Goal: Task Accomplishment & Management: Contribute content

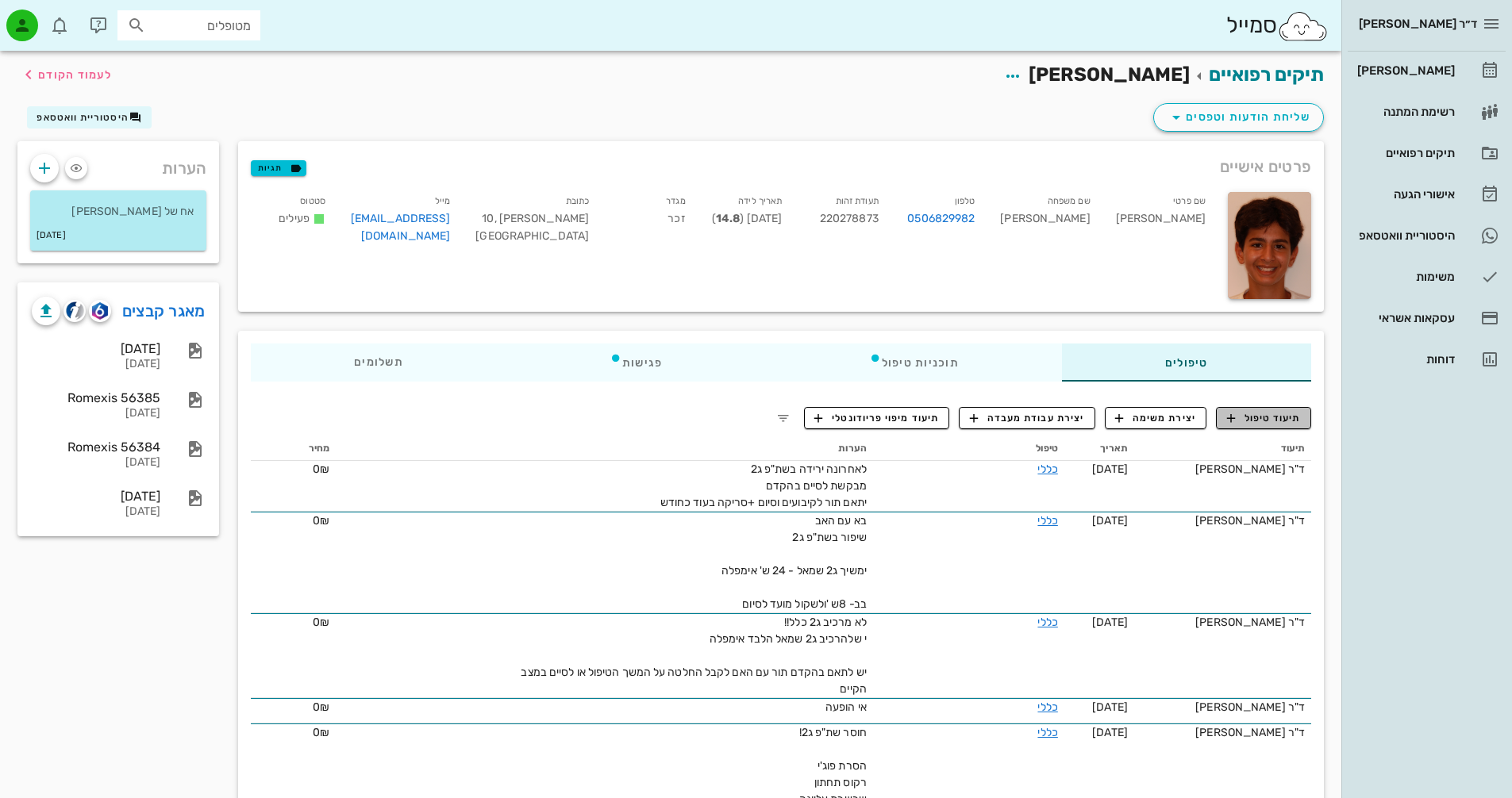
click at [1243, 414] on span "תיעוד טיפול" at bounding box center [1264, 417] width 74 height 14
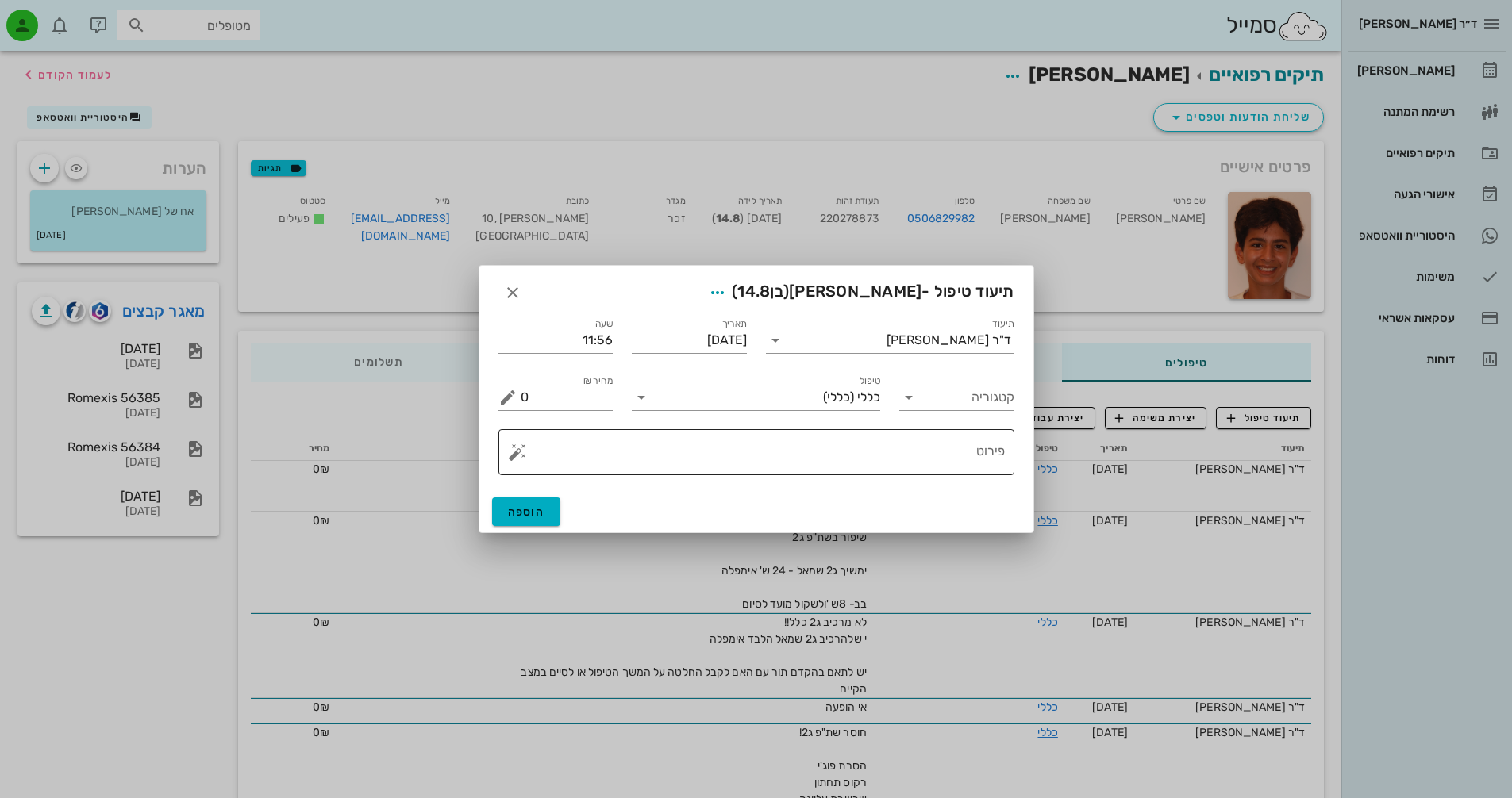
click at [512, 454] on button "button" at bounding box center [517, 452] width 19 height 19
click at [543, 423] on div "[DEMOGRAPHIC_DATA]" at bounding box center [573, 420] width 130 height 32
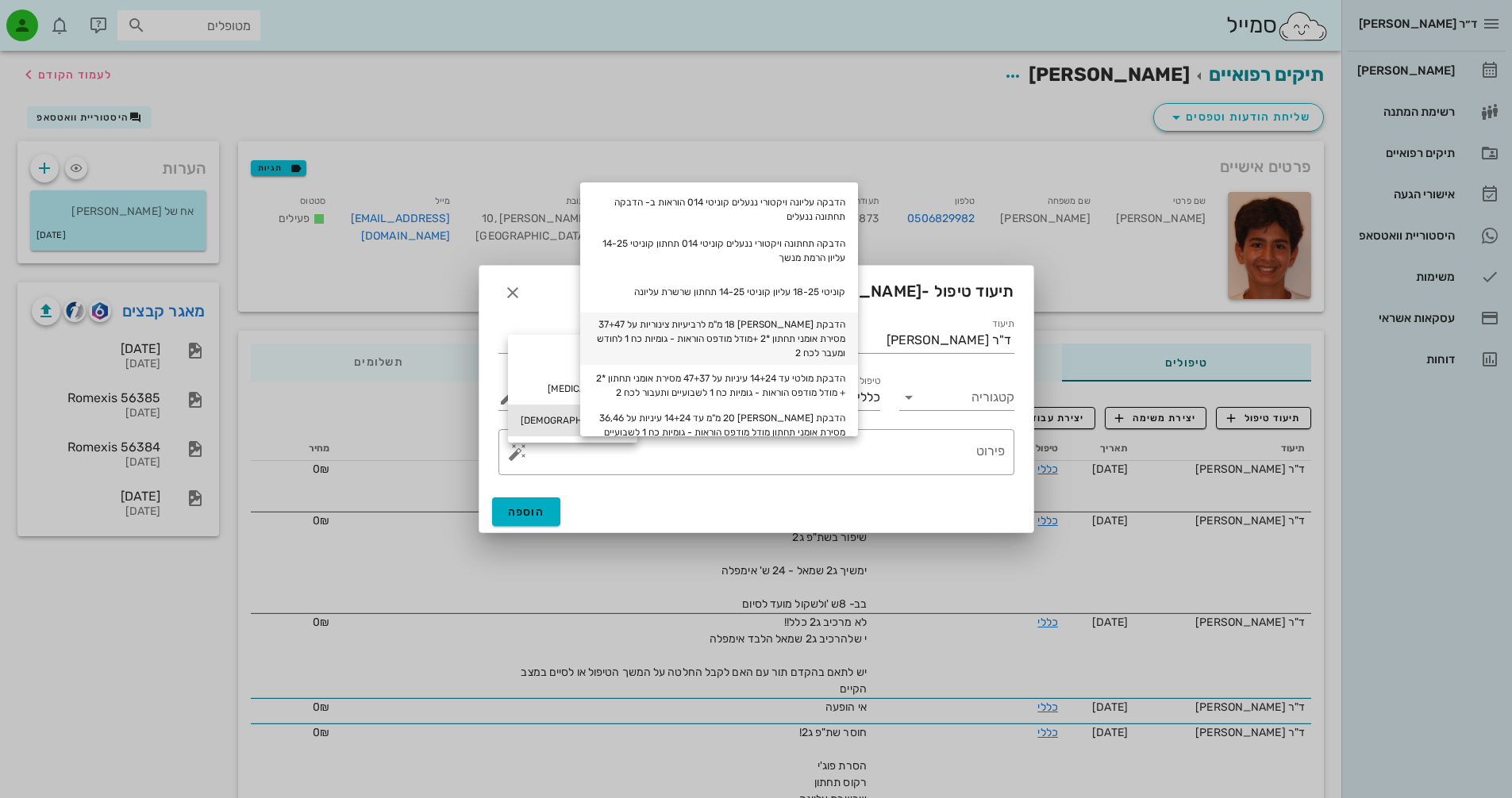
scroll to position [80, 0]
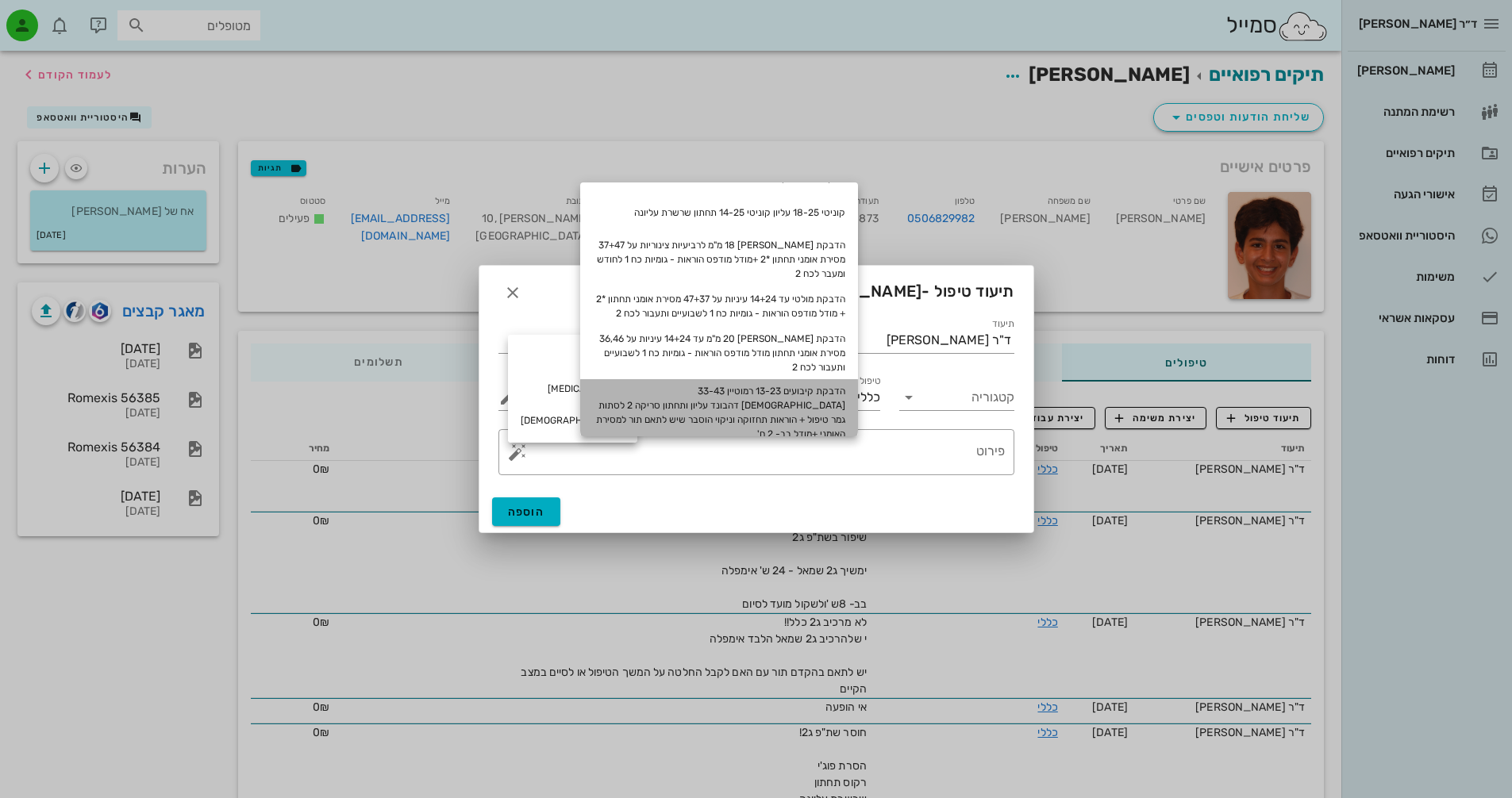
click at [827, 408] on div "הדבקת קיבועים 13-23 רמוטיין 33-43 אורתופלקס דהבונד עליון ותחתון סריקה 2 לסתות ג…" at bounding box center [719, 413] width 278 height 66
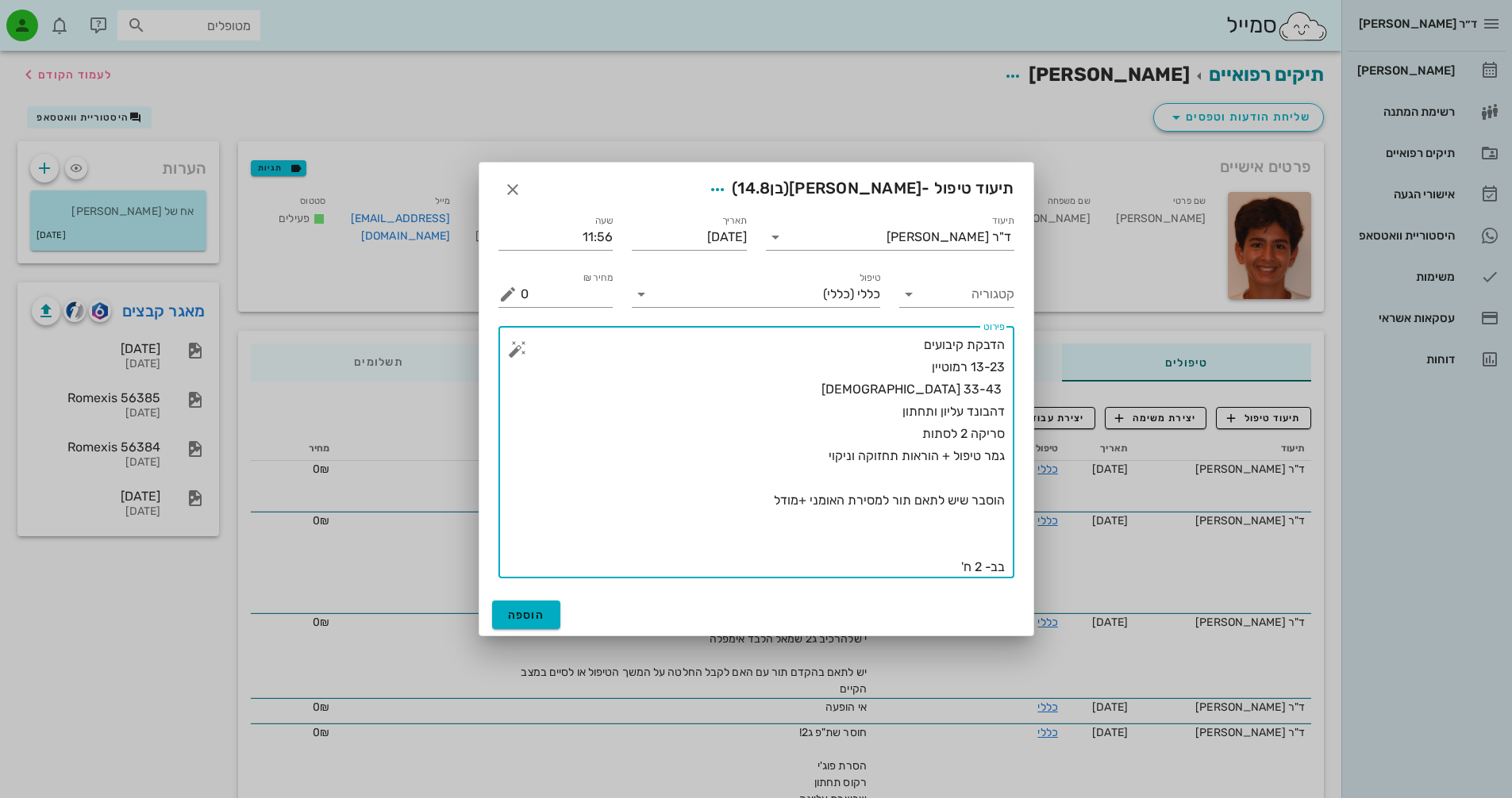
click at [979, 568] on textarea "הדבקת קיבועים 13-23 רמוטיין 33-43 אורתופלקס דהבונד עליון ותחתון סריקה 2 לסתות ג…" at bounding box center [763, 456] width 484 height 244
type textarea "הדבקת קיבועים 13-23 רמוטיין 33-43 אורתופלקס דהבונד עליון ותחתון סריקה 2 לסתות ג…"
click at [727, 189] on icon "button" at bounding box center [717, 189] width 19 height 19
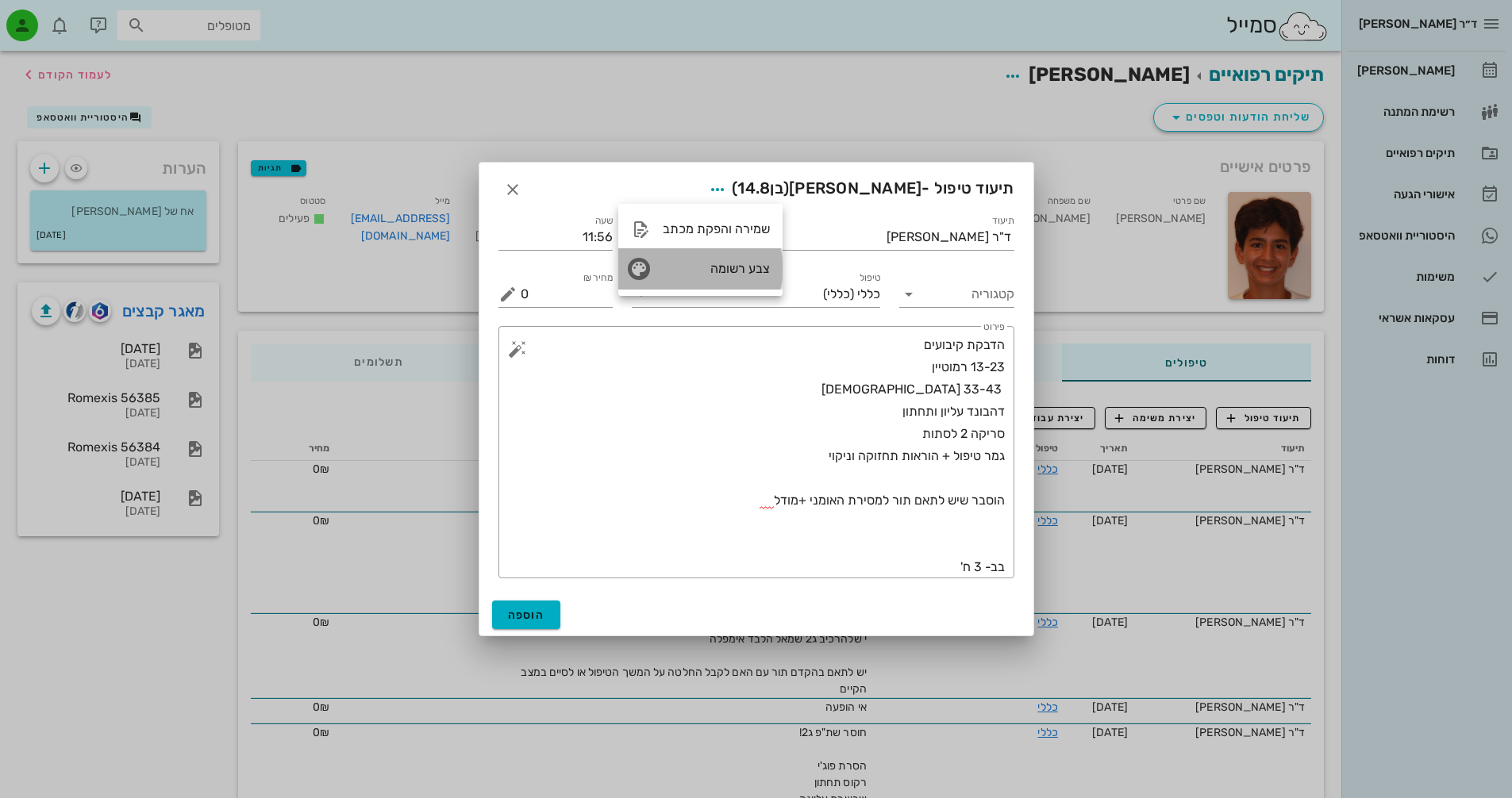
click at [733, 270] on div "צבע רשומה" at bounding box center [716, 268] width 107 height 15
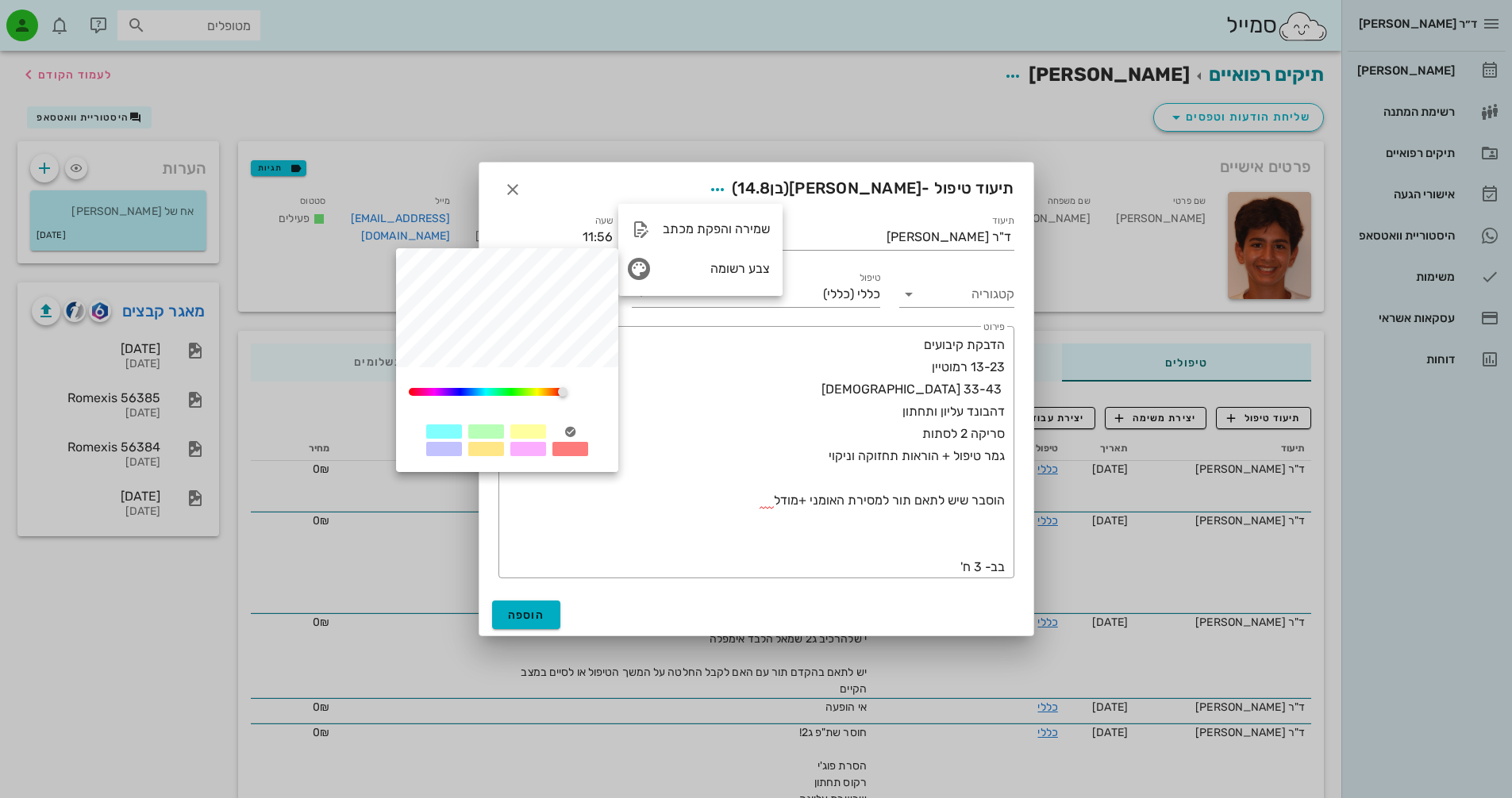
click at [488, 431] on div at bounding box center [486, 431] width 36 height 14
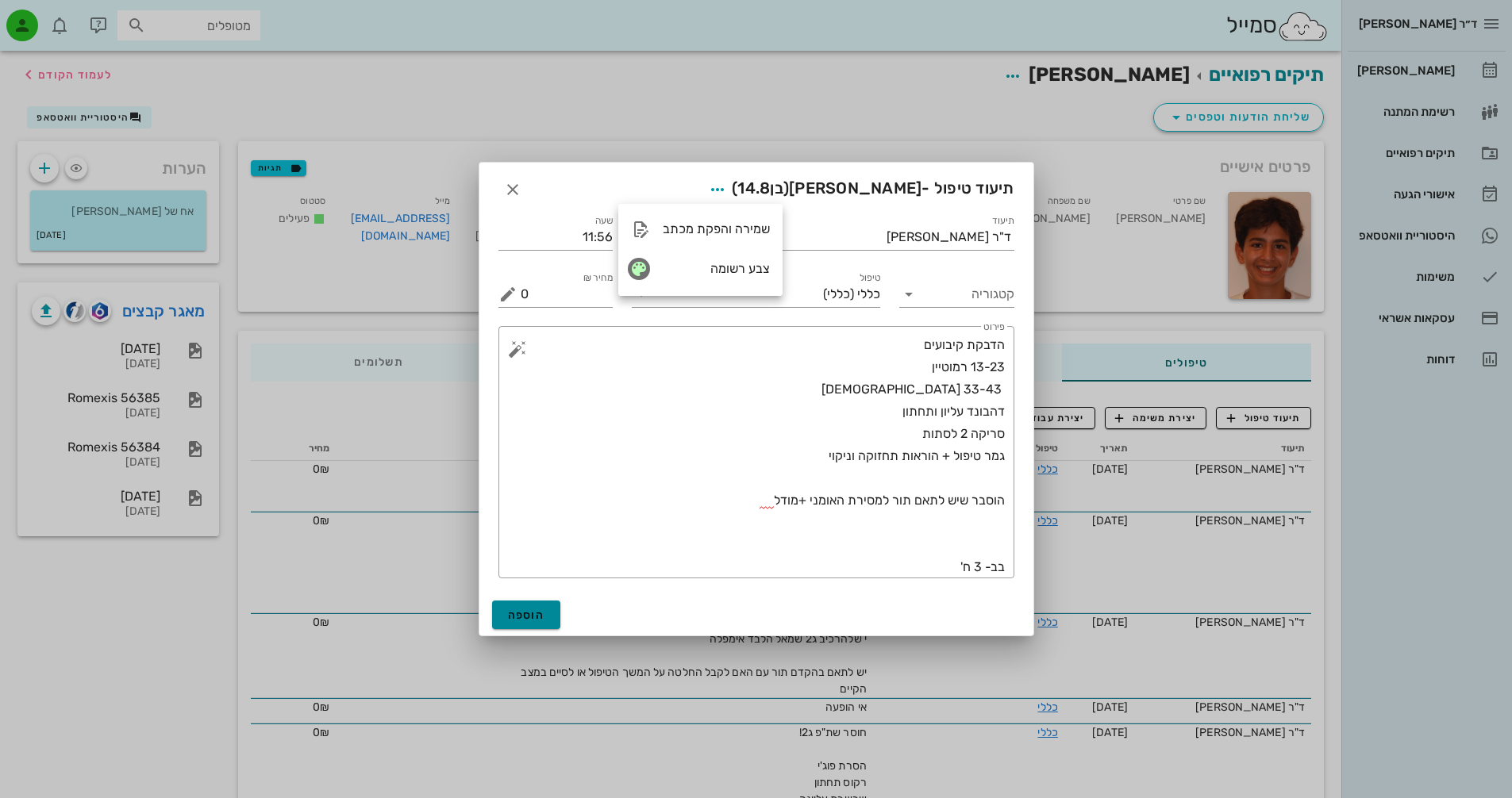
click at [520, 618] on span "הוספה" at bounding box center [526, 615] width 37 height 13
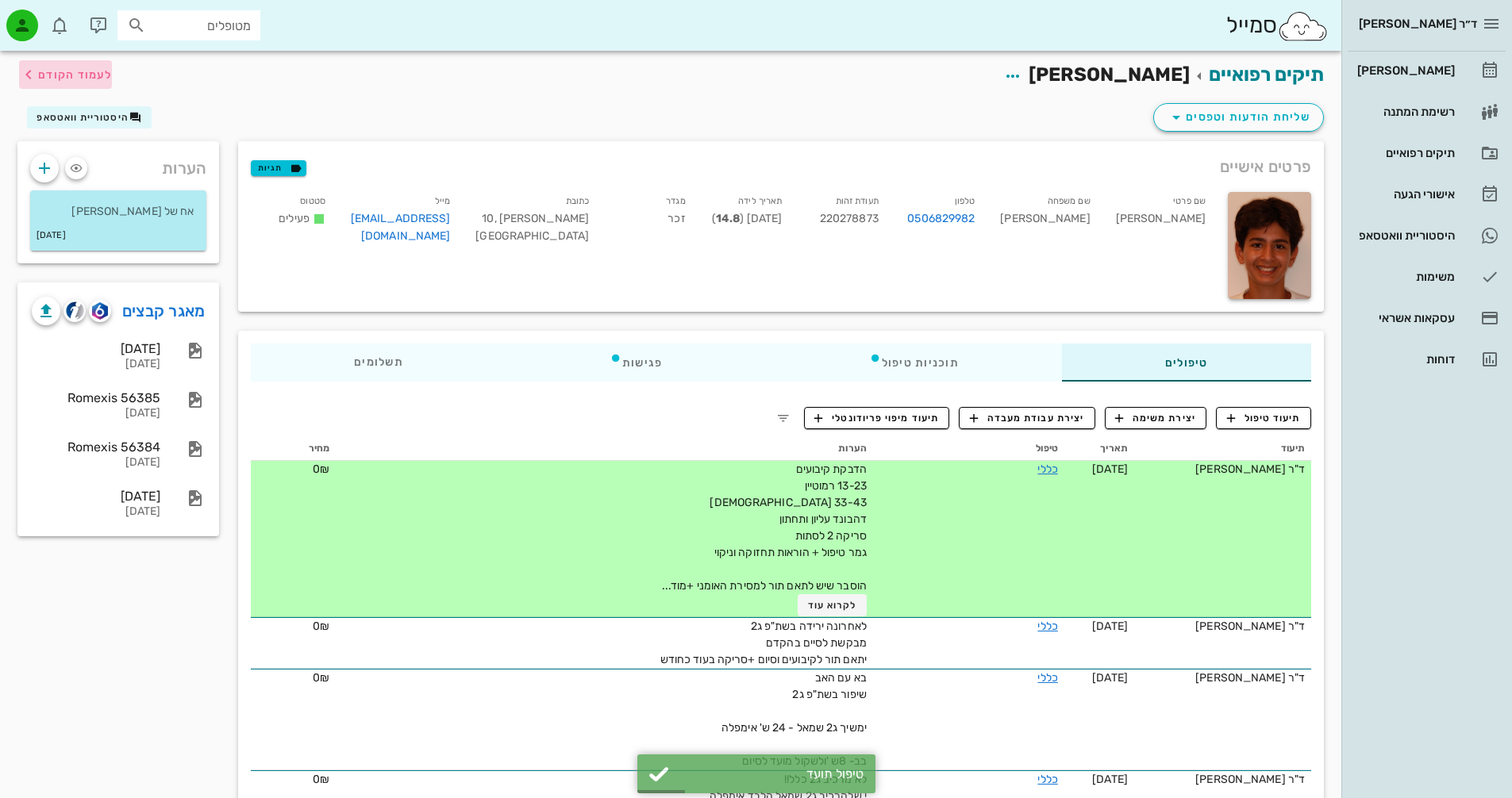
click at [66, 78] on span "לעמוד הקודם" at bounding box center [75, 75] width 74 height 13
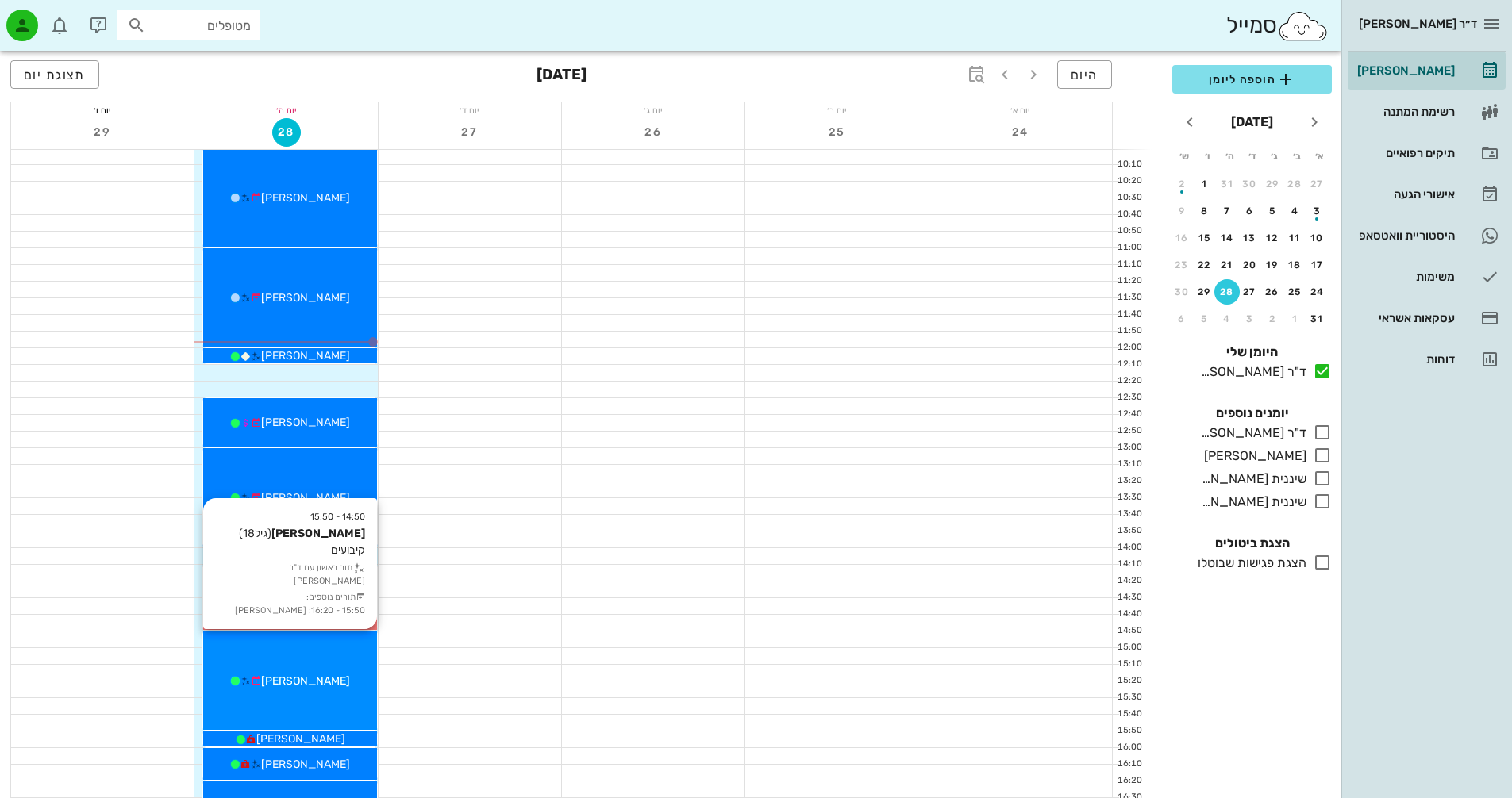
scroll to position [397, 0]
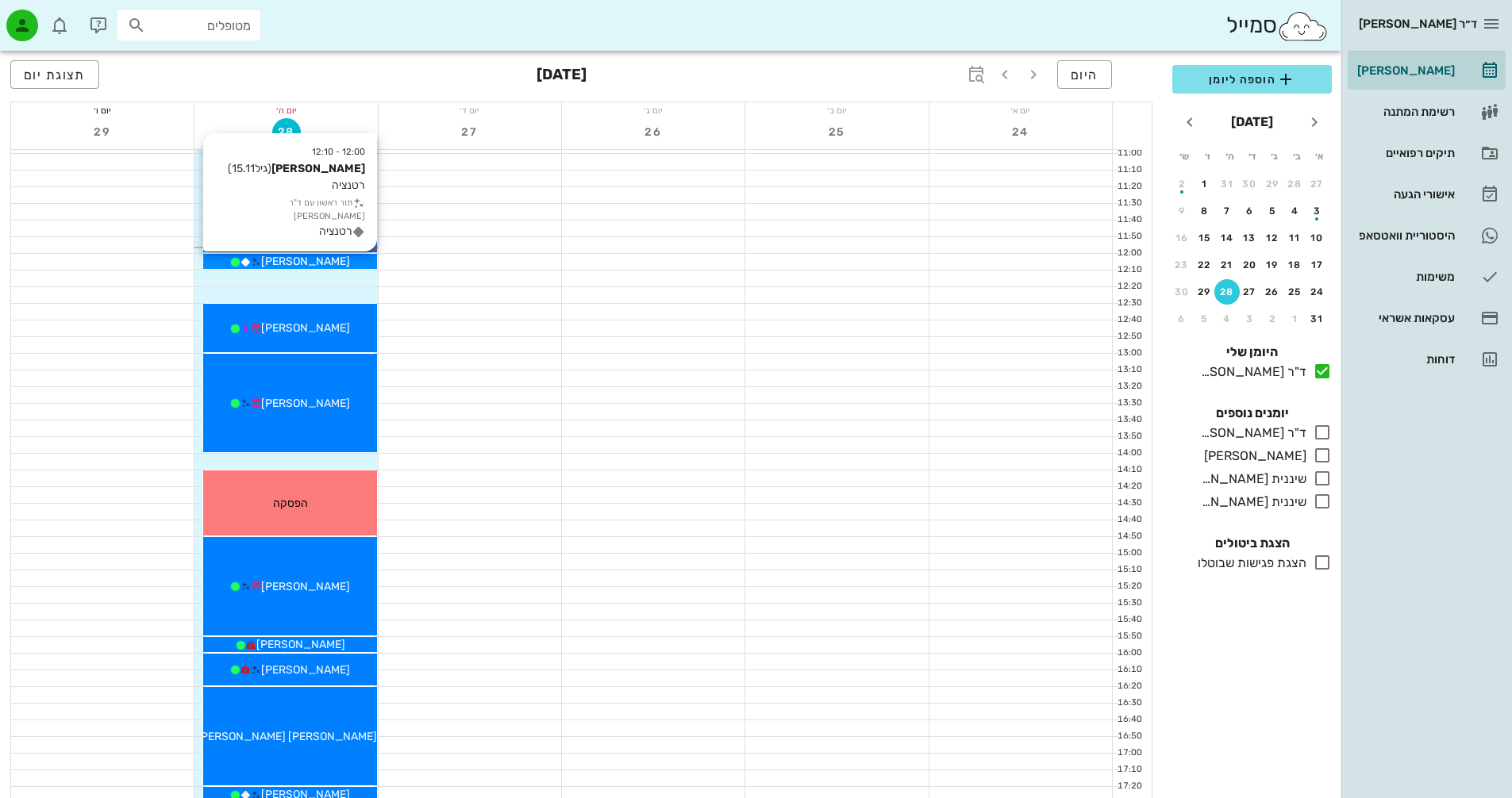
click at [353, 262] on div "[PERSON_NAME]" at bounding box center [290, 262] width 173 height 16
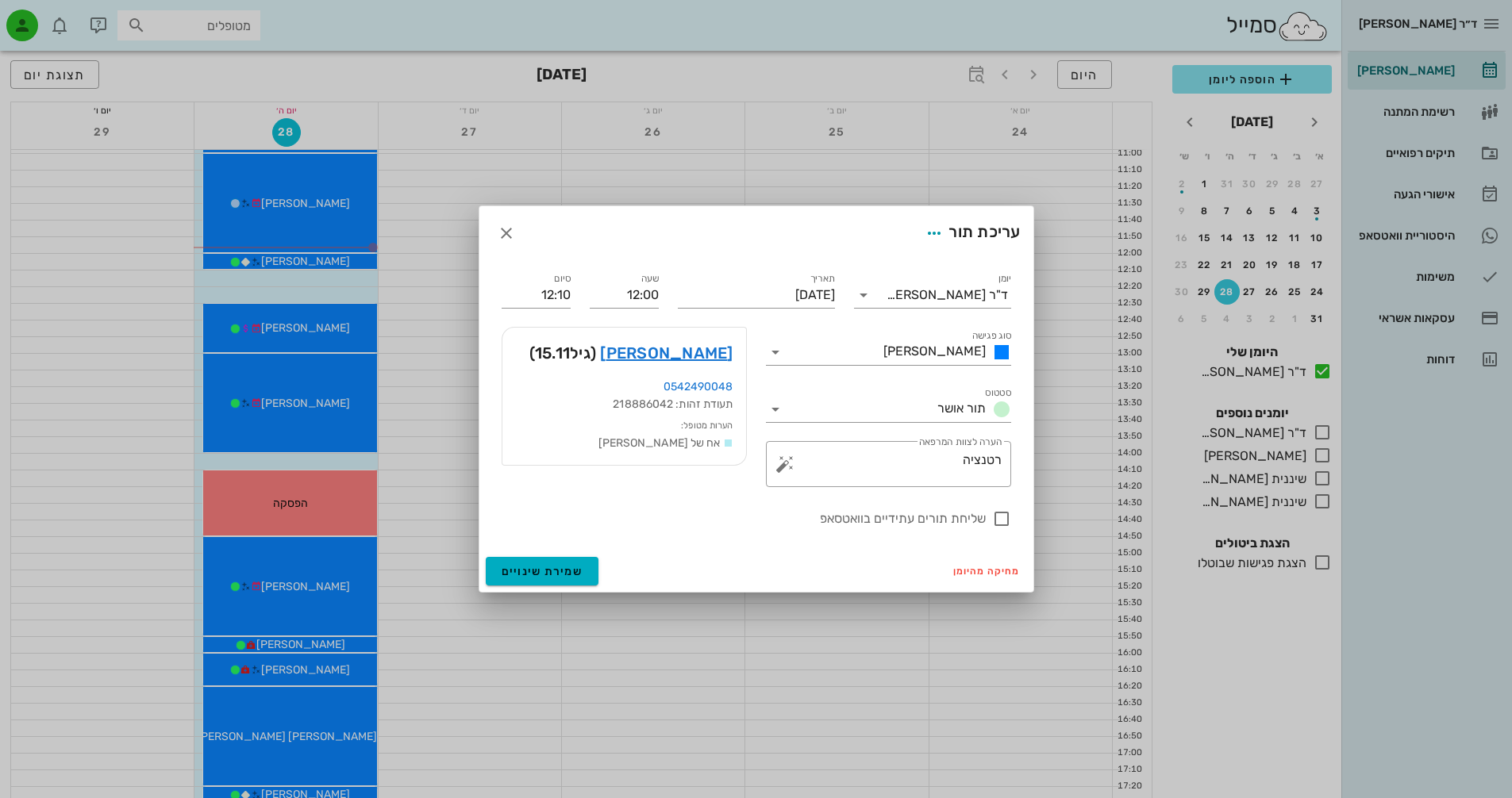
click at [845, 237] on div "עריכת תור" at bounding box center [756, 234] width 554 height 54
click at [841, 237] on div "עריכת תור" at bounding box center [756, 234] width 554 height 54
click at [713, 344] on link "[PERSON_NAME]" at bounding box center [667, 353] width 133 height 25
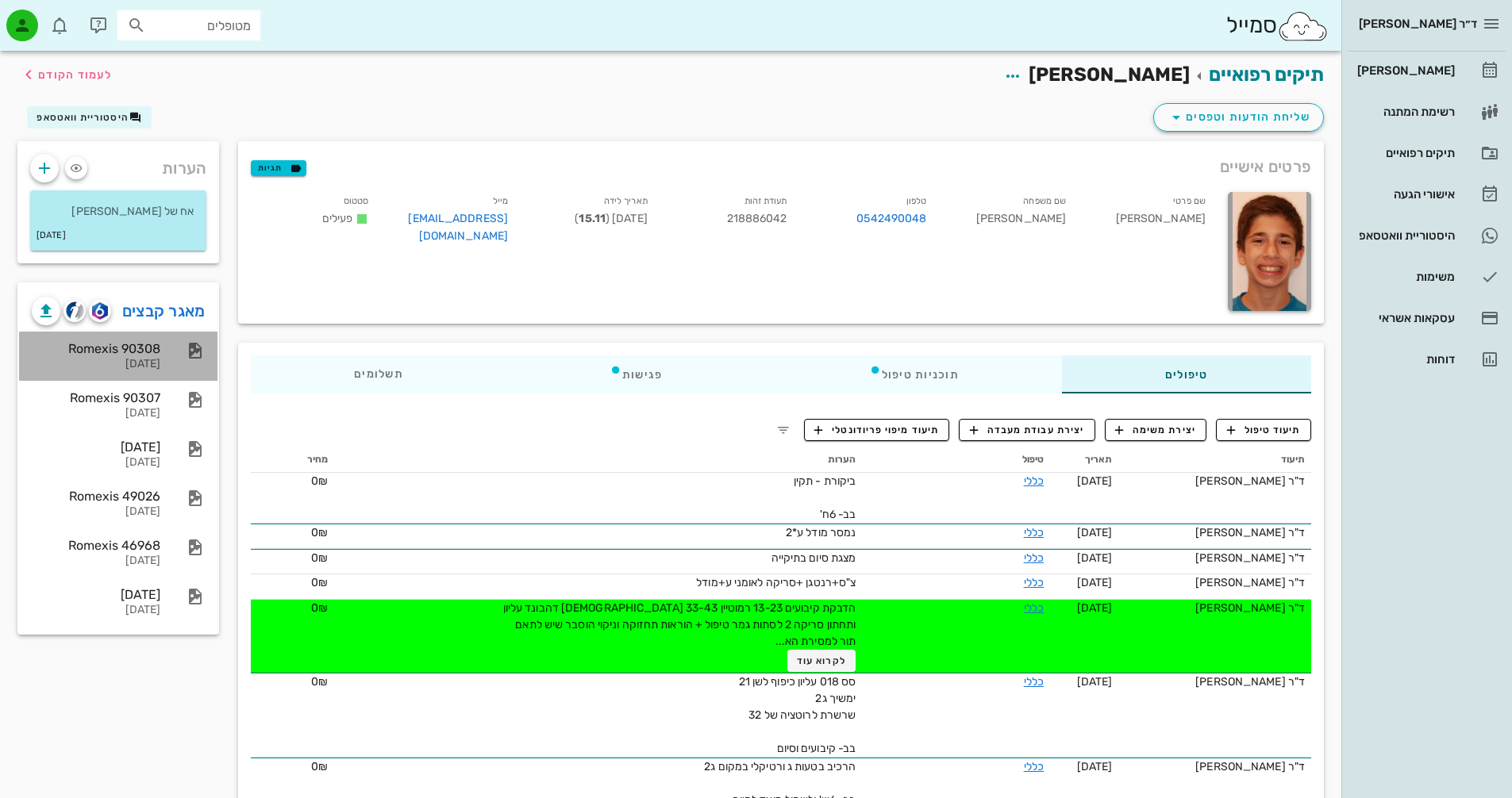
click at [126, 358] on div "[DATE]" at bounding box center [96, 364] width 129 height 13
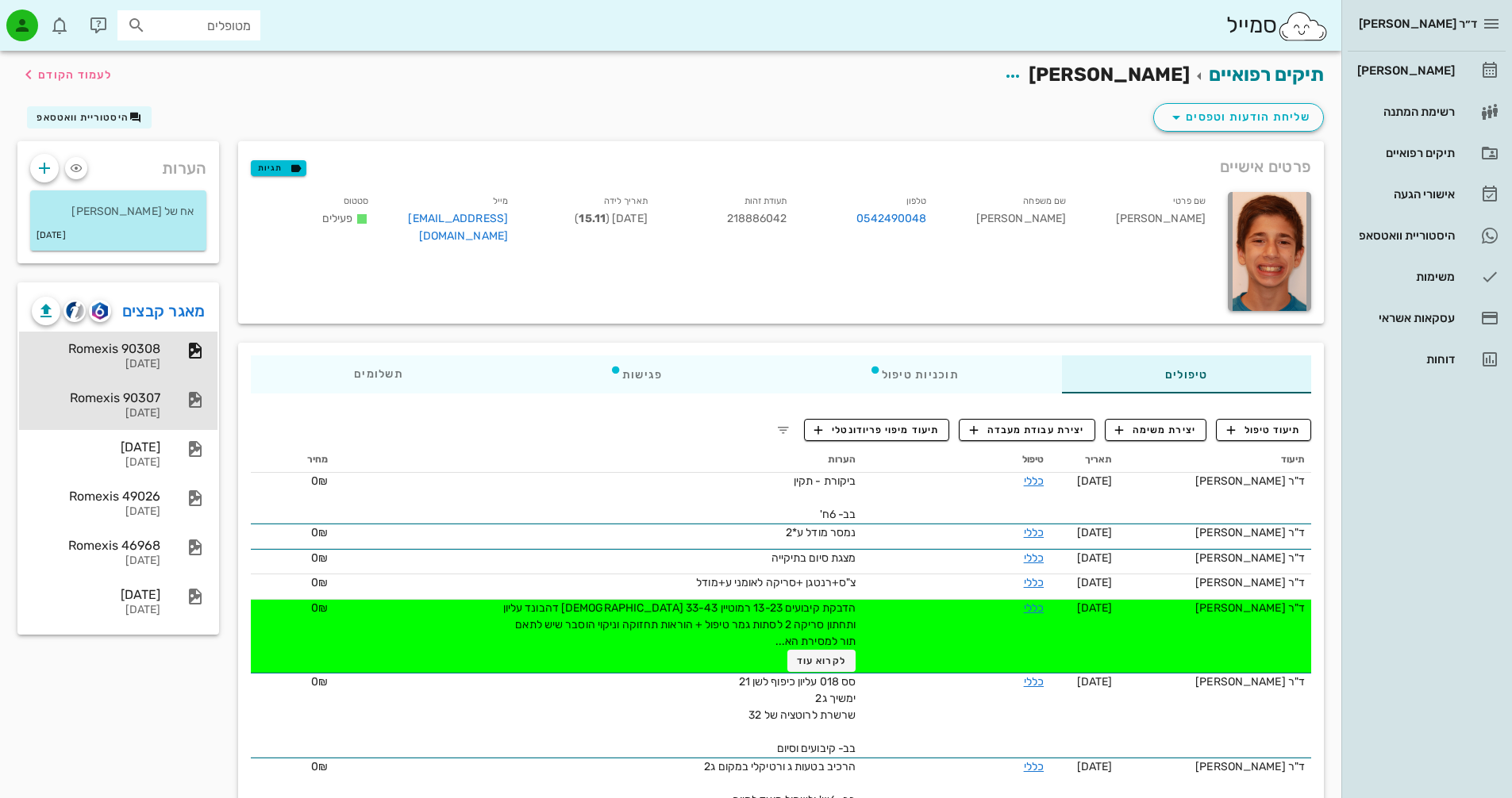
click at [101, 404] on div "Romexis 90307" at bounding box center [96, 398] width 129 height 15
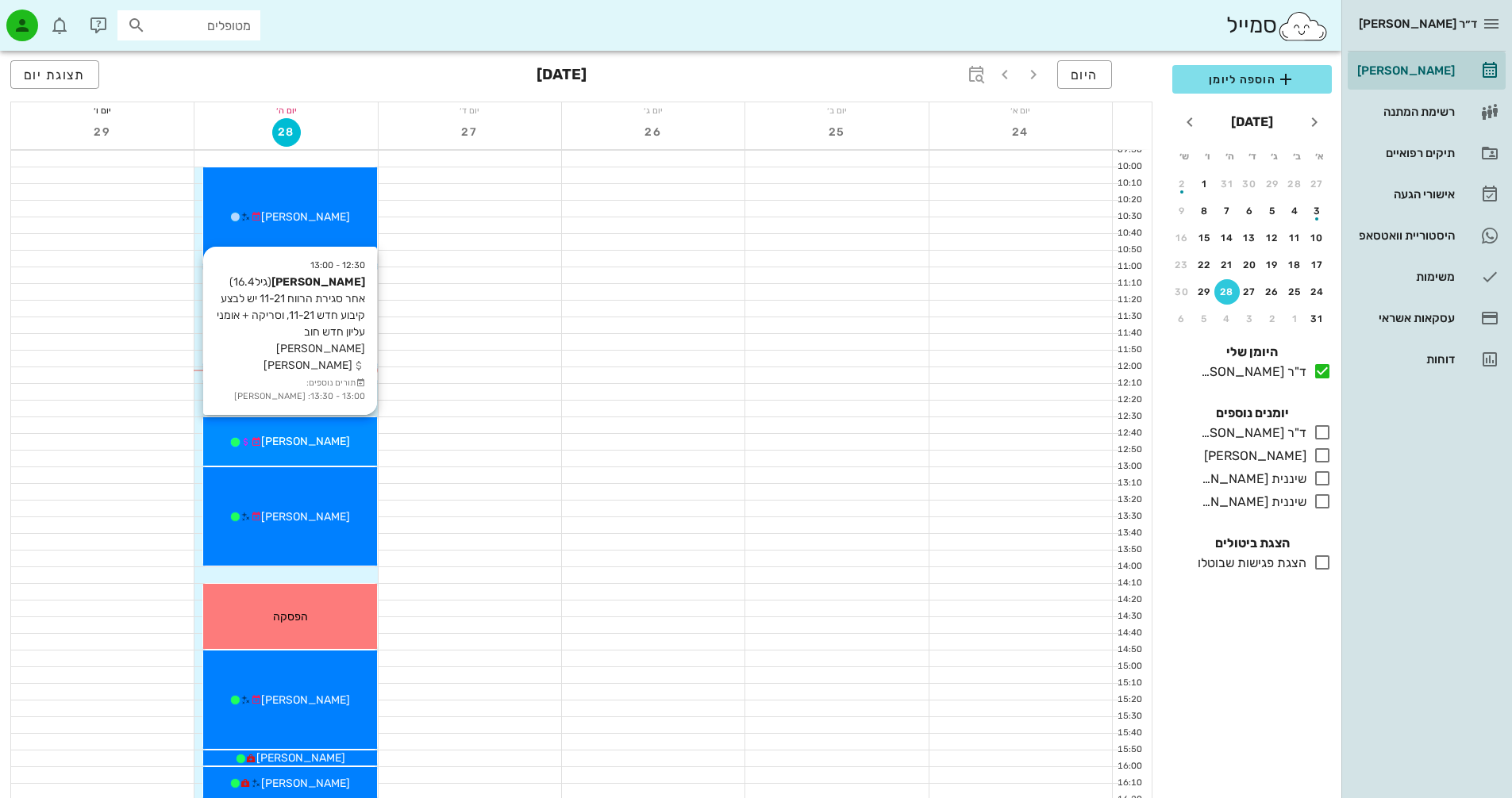
scroll to position [317, 0]
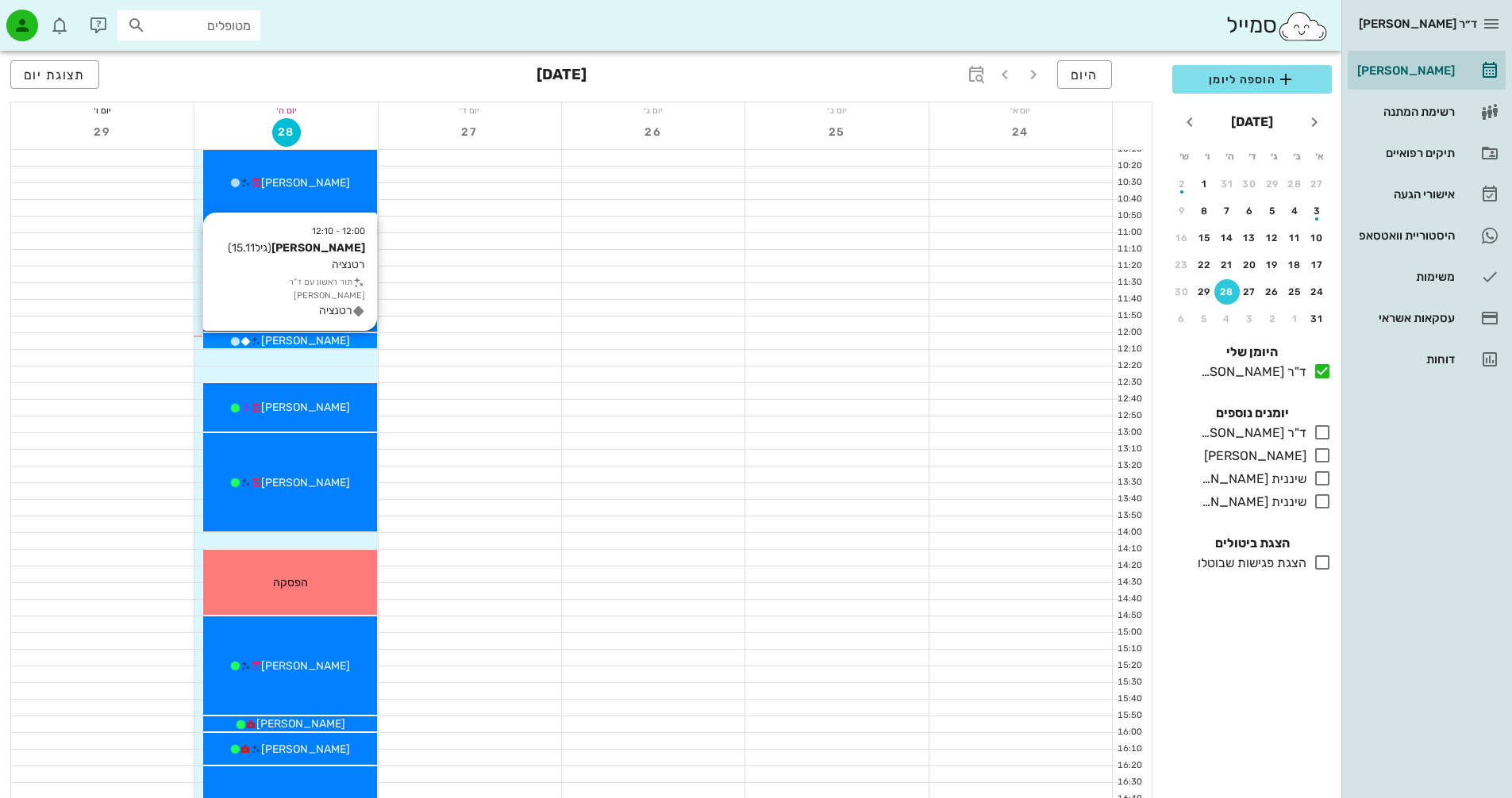
click at [297, 341] on span "[PERSON_NAME]" at bounding box center [305, 340] width 89 height 13
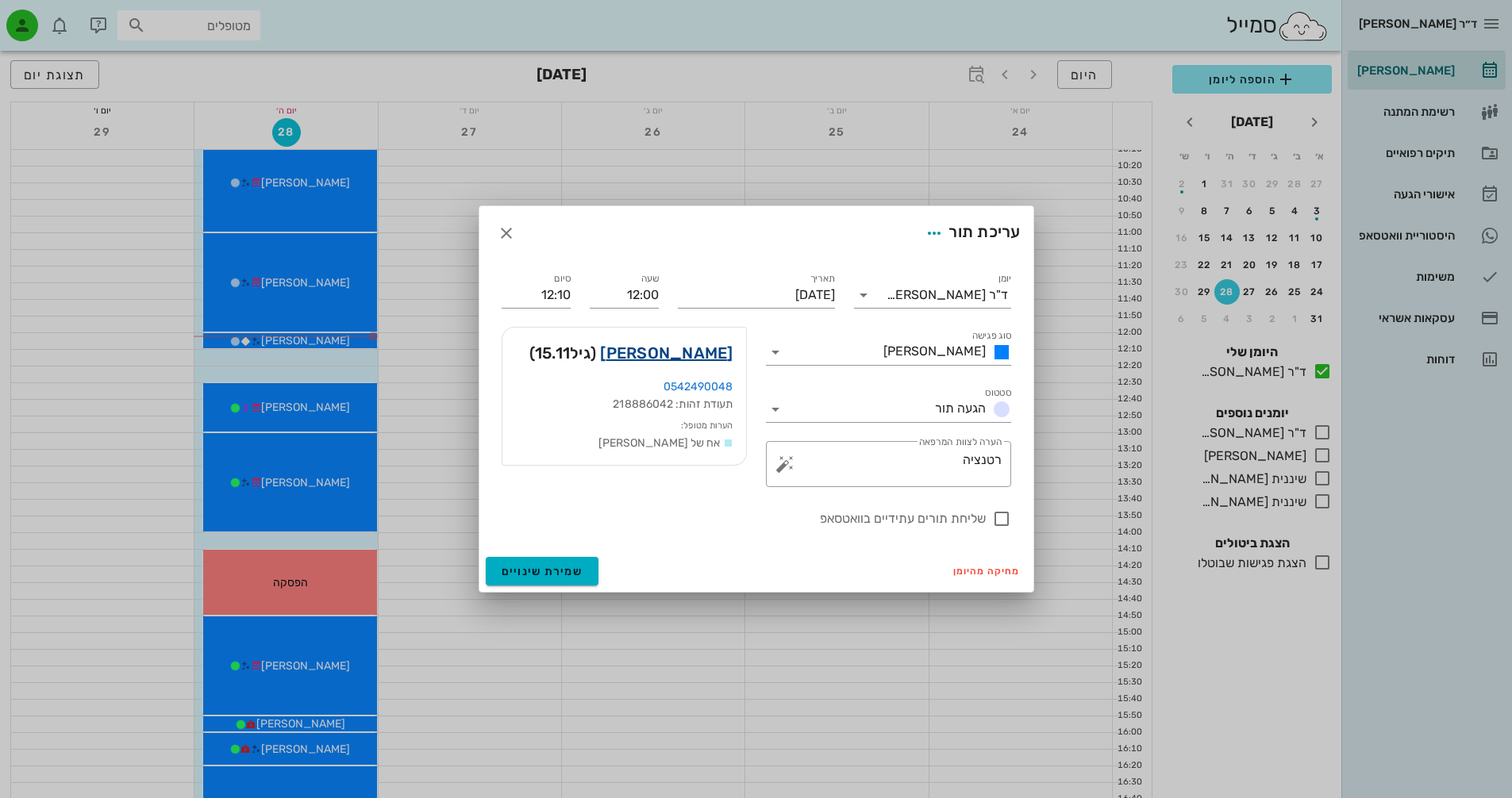
click at [701, 356] on link "[PERSON_NAME]" at bounding box center [667, 353] width 133 height 25
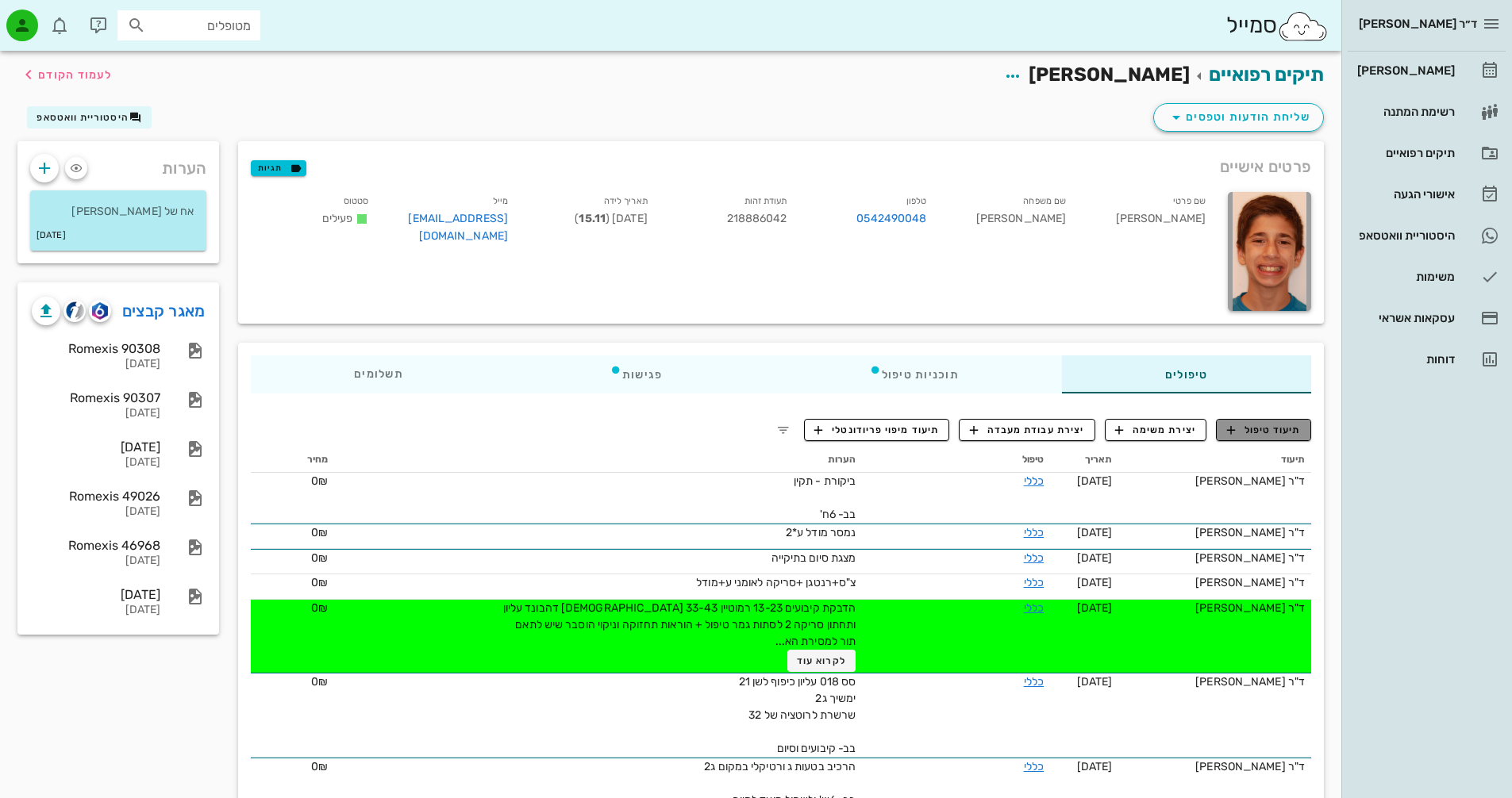
click at [1258, 430] on span "תיעוד טיפול" at bounding box center [1264, 430] width 74 height 14
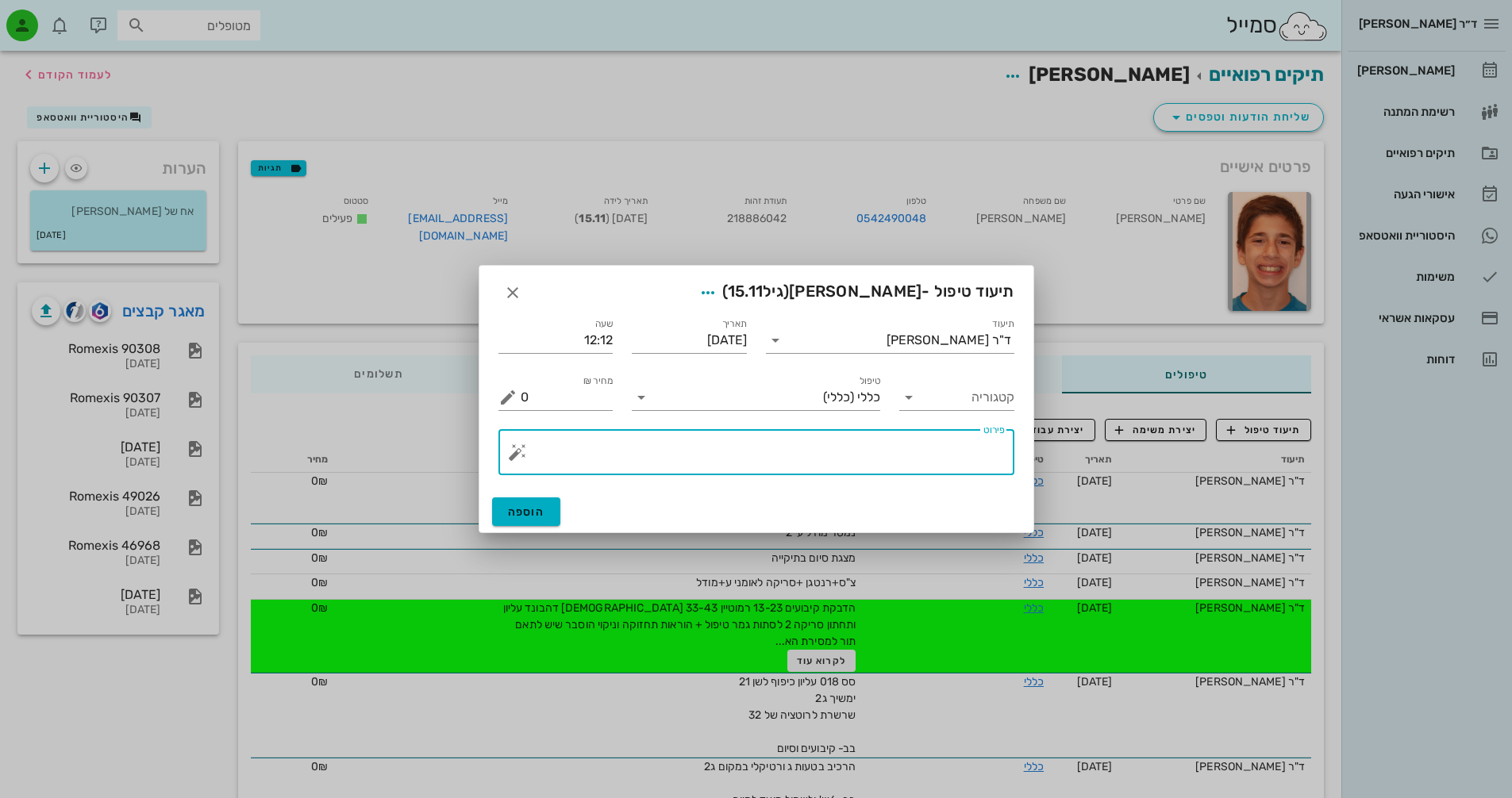
click at [879, 451] on textarea "פירוט" at bounding box center [763, 456] width 484 height 38
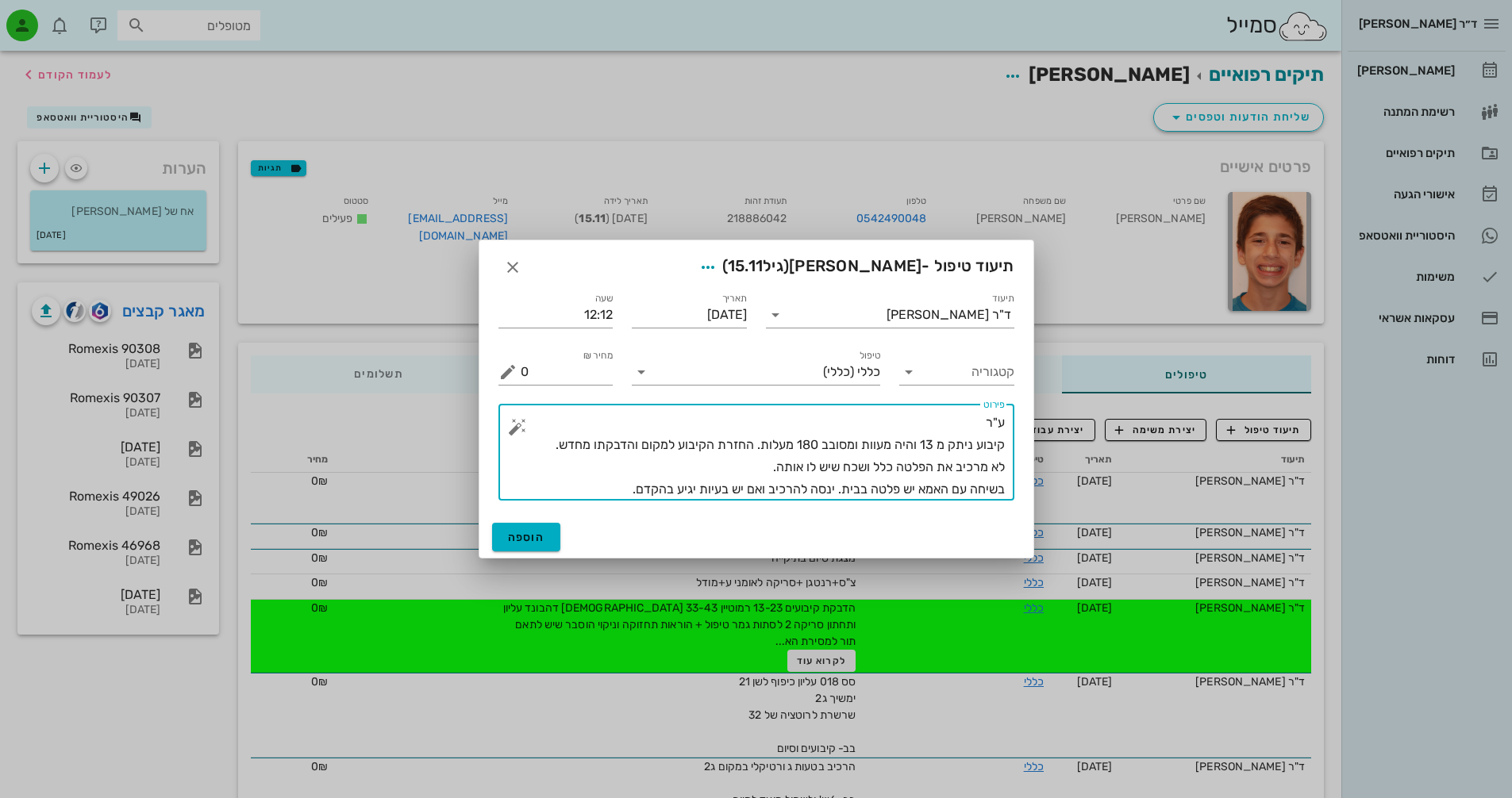
click at [769, 492] on textarea "ע"ר קיבוע ניתק מ 13 והיה מעוות ומסובב 180 מעלות. החזרת הקיבוע למקום והדבקתו מחד…" at bounding box center [763, 456] width 484 height 89
type textarea "ע"ר קיבוע ניתק מ 13 והיה מעוות ומסובב 180 מעלות. החזרת הקיבוע למקום והדבקתו מחד…"
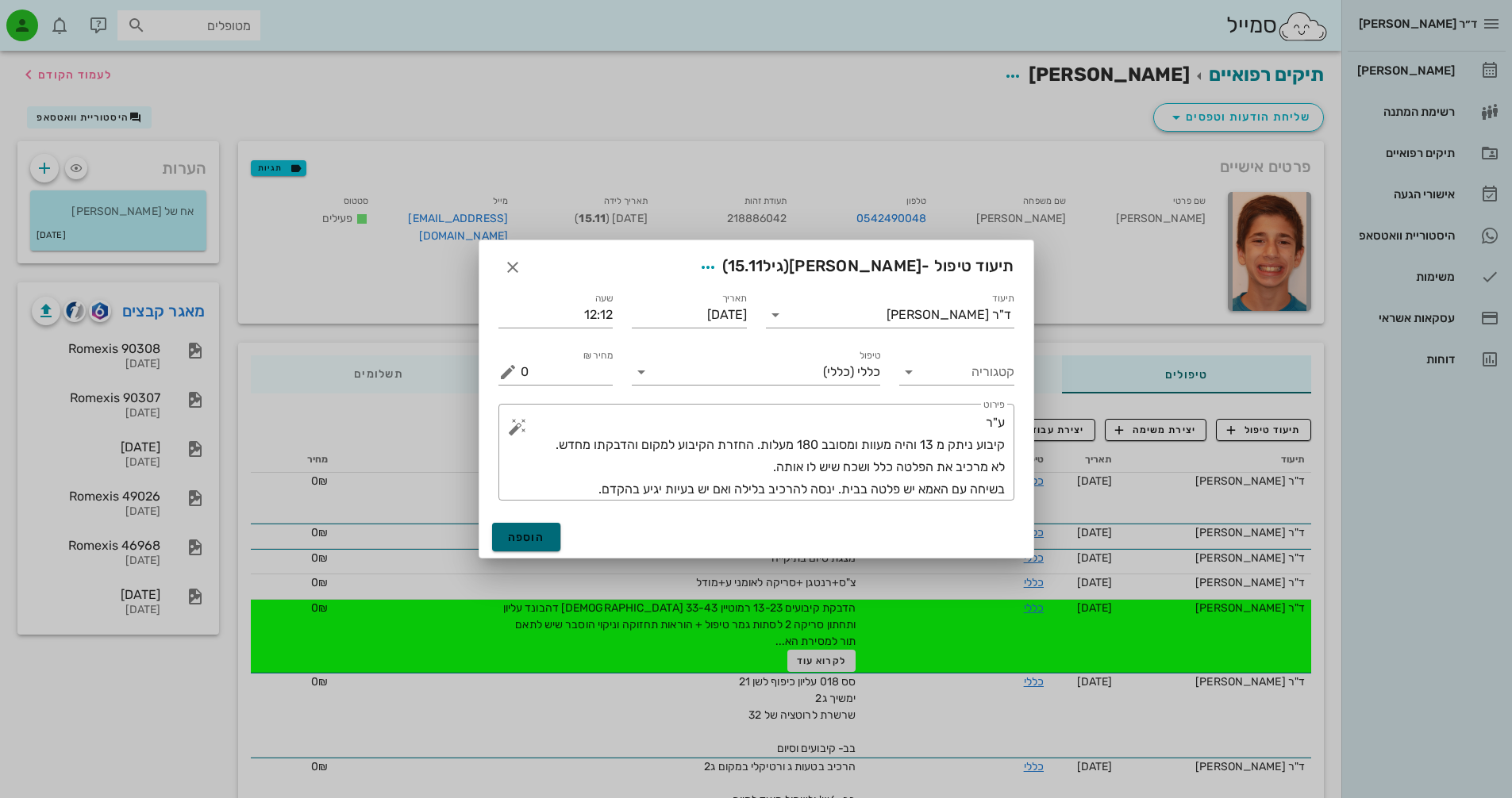
click at [534, 538] on span "הוספה" at bounding box center [526, 537] width 37 height 13
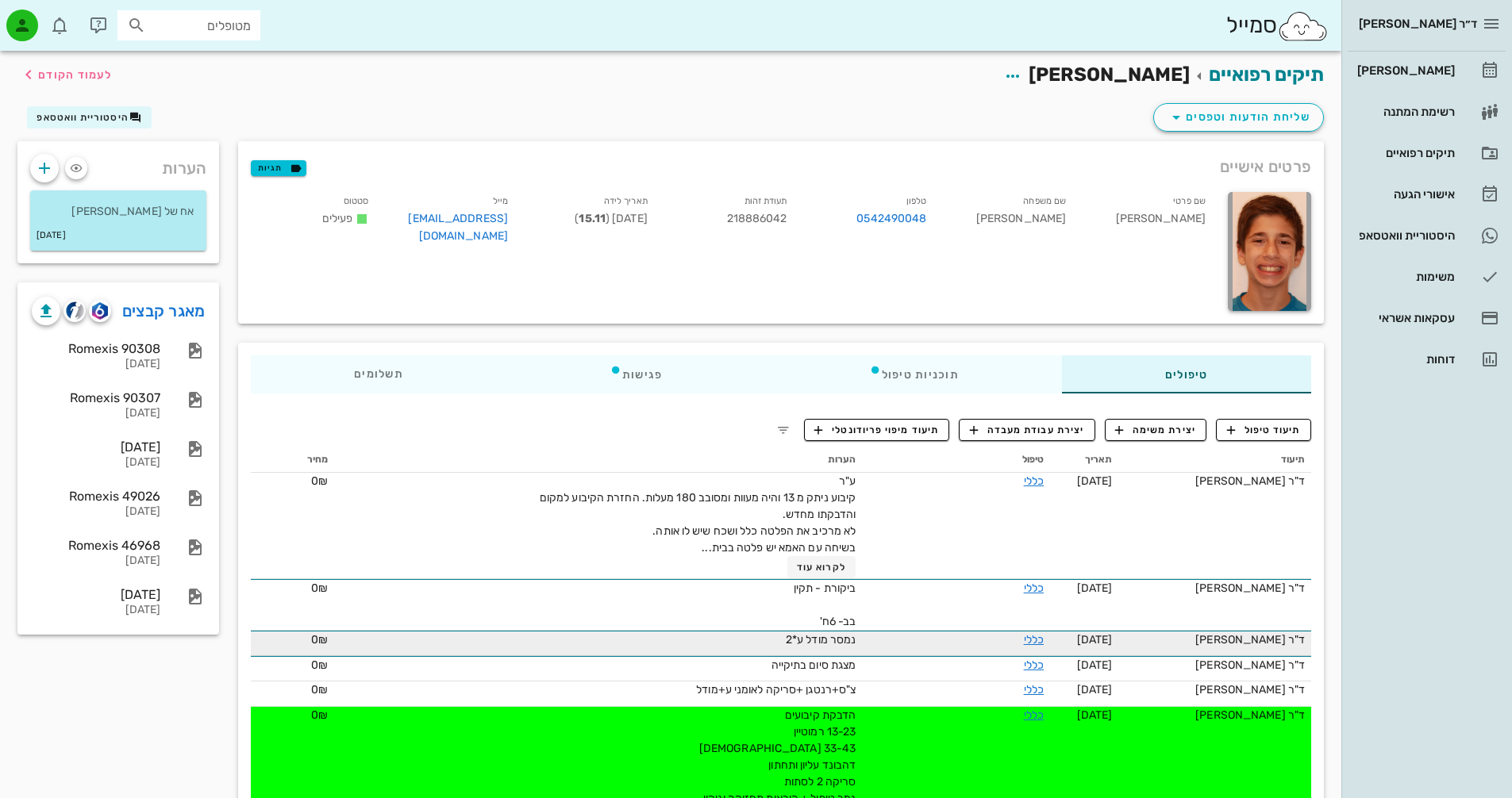
click at [806, 644] on span "נמסר מודל ע*2" at bounding box center [820, 640] width 70 height 13
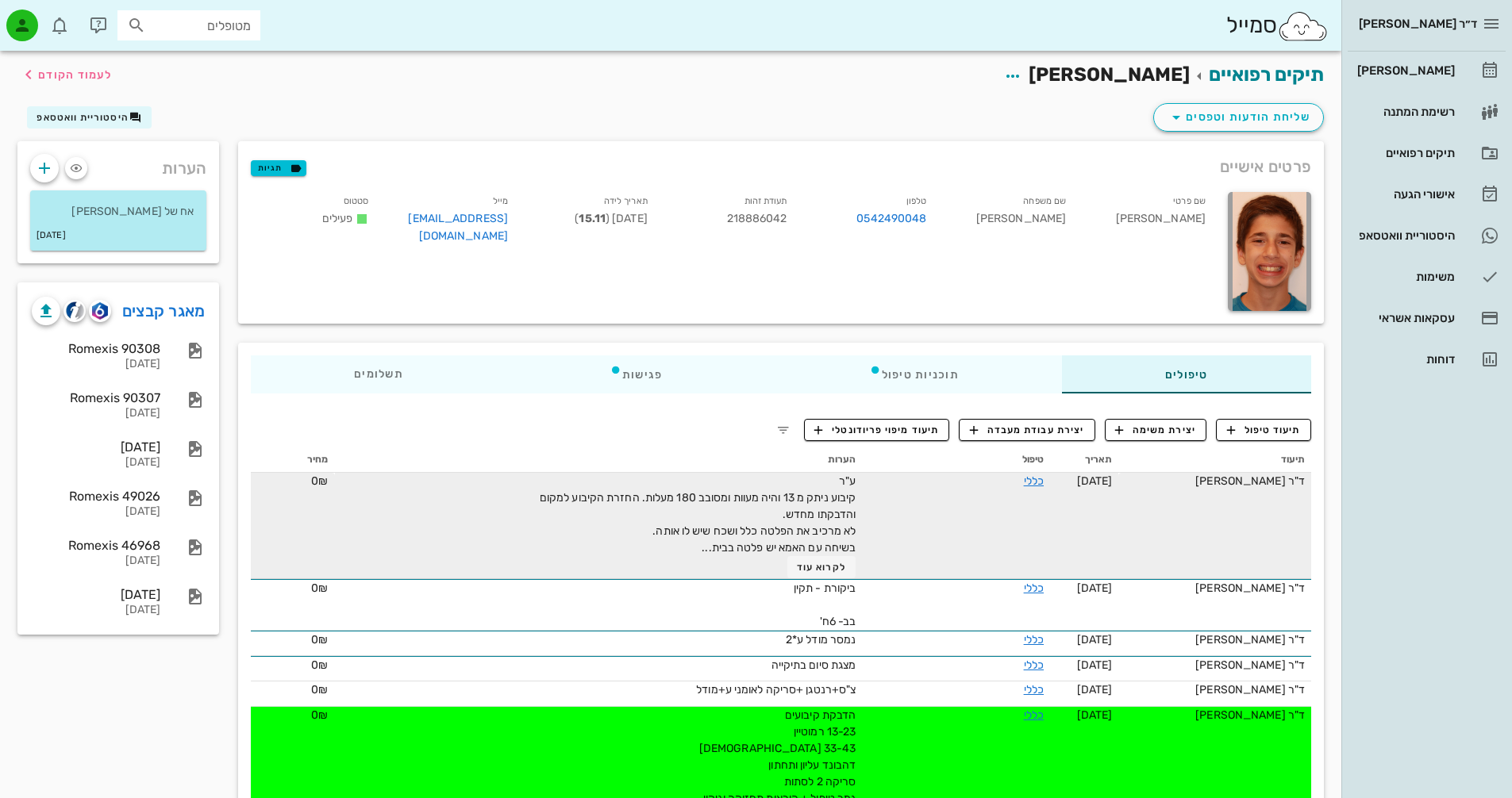
click at [721, 551] on span "ע"ר קיבוע ניתק מ 13 והיה מעוות ומסובב 180 מעלות. החזרת הקיבוע למקום והדבקתו מחד…" at bounding box center [697, 515] width 316 height 80
click at [813, 570] on span "לקרוא עוד" at bounding box center [822, 568] width 49 height 11
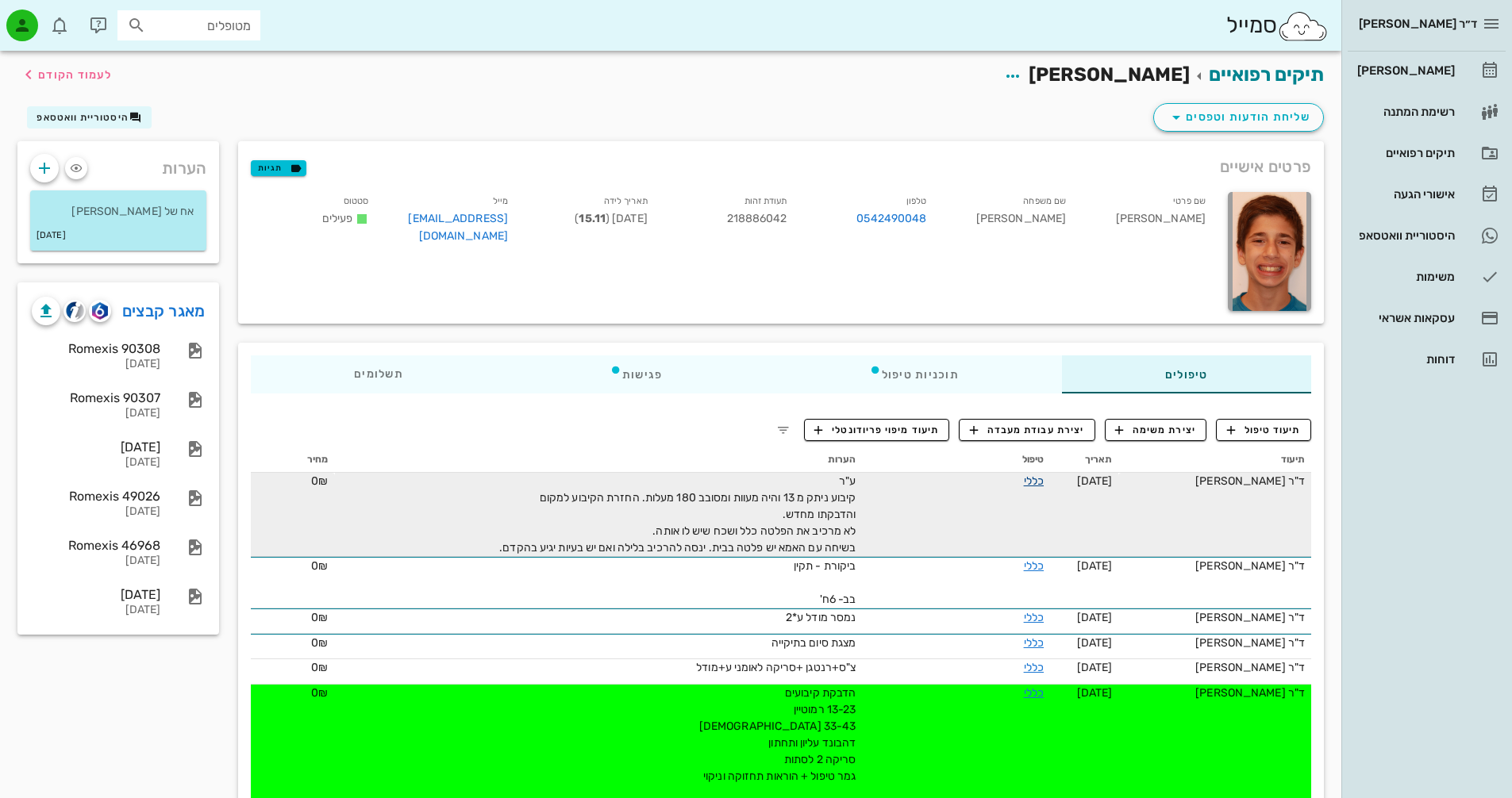
click at [1042, 483] on link "כללי" at bounding box center [1034, 481] width 20 height 13
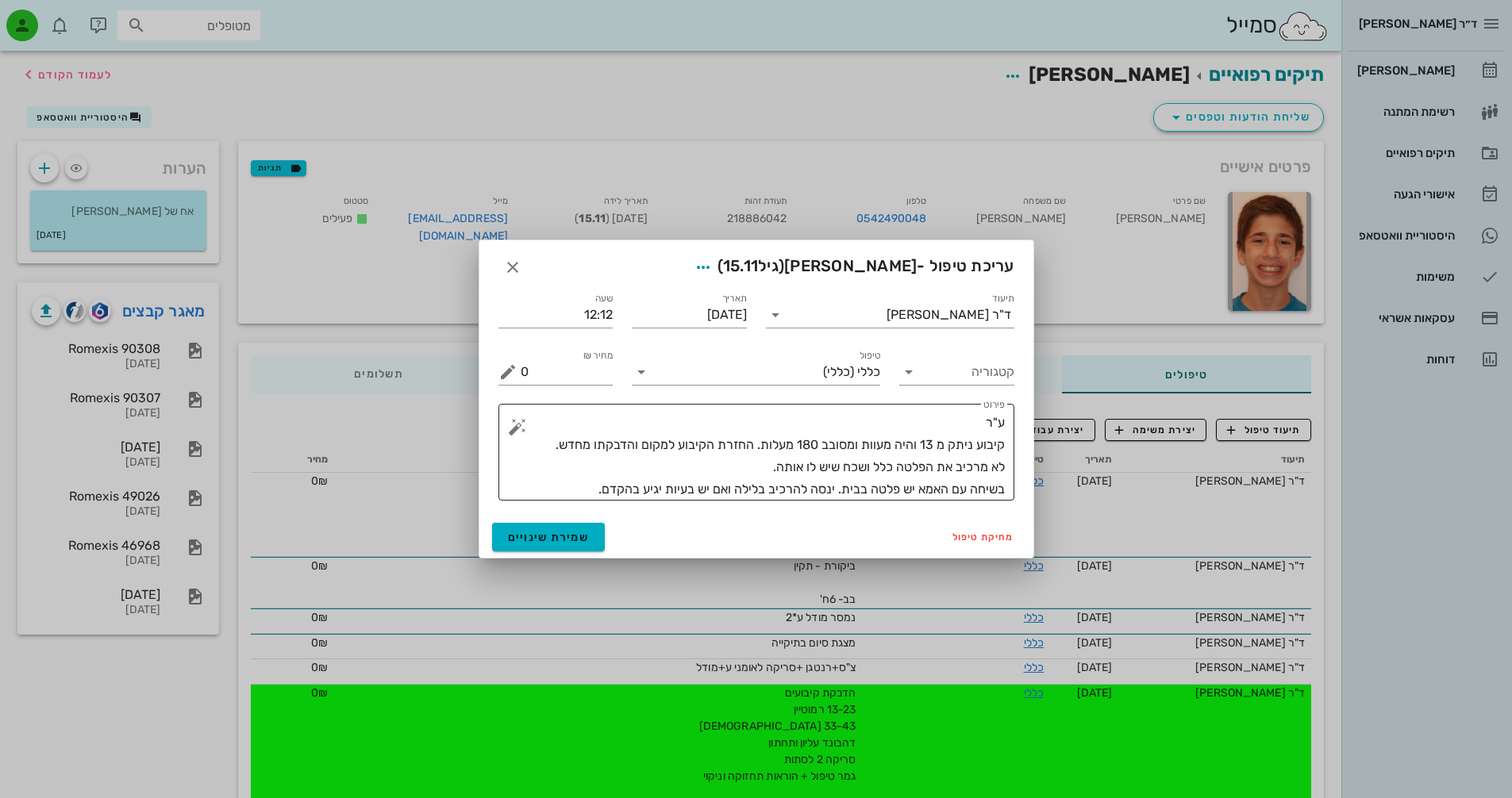
click at [820, 457] on textarea "ע"ר קיבוע ניתק מ 13 והיה מעוות ומסובב 180 מעלות. החזרת הקיבוע למקום והדבקתו מחד…" at bounding box center [763, 456] width 484 height 89
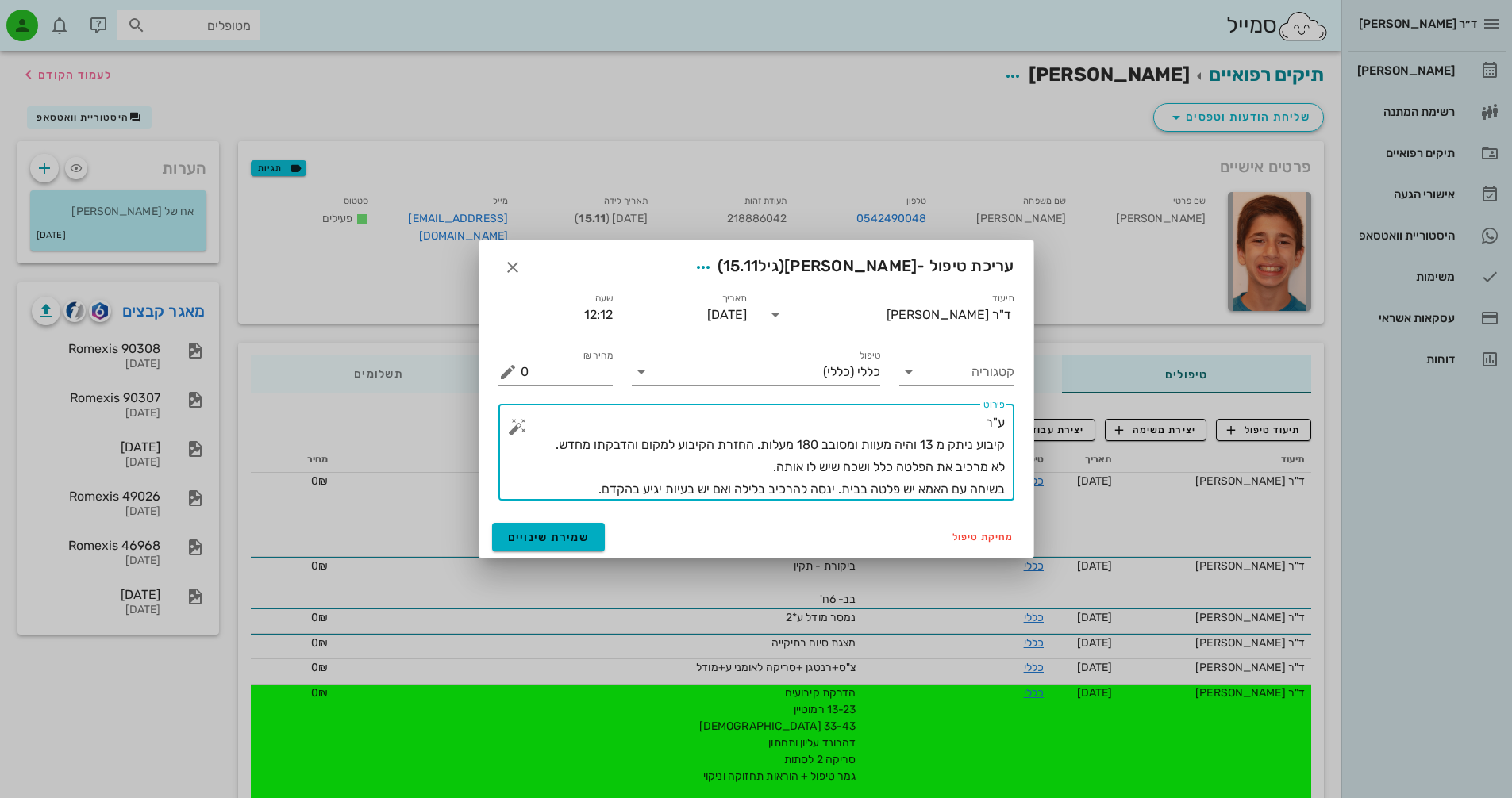
click at [596, 482] on textarea "ע"ר קיבוע ניתק מ 13 והיה מעוות ומסובב 180 מעלות. החזרת הקיבוע למקום והדבקתו מחד…" at bounding box center [763, 456] width 484 height 89
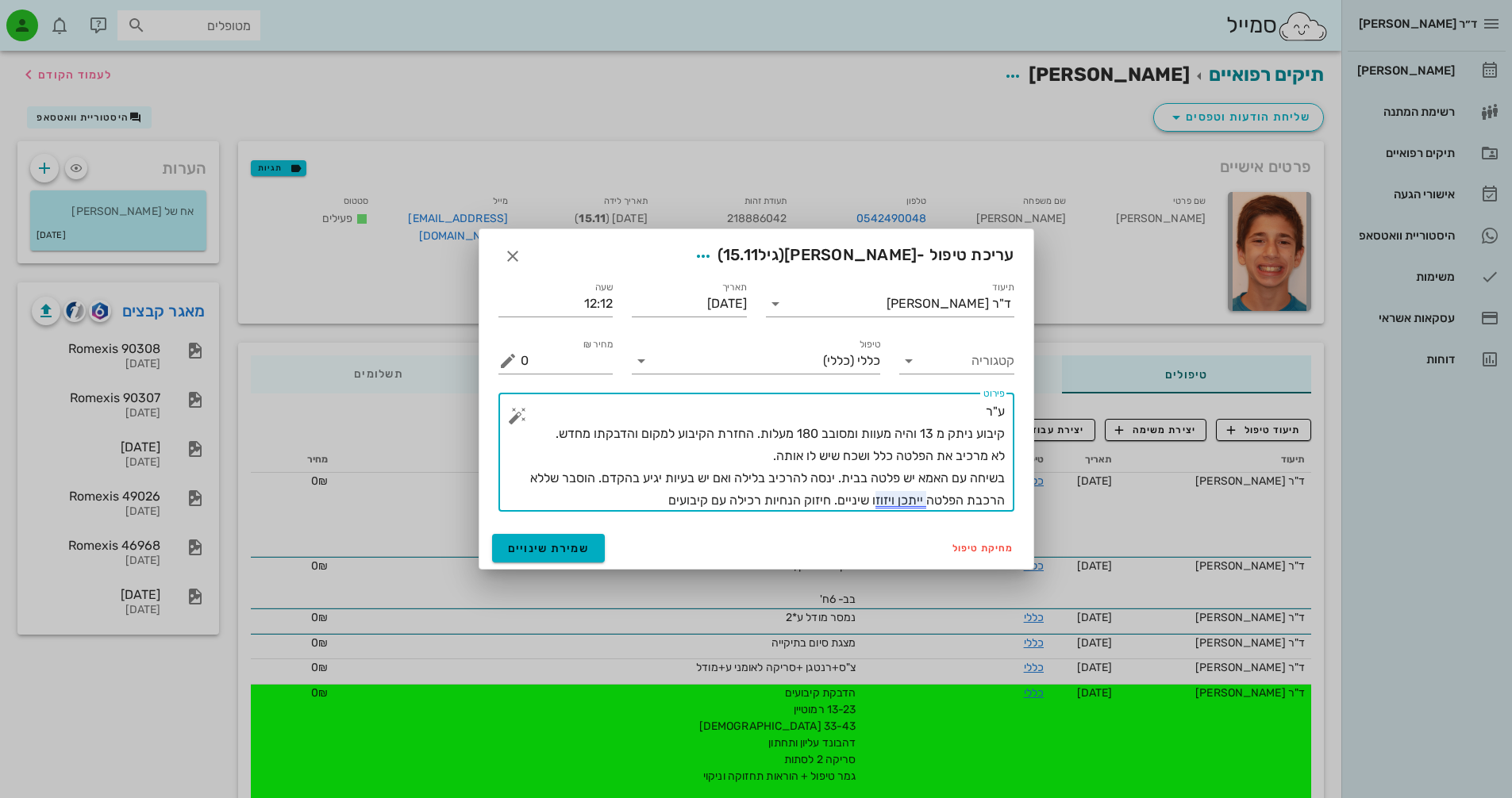
click at [893, 498] on textarea "ע"ר קיבוע ניתק מ 13 והיה מעוות ומסובב 180 מעלות. החזרת הקיבוע למקום והדבקתו מחד…" at bounding box center [763, 456] width 484 height 111
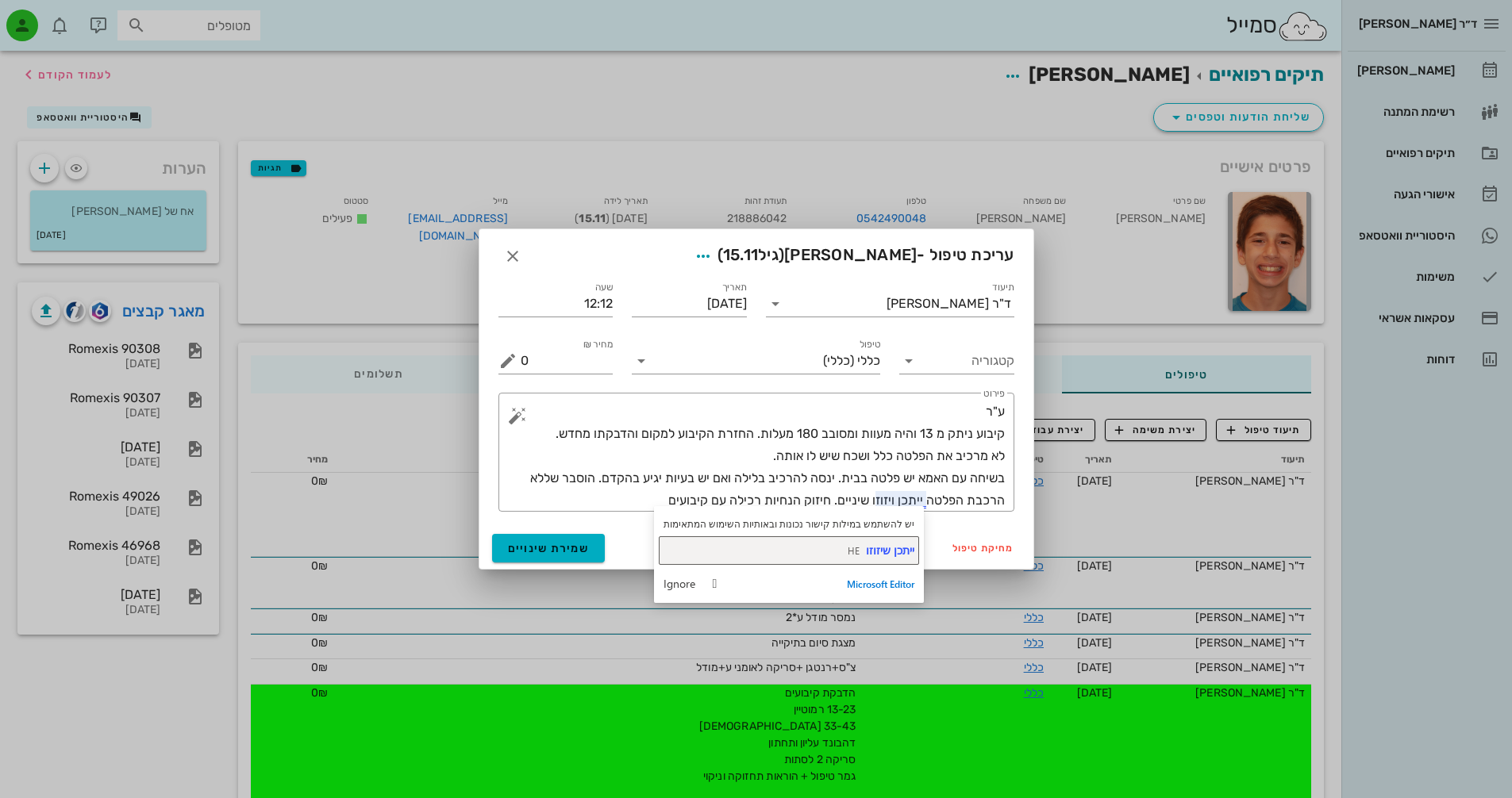
click at [895, 543] on span "ייתכן שיזוזו" at bounding box center [890, 550] width 48 height 15
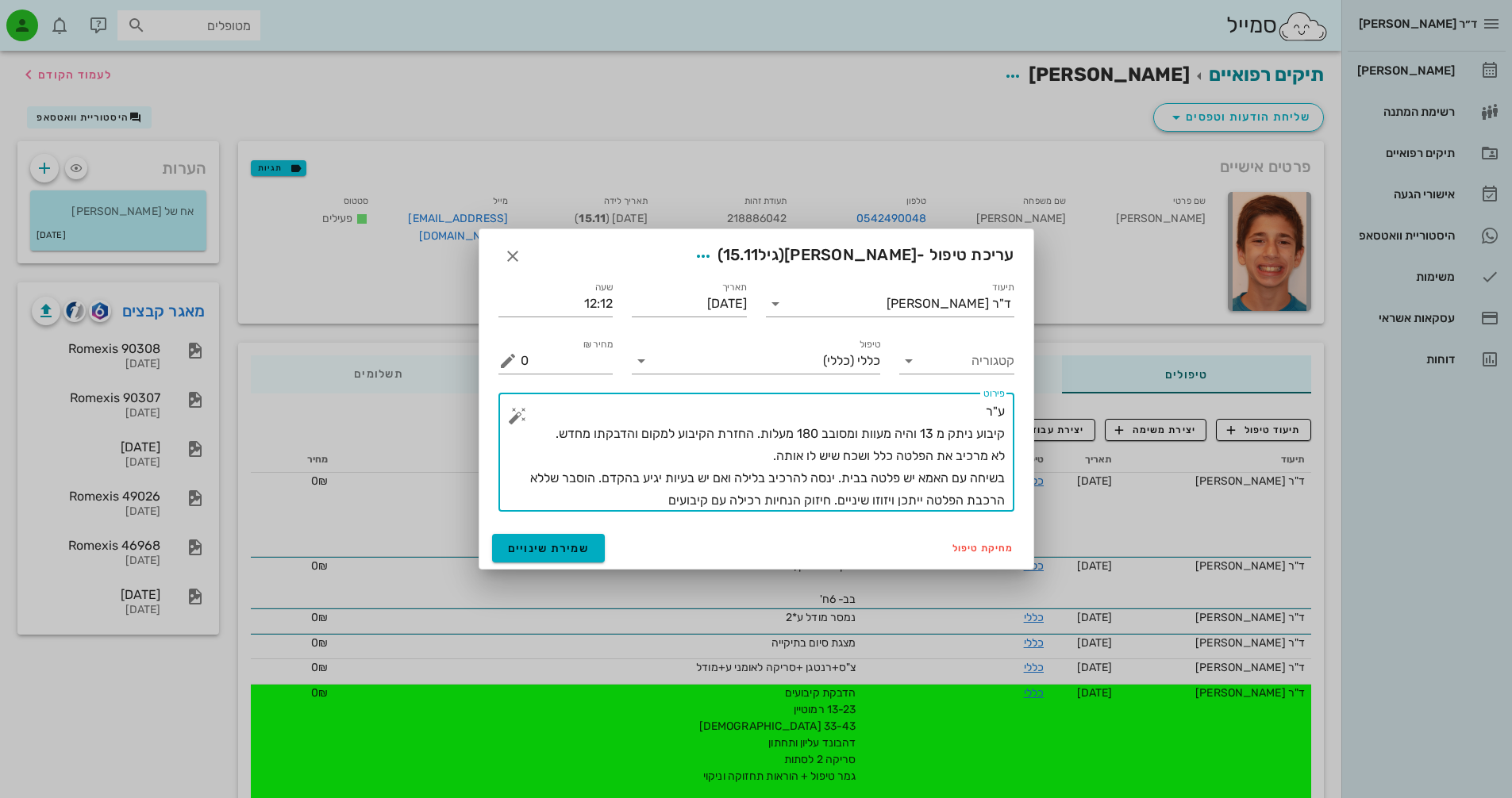
drag, startPoint x: 751, startPoint y: 503, endPoint x: 762, endPoint y: 503, distance: 11.0
click at [762, 503] on textarea "ע"ר קיבוע ניתק מ 13 והיה מעוות ומסובב 180 מעלות. החזרת הקיבוע למקום והדבקתו מחד…" at bounding box center [763, 456] width 484 height 111
click at [662, 504] on textarea "ע"ר קיבוע ניתק מ 13 והיה מעוות ומסובב 180 מעלות. החזרת הקיבוע למקום והדבקתו מחד…" at bounding box center [763, 456] width 484 height 111
type textarea "ע"ר קיבוע ניתק מ 13 והיה מעוות ומסובב 180 מעלות. החזרת הקיבוע למקום והדבקתו מחד…"
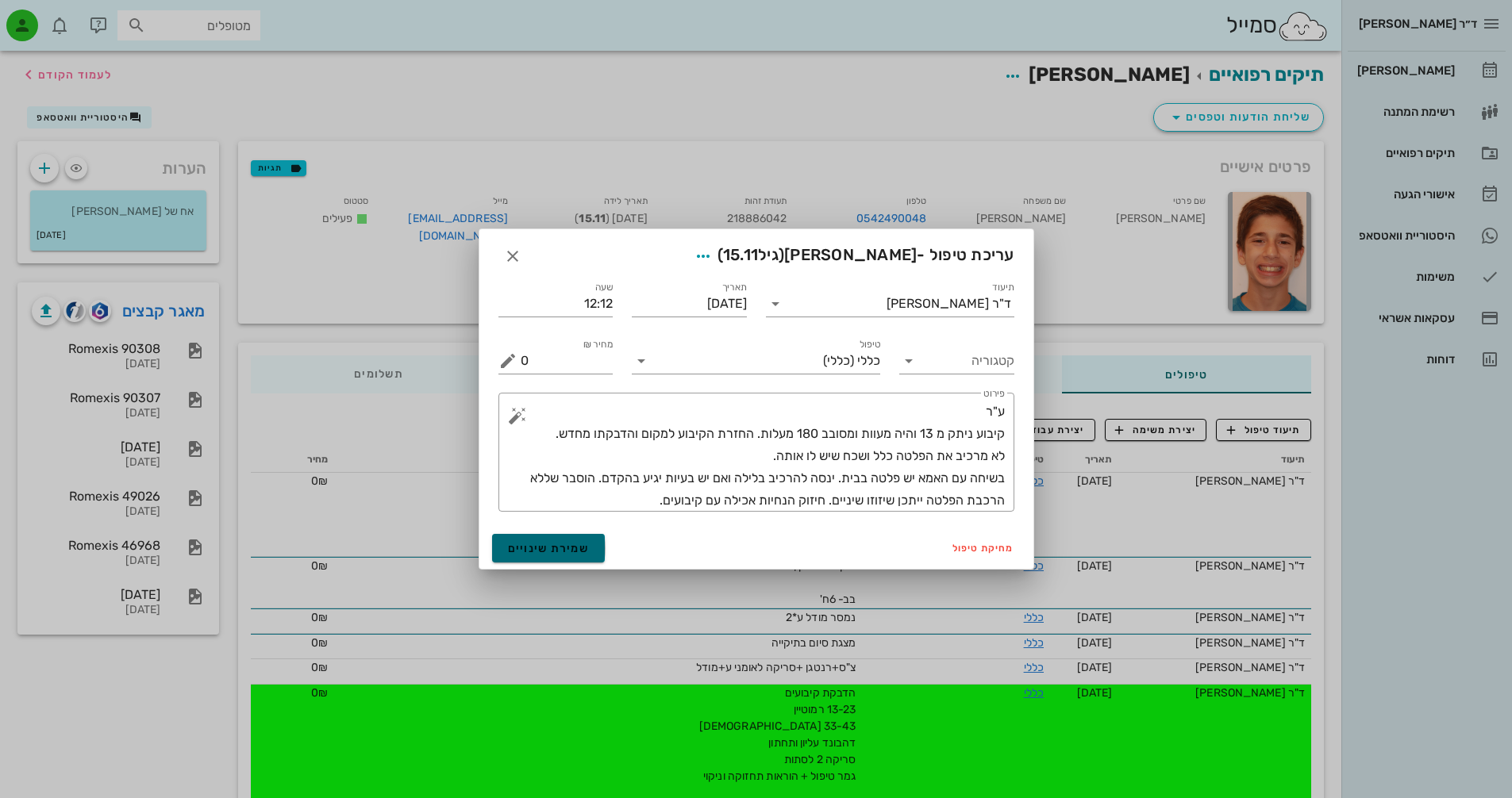
drag, startPoint x: 532, startPoint y: 547, endPoint x: 620, endPoint y: 559, distance: 88.8
click at [534, 548] on span "שמירת שינויים" at bounding box center [549, 549] width 82 height 13
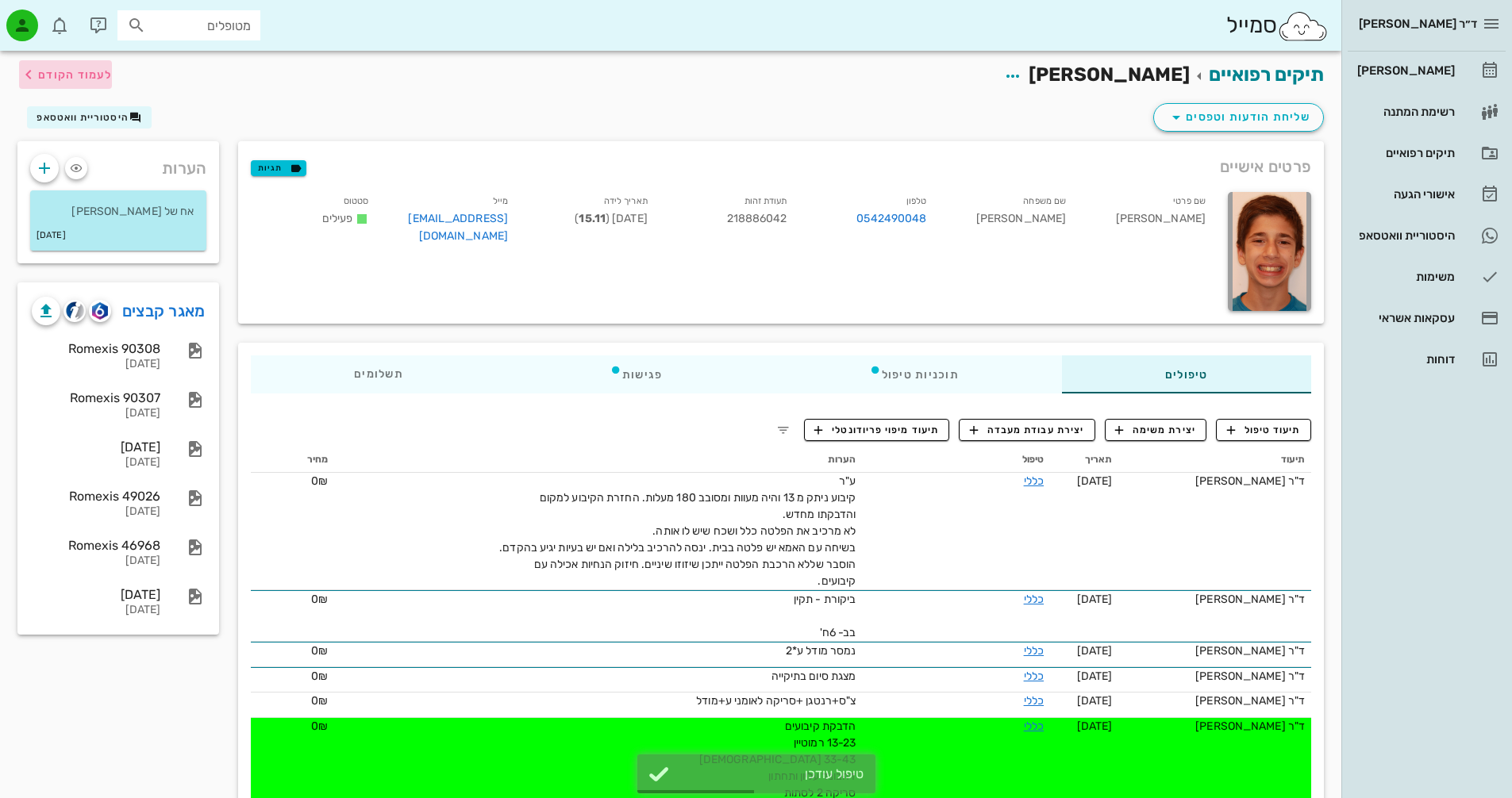
click at [62, 77] on span "לעמוד הקודם" at bounding box center [75, 75] width 74 height 13
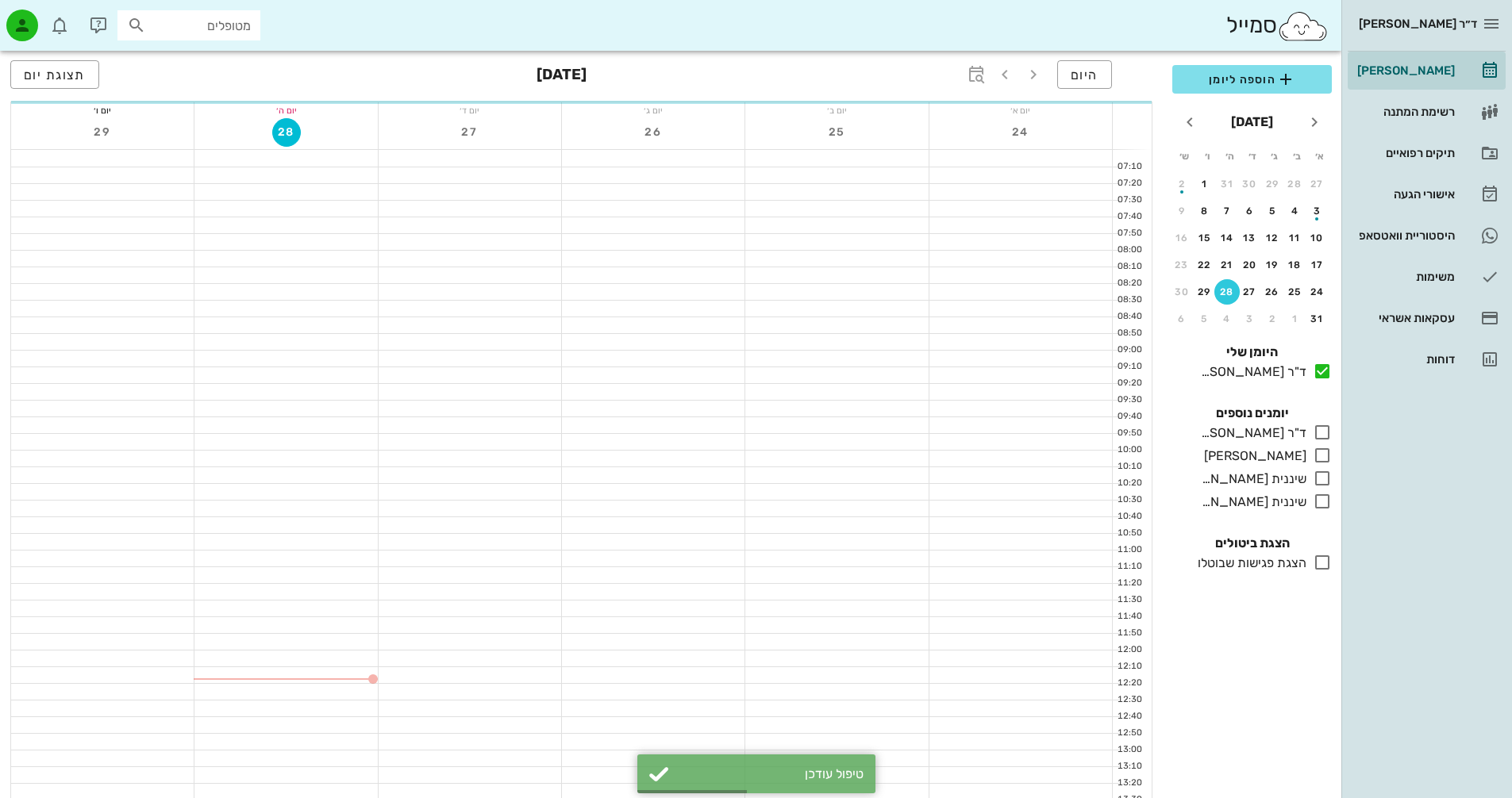
scroll to position [317, 0]
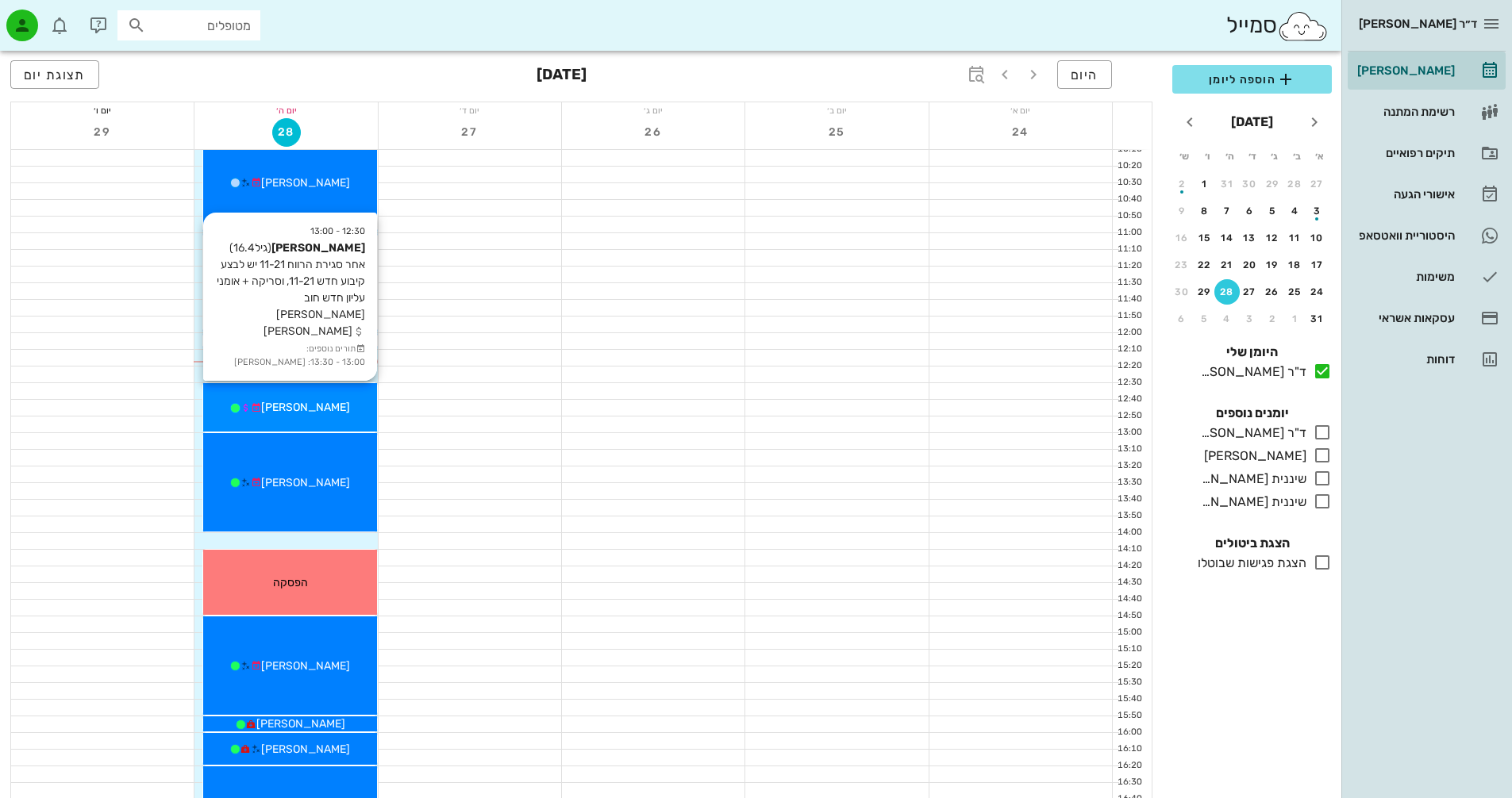
click at [335, 414] on div "[PERSON_NAME]" at bounding box center [290, 408] width 173 height 16
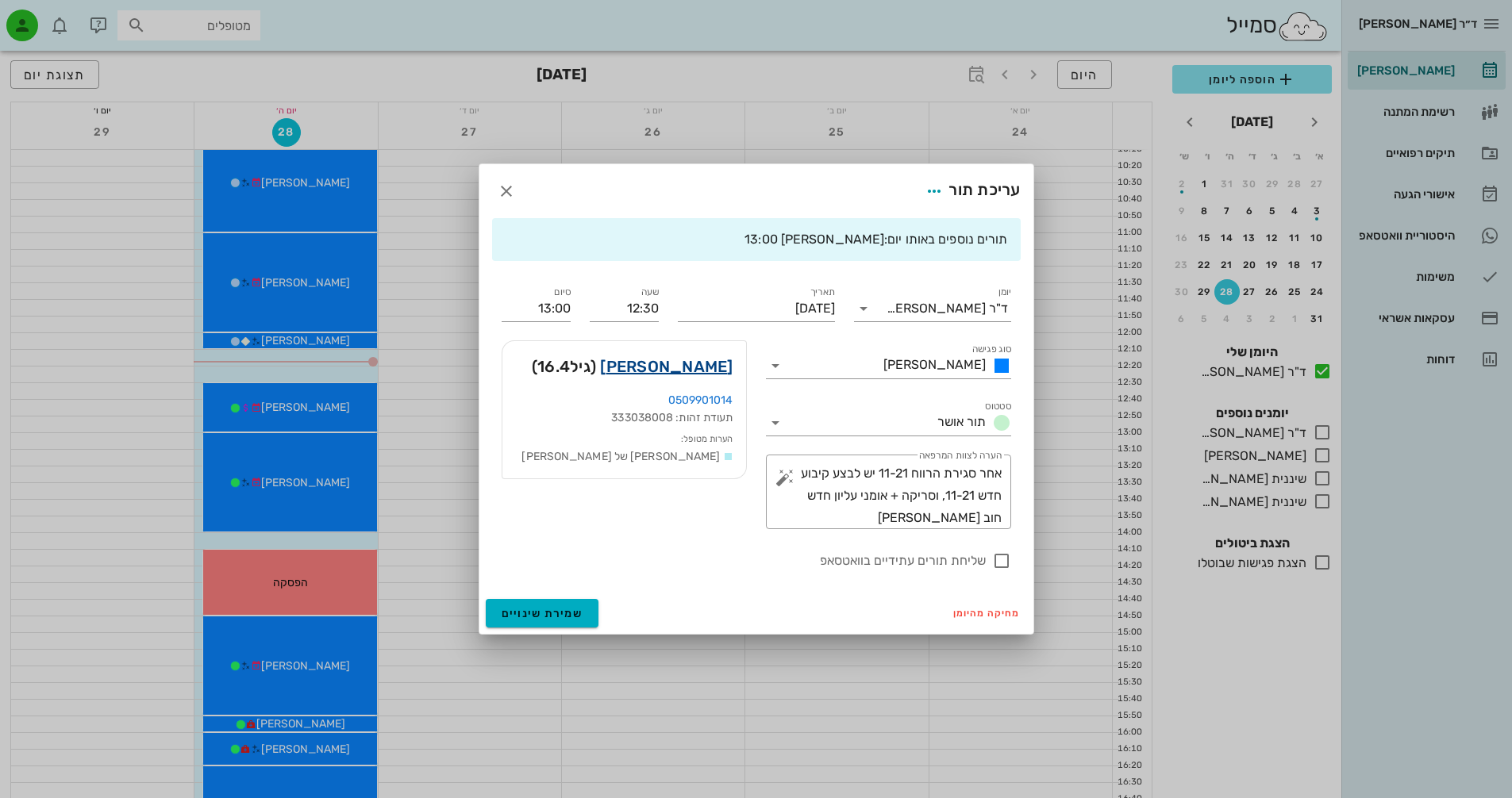
click at [715, 370] on link "[PERSON_NAME]" at bounding box center [667, 367] width 133 height 25
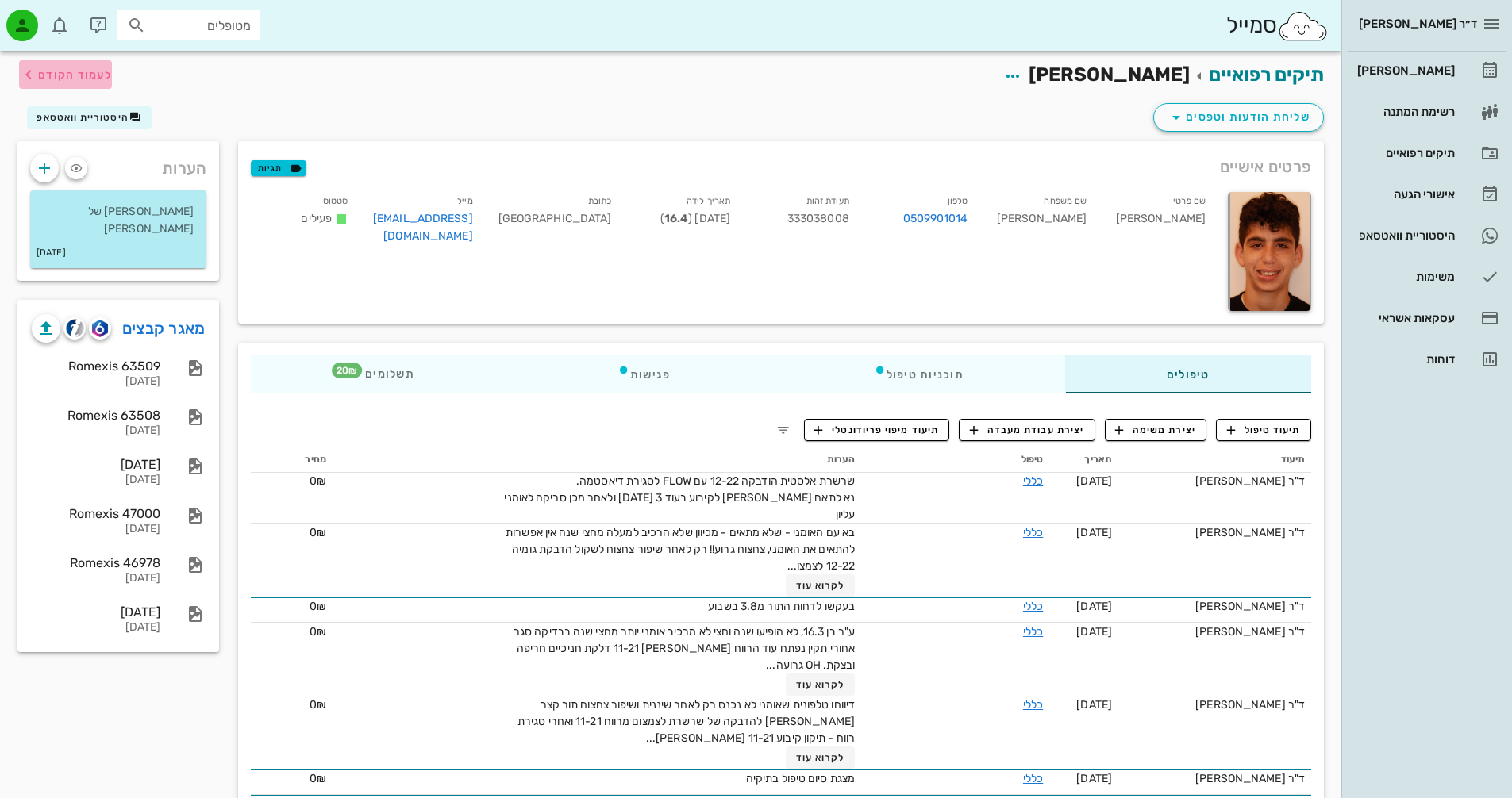
click at [97, 68] on span "לעמוד הקודם" at bounding box center [75, 75] width 74 height 13
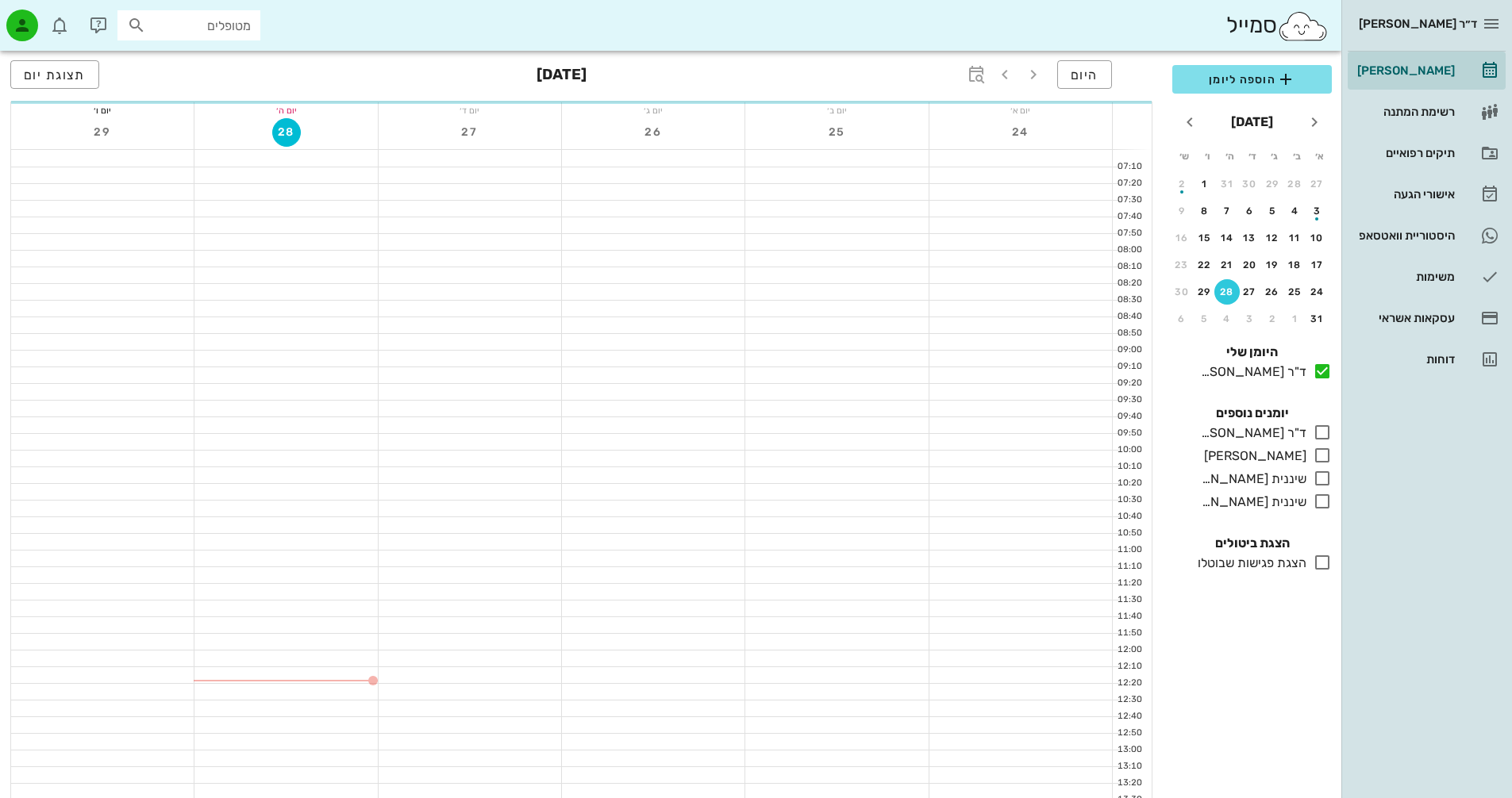
scroll to position [317, 0]
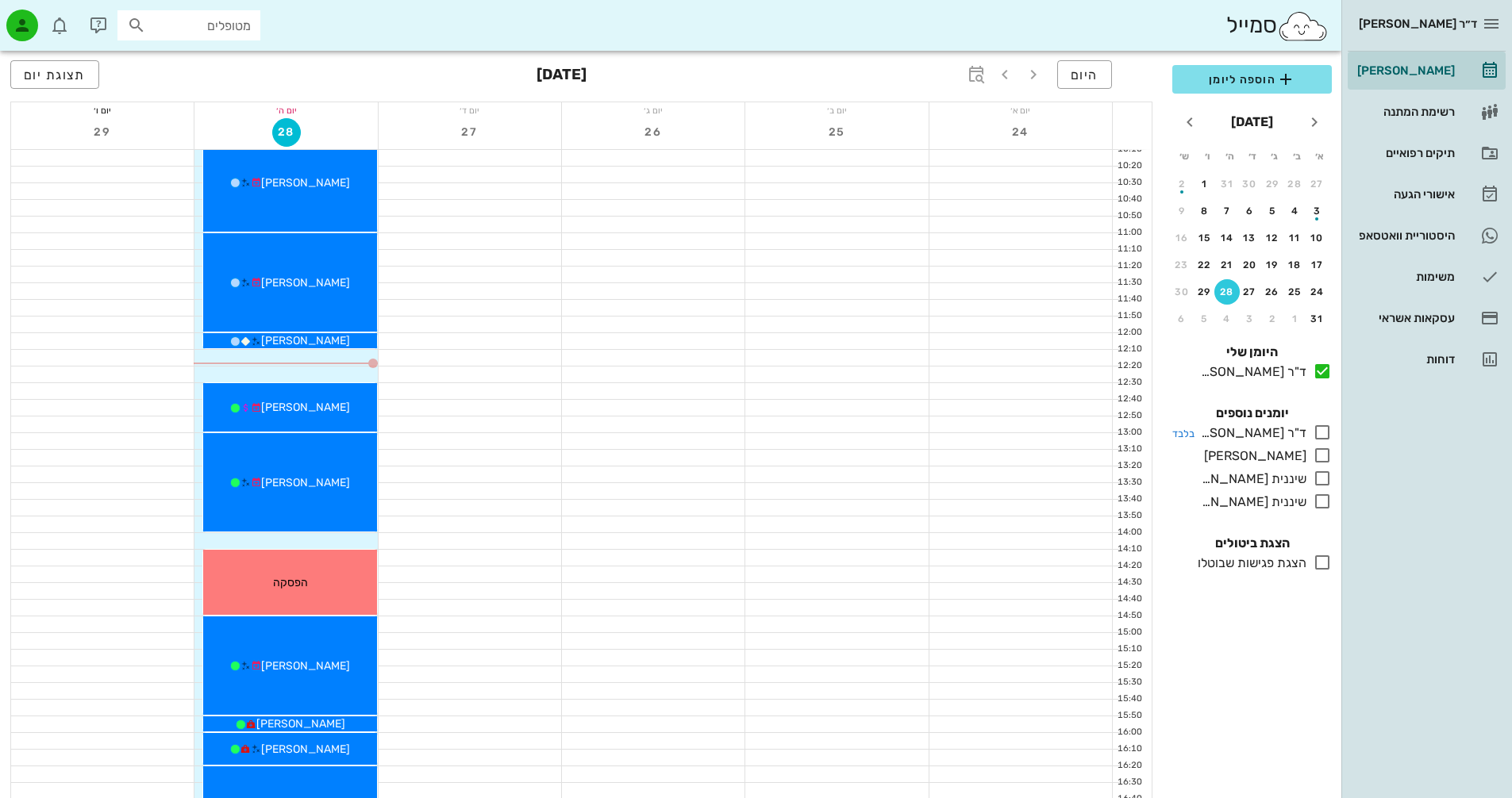
click at [1328, 434] on icon at bounding box center [1322, 432] width 19 height 19
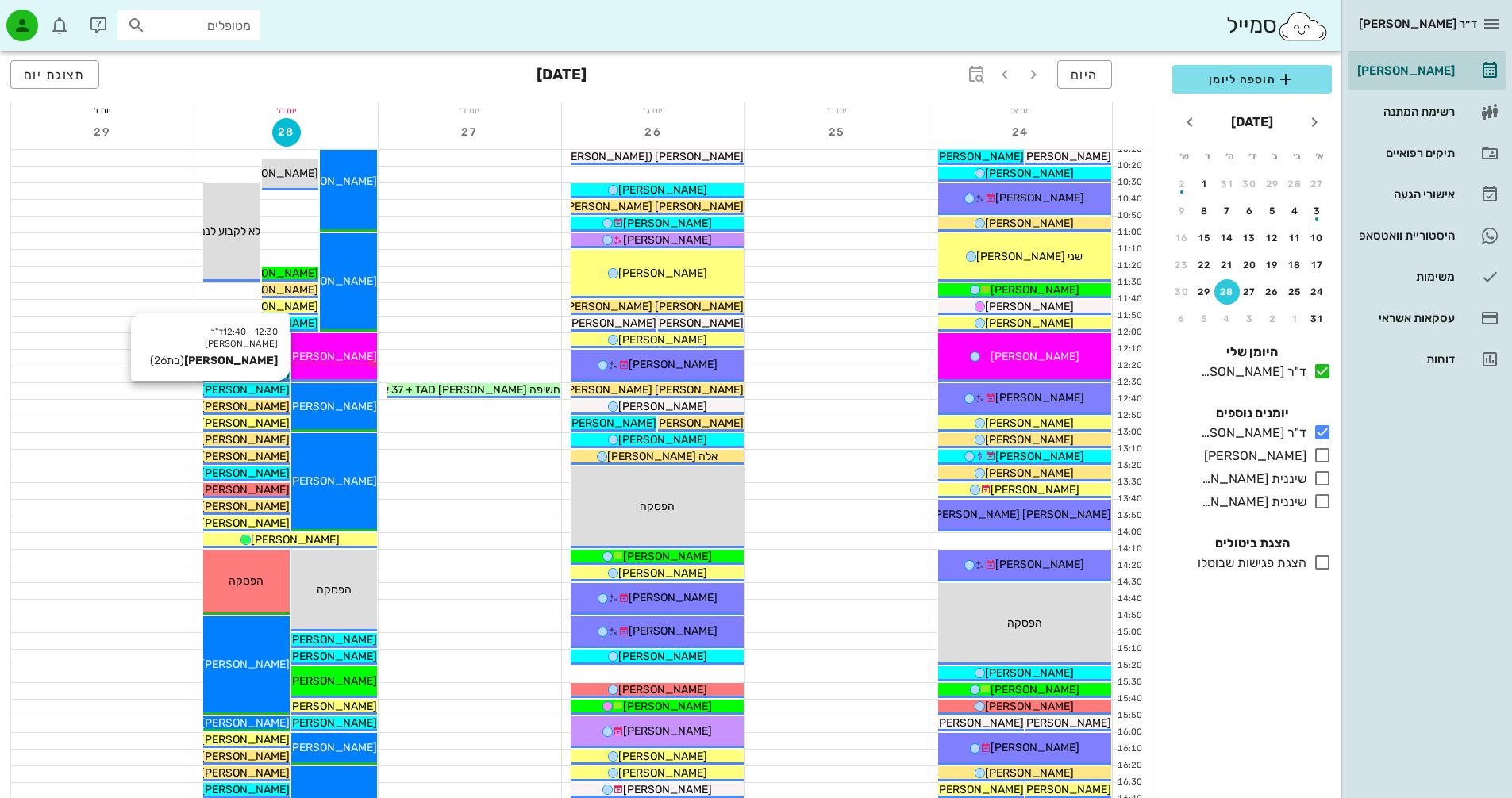
click at [275, 389] on span "[PERSON_NAME]" at bounding box center [245, 390] width 89 height 13
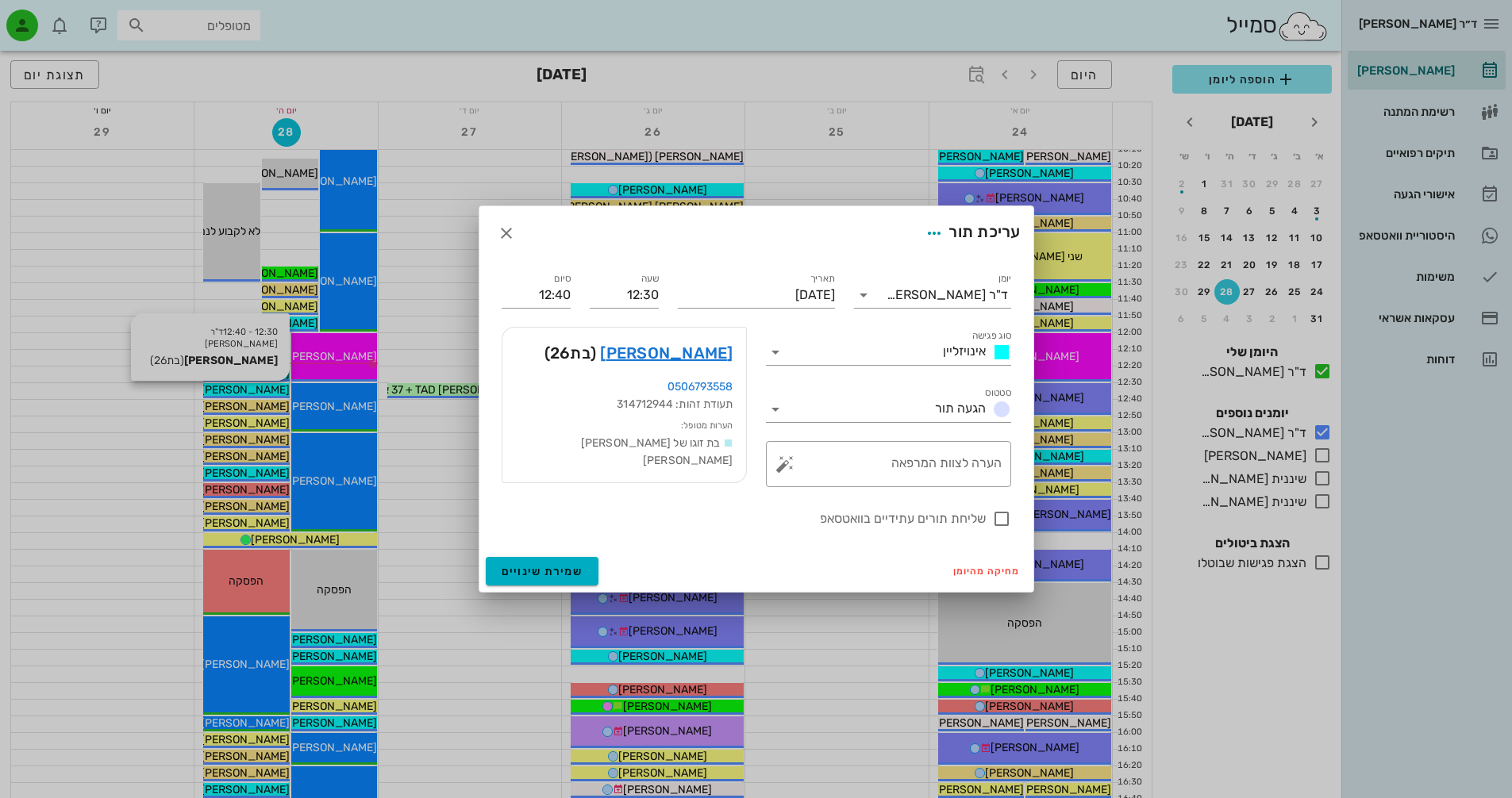
click at [275, 389] on div at bounding box center [756, 399] width 1512 height 798
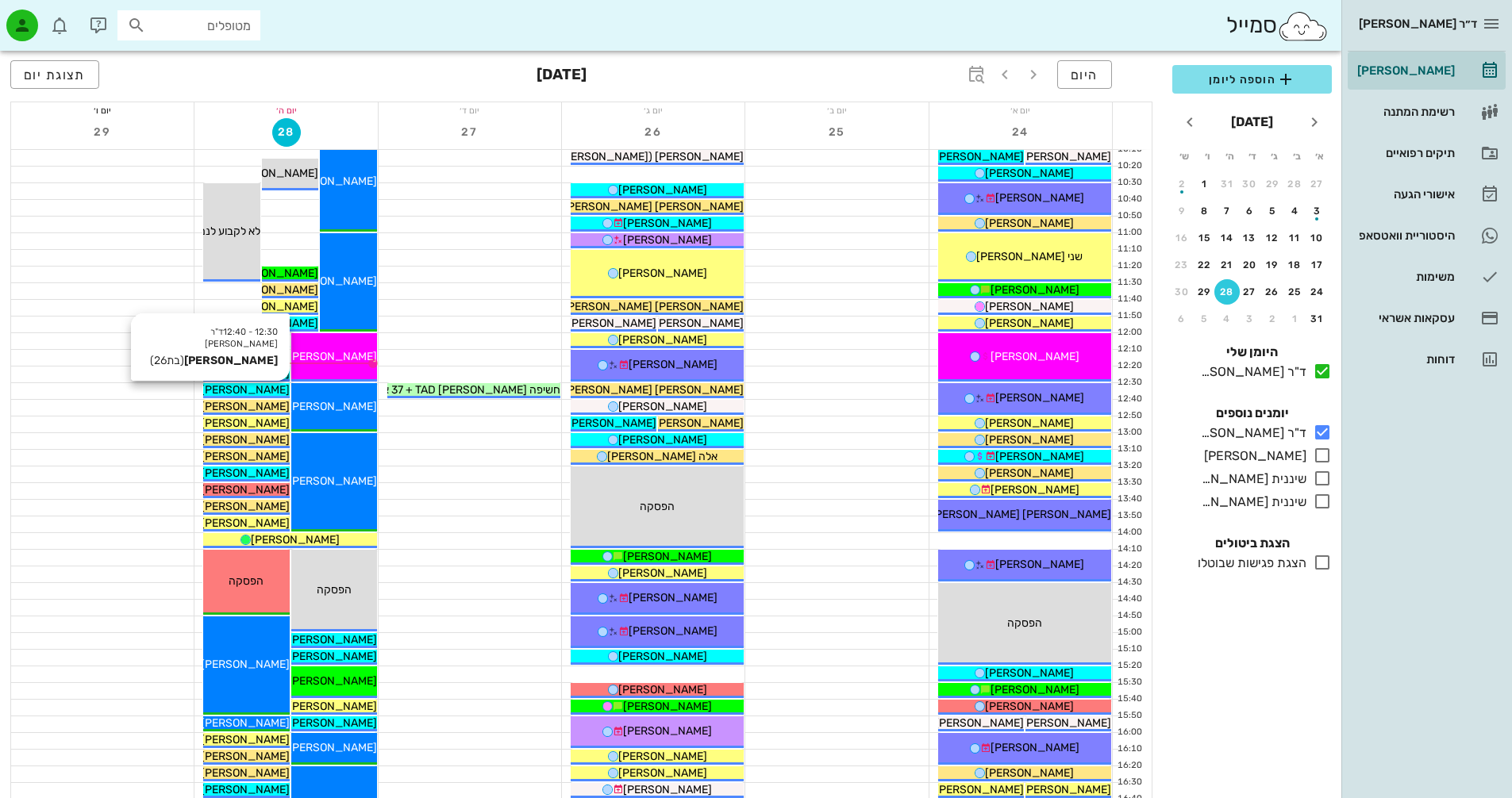
click at [275, 389] on span "[PERSON_NAME]" at bounding box center [245, 390] width 89 height 13
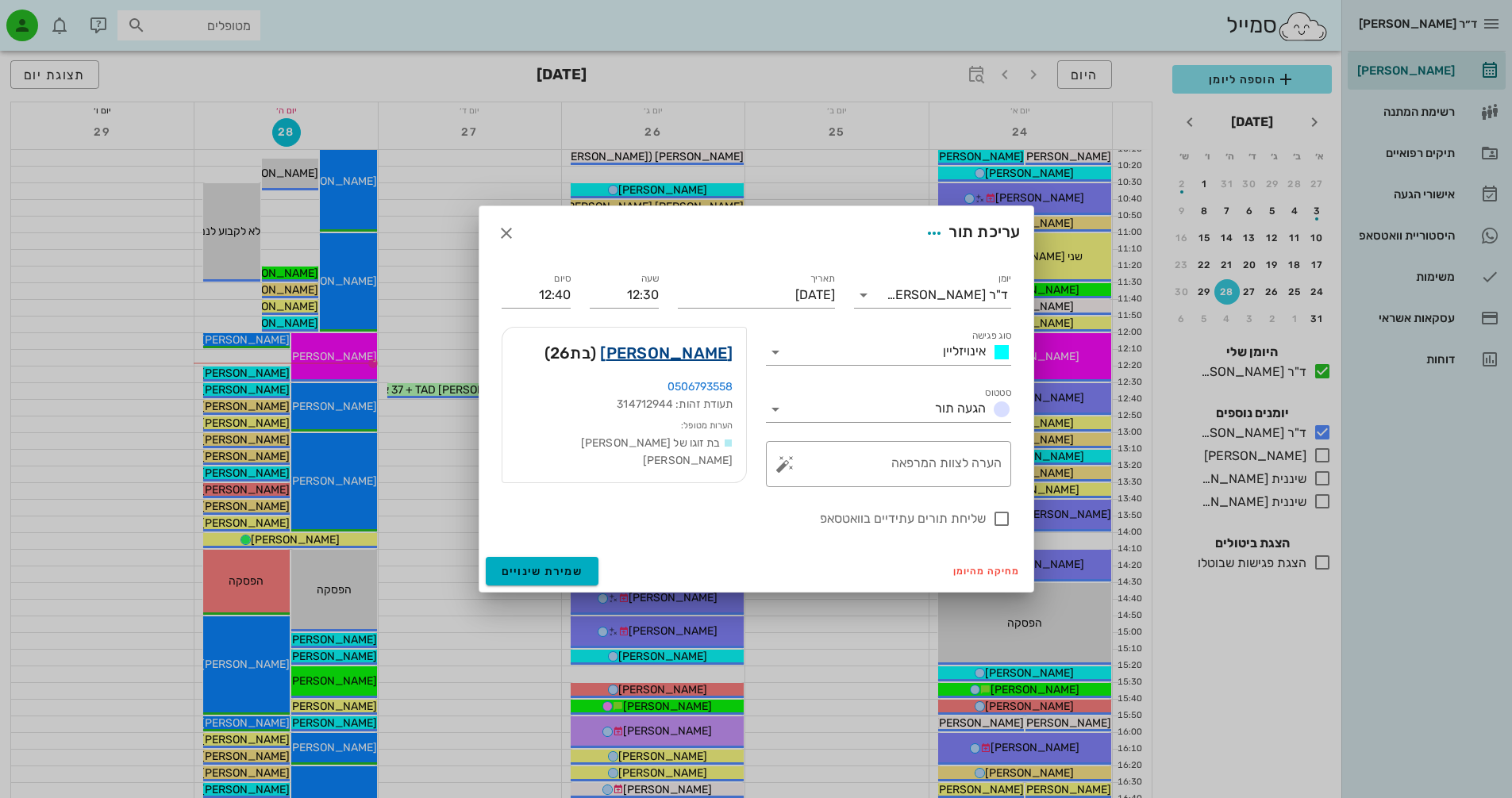
click at [722, 355] on link "[PERSON_NAME]" at bounding box center [667, 353] width 133 height 25
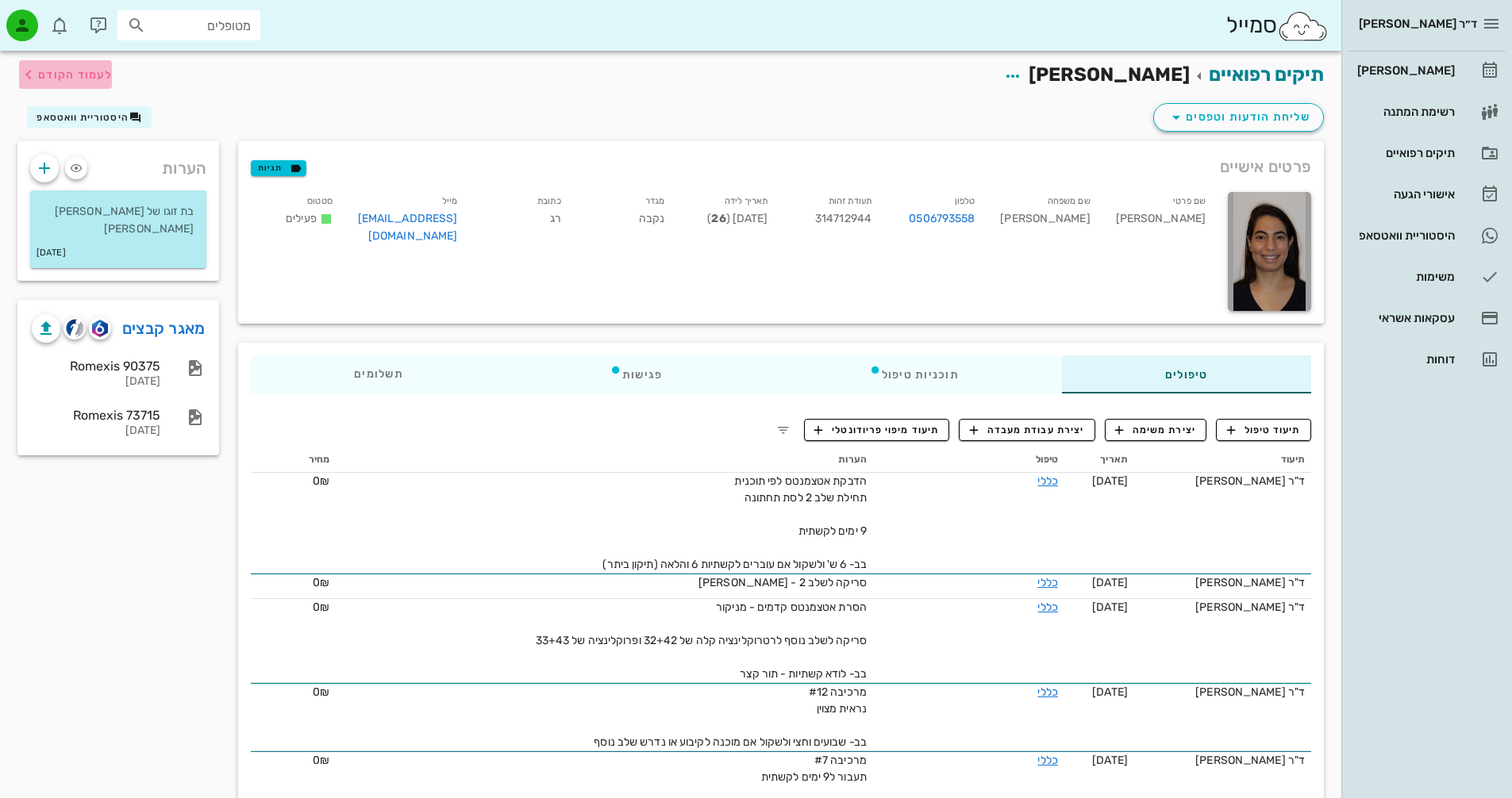
click at [77, 86] on button "לעמוד הקודם" at bounding box center [65, 75] width 93 height 29
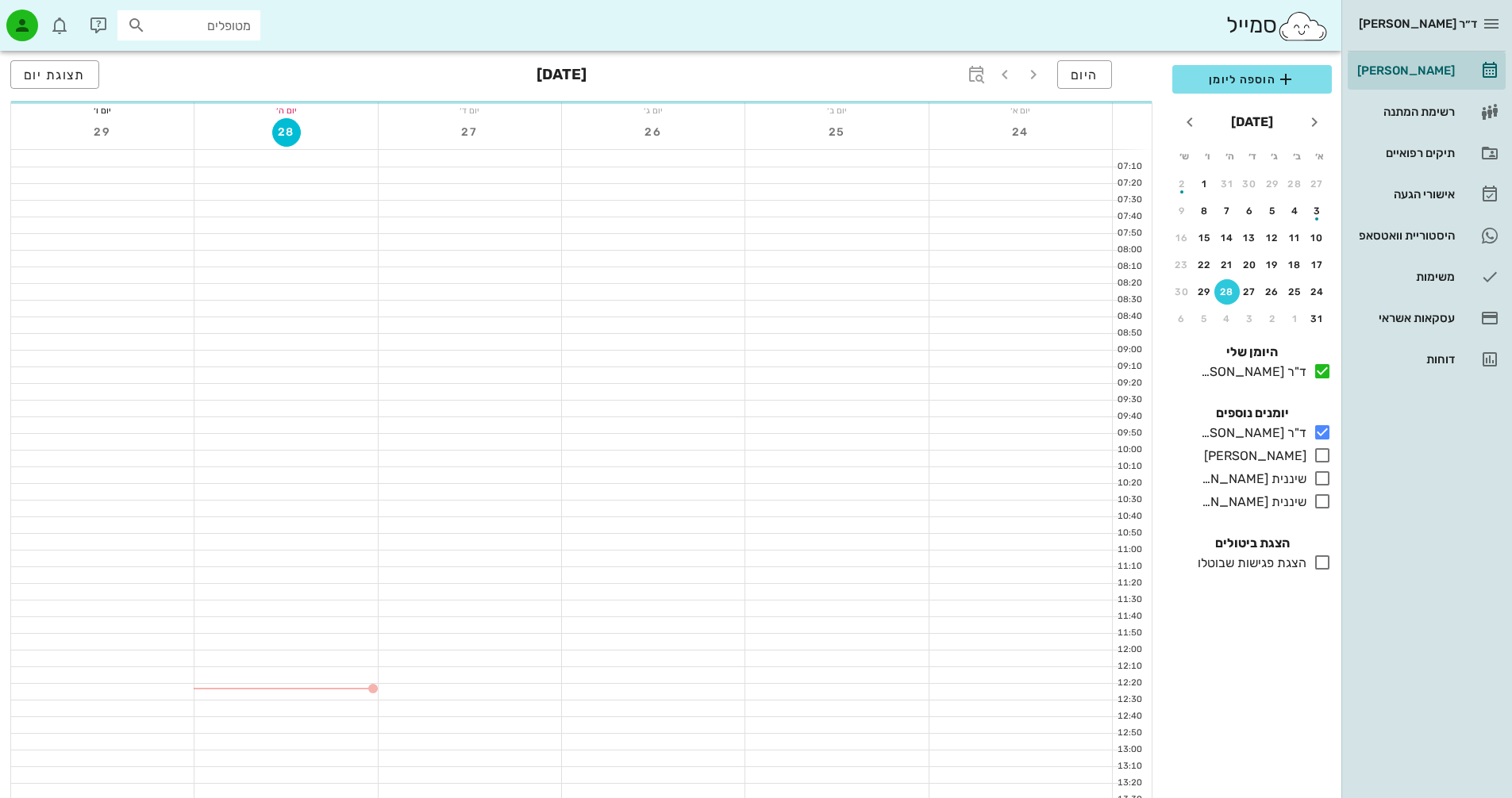
scroll to position [317, 0]
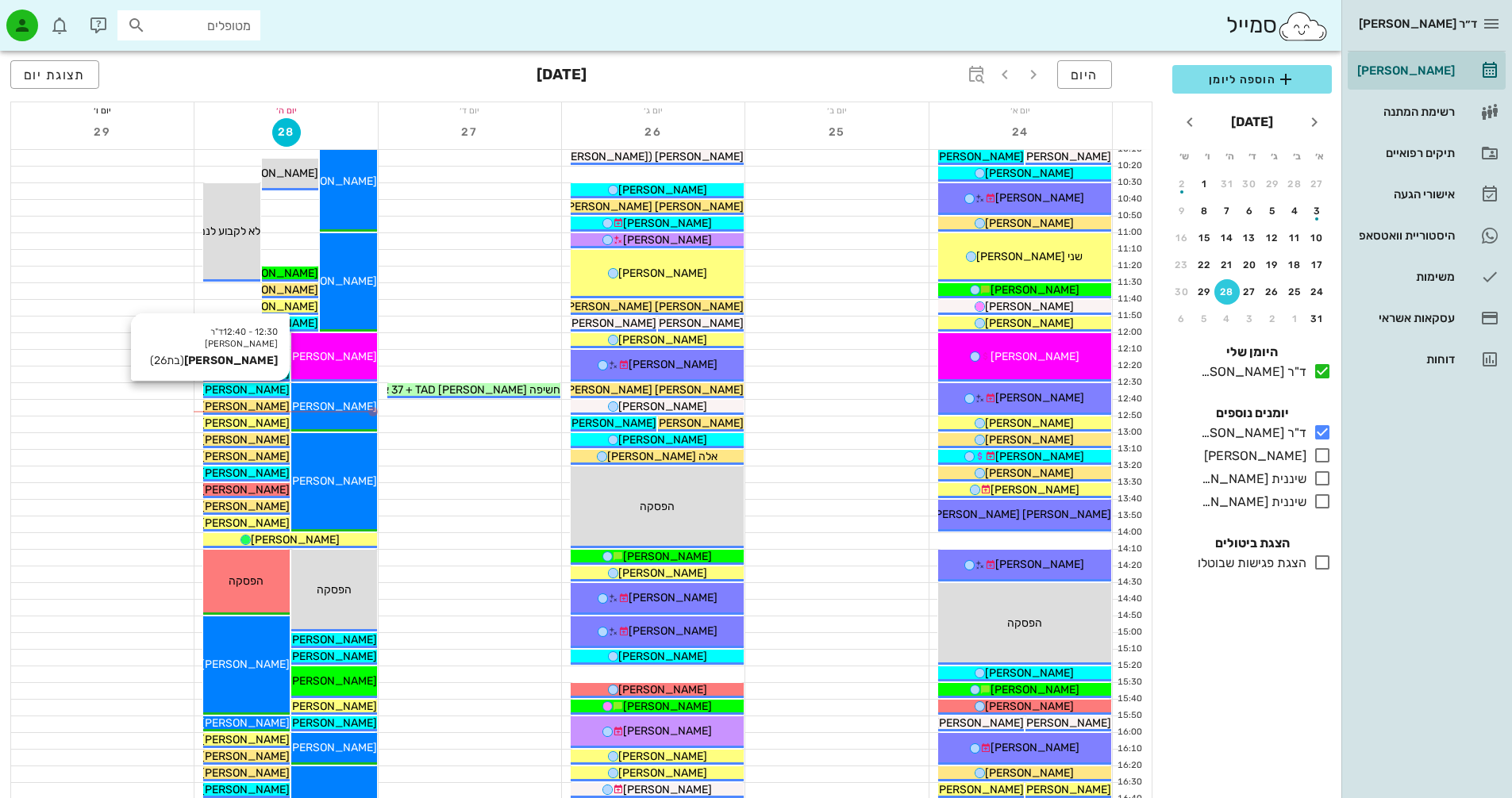
click at [282, 390] on div "[PERSON_NAME]" at bounding box center [246, 390] width 86 height 16
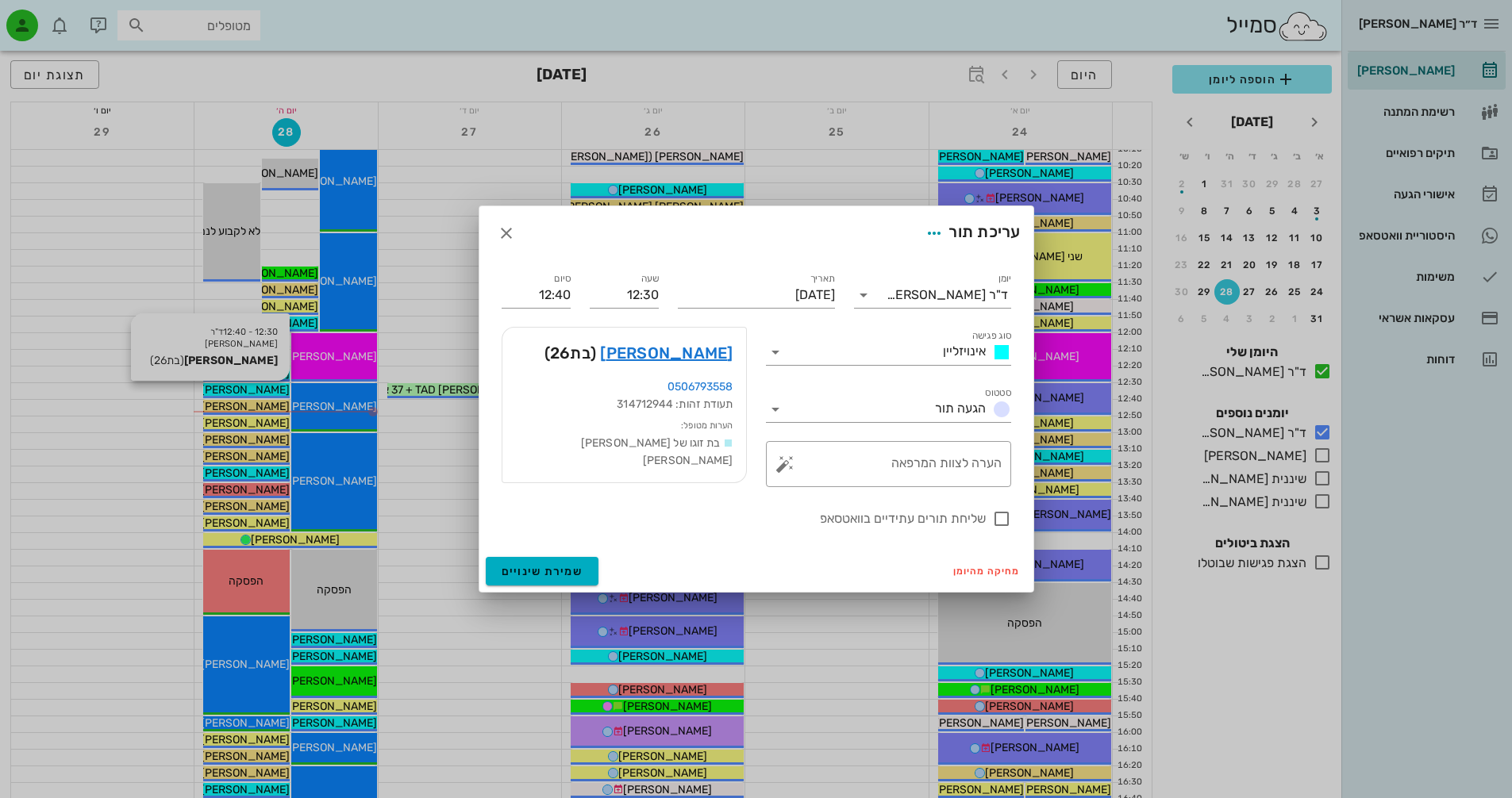
click at [282, 390] on div at bounding box center [756, 399] width 1512 height 798
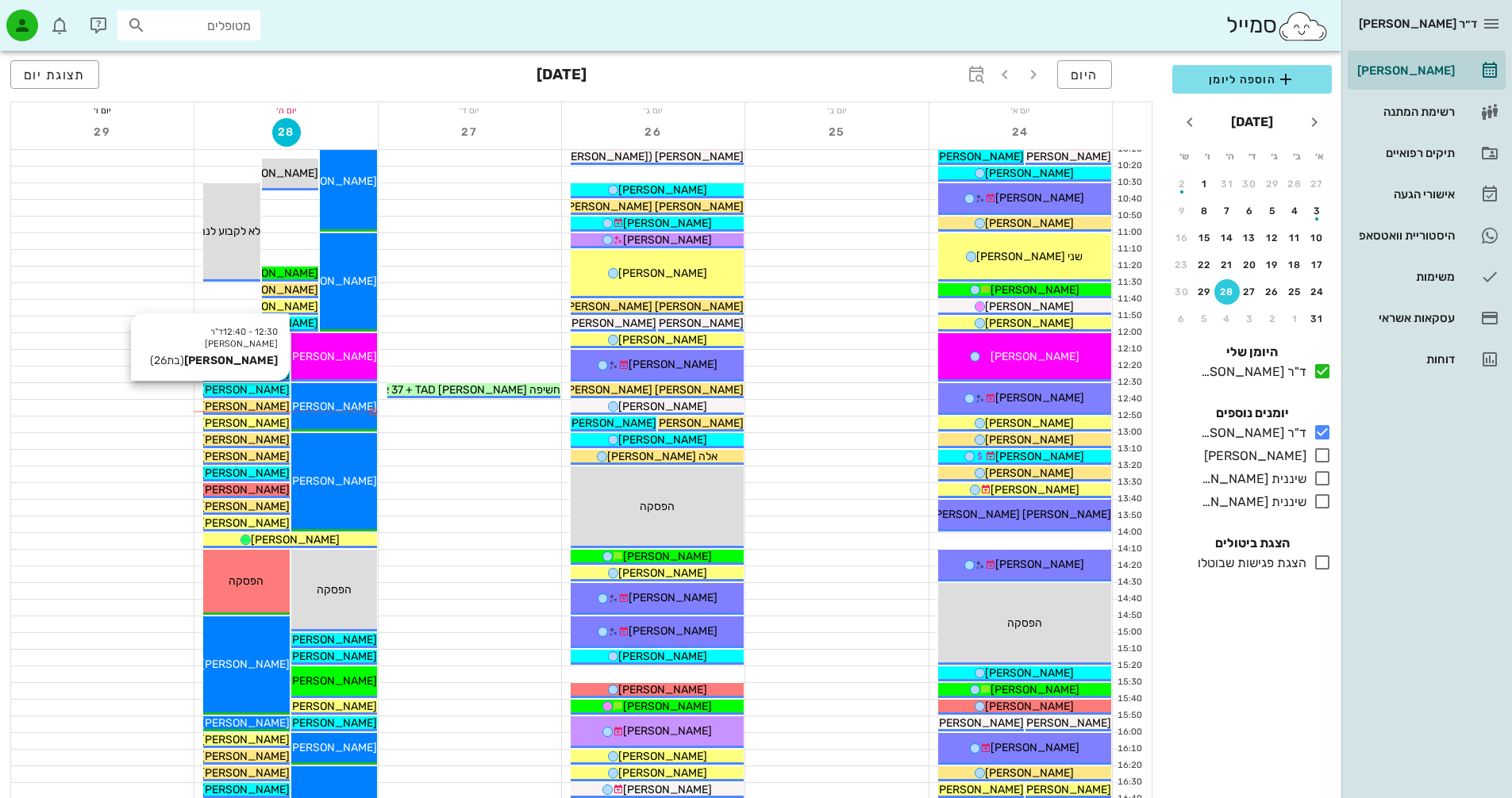
click at [271, 390] on span "[PERSON_NAME]" at bounding box center [245, 390] width 89 height 13
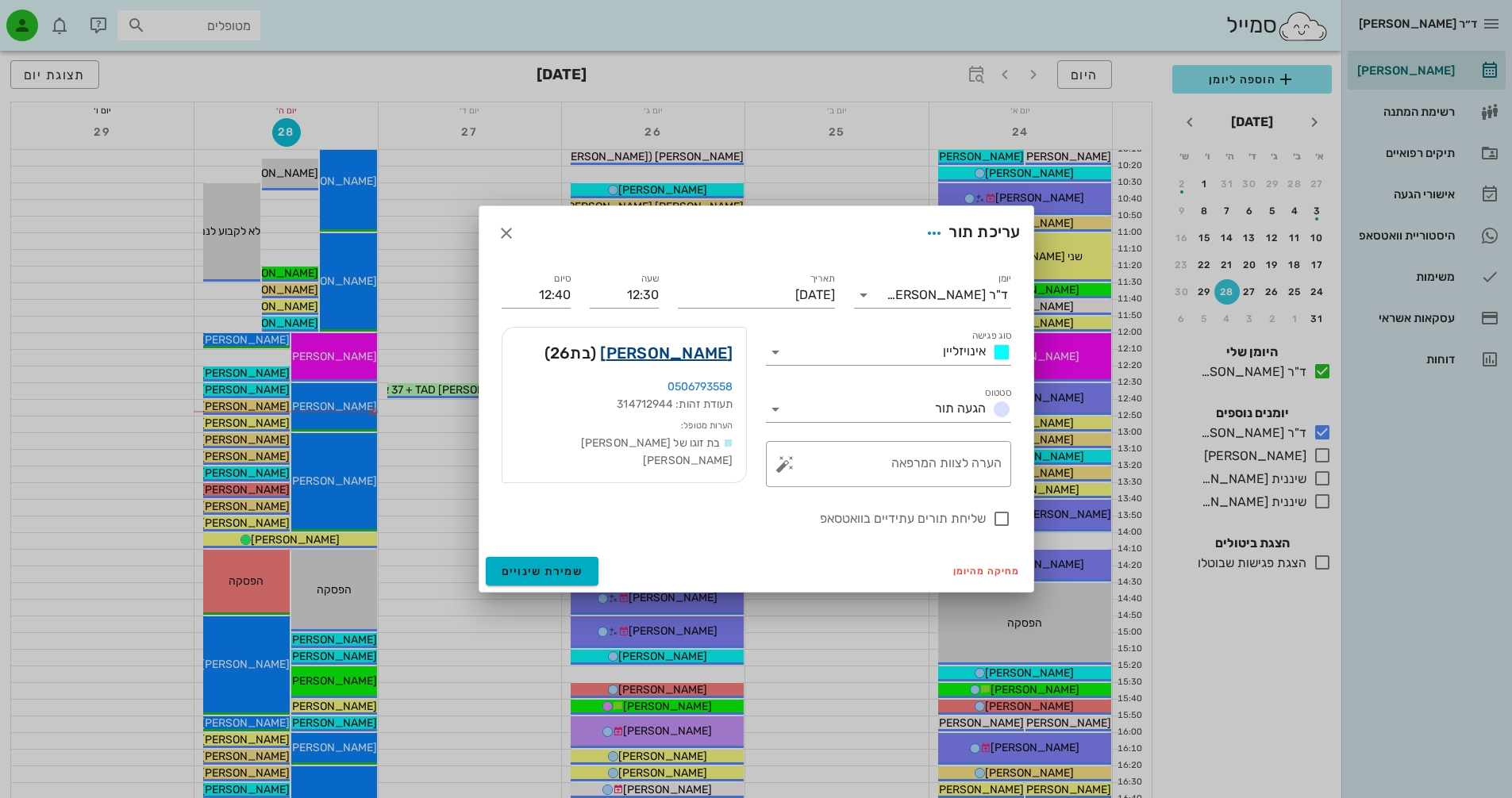
click at [701, 359] on link "[PERSON_NAME]" at bounding box center [667, 353] width 133 height 25
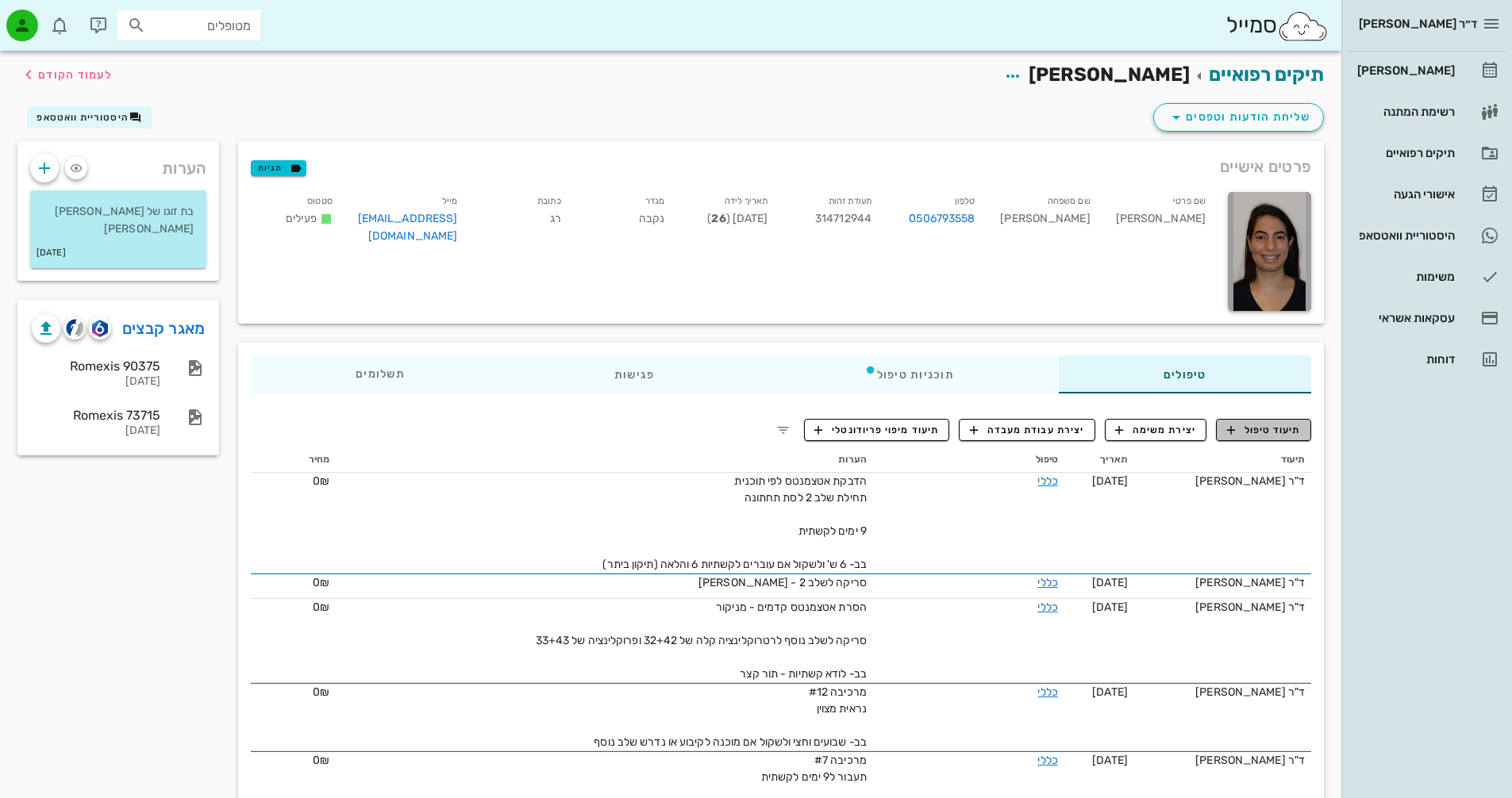
click at [1278, 426] on span "תיעוד טיפול" at bounding box center [1264, 430] width 74 height 14
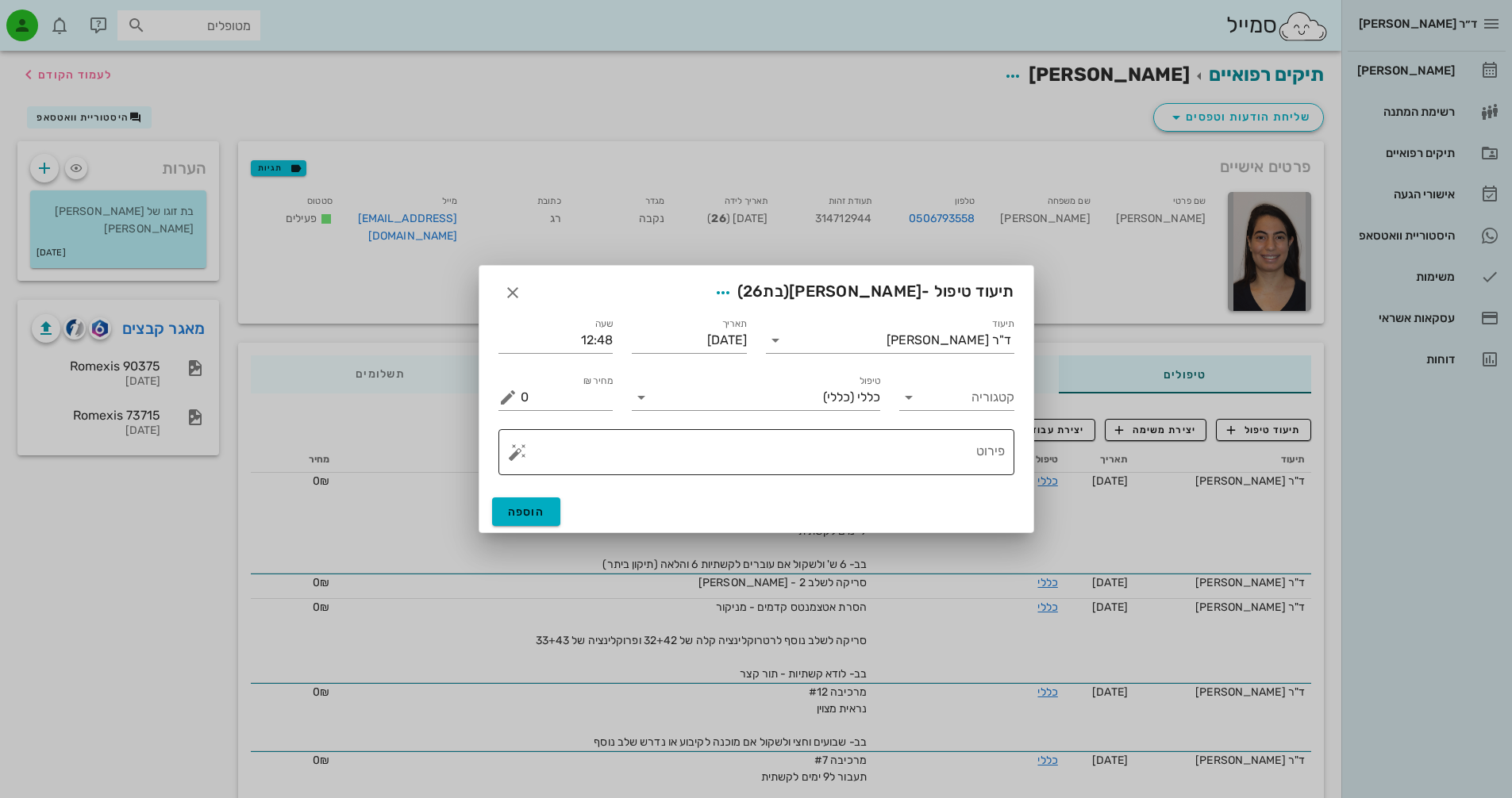
click at [518, 454] on button "button" at bounding box center [517, 452] width 19 height 19
click at [543, 390] on div "[MEDICAL_DATA]" at bounding box center [573, 389] width 130 height 32
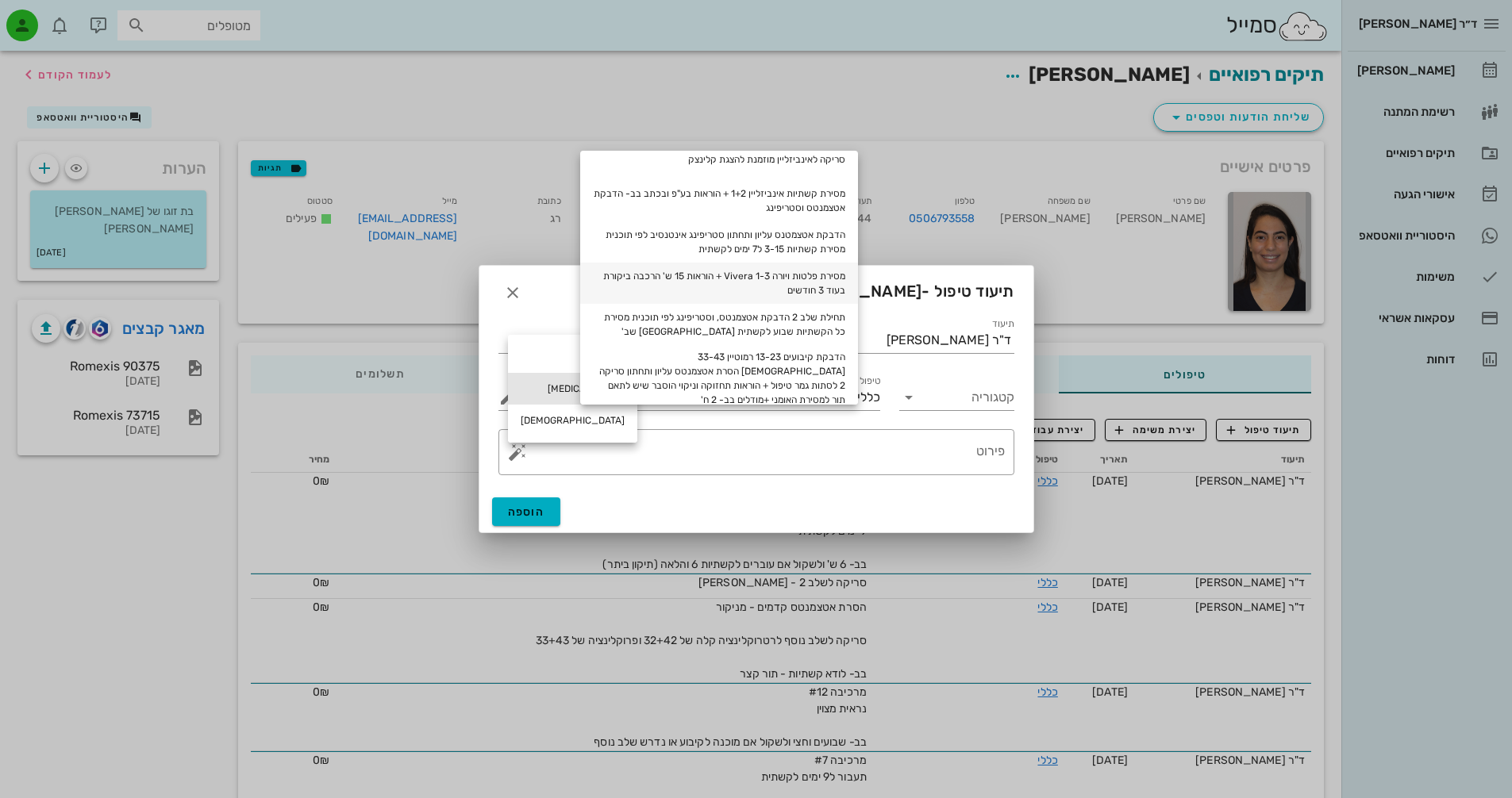
scroll to position [73, 0]
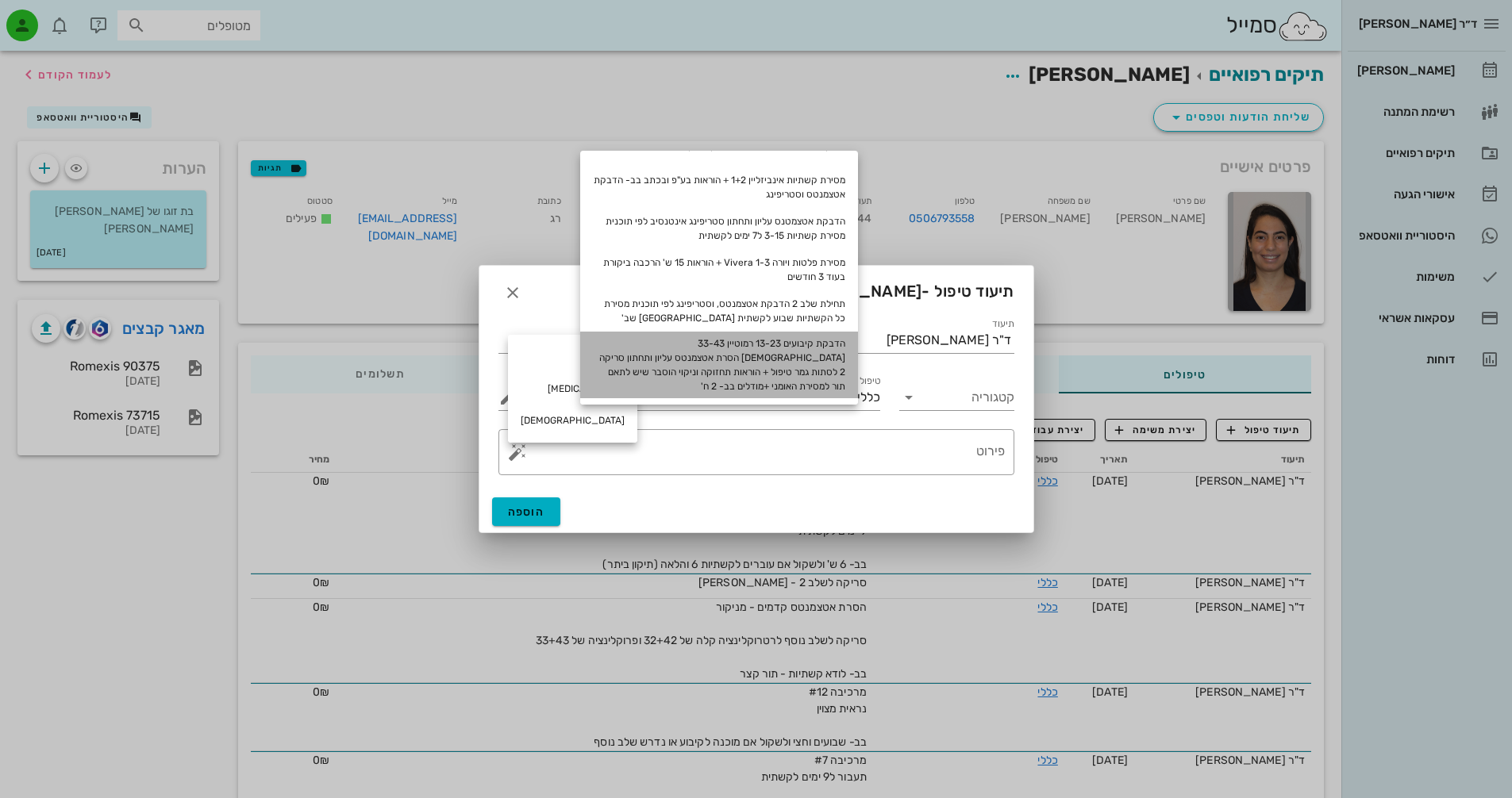
click at [822, 351] on div "הדבקת קיבועים 13-23 רמוטיין 33-43 [DEMOGRAPHIC_DATA] הסרת אטצמנטס עליון ותחתון …" at bounding box center [719, 364] width 278 height 66
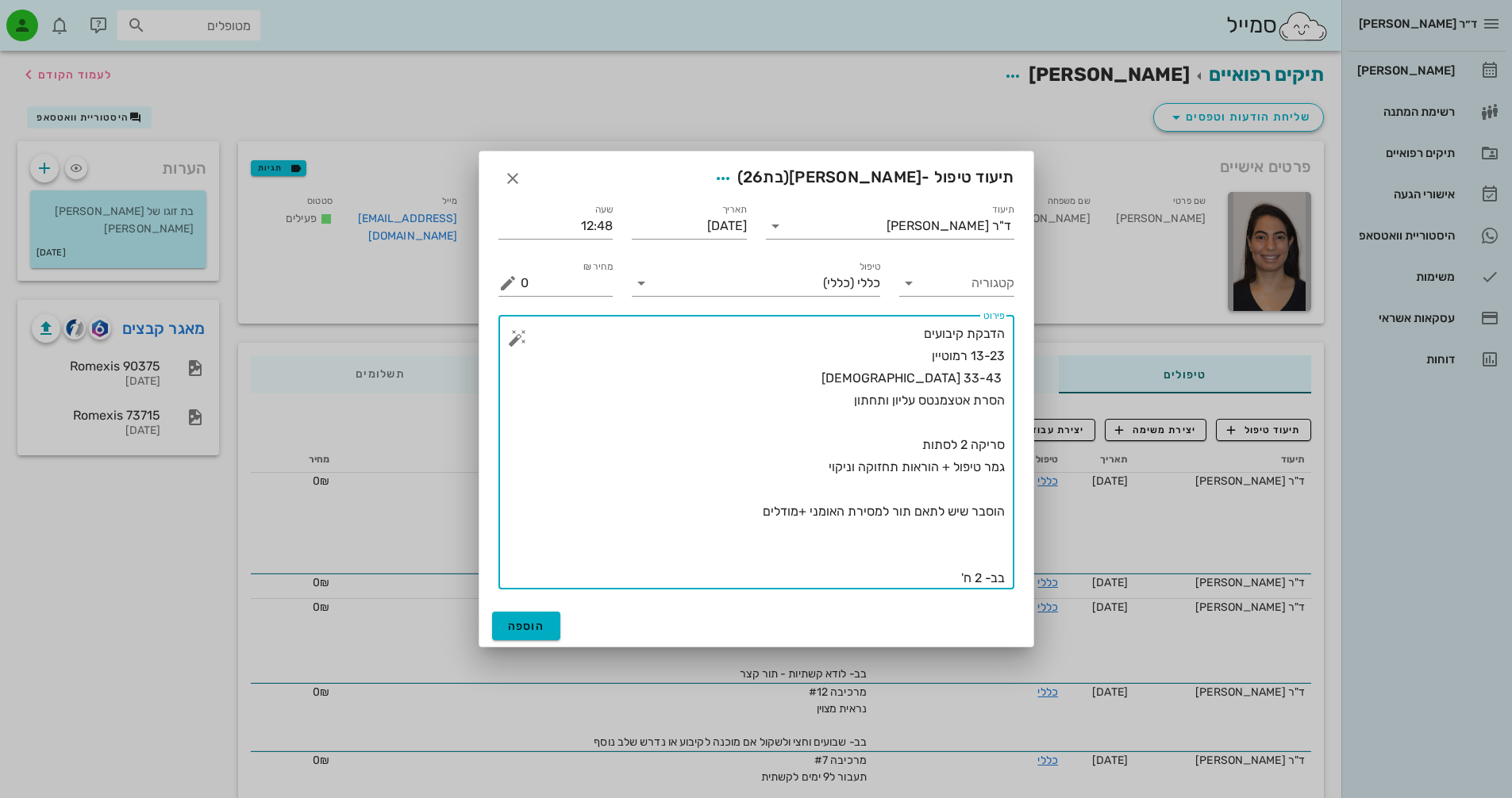
drag, startPoint x: 923, startPoint y: 334, endPoint x: 935, endPoint y: 336, distance: 12.2
click at [935, 336] on textarea "הדבקת קיבועים 13-23 רמוטיין 33-43 [DEMOGRAPHIC_DATA] הסרת אטצמנטס עליון ותחתון …" at bounding box center [763, 456] width 484 height 267
drag, startPoint x: 916, startPoint y: 360, endPoint x: 1035, endPoint y: 360, distance: 119.0
click at [1035, 360] on div "ד״ר [PERSON_NAME] [PERSON_NAME] רשימת המתנה תיקים רפואיים אישורי הגעה היסטוריית…" at bounding box center [756, 727] width 1512 height 1453
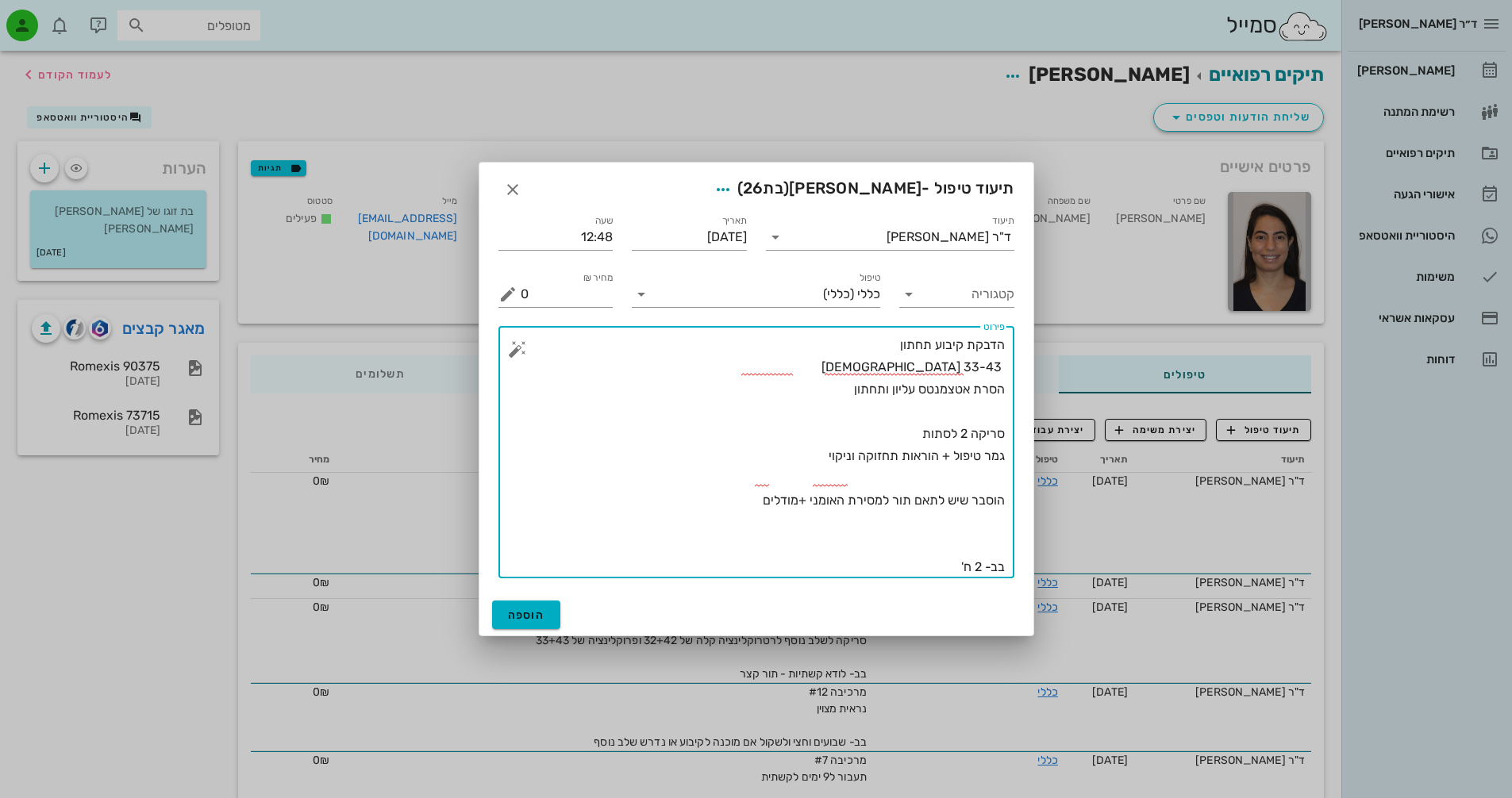
drag, startPoint x: 852, startPoint y: 391, endPoint x: 914, endPoint y: 394, distance: 62.1
click at [914, 394] on textarea "הדבקת קיבוע תחתון 33-43 [DEMOGRAPHIC_DATA] הסרת אטצמנטס עליון ותחתון סריקה 2 לס…" at bounding box center [763, 456] width 484 height 244
click at [978, 564] on textarea "הדבקת קיבוע תחתון 33-43 [DEMOGRAPHIC_DATA] הסרת אטצמנטס תחתונים סריקה 2 לסתות ג…" at bounding box center [763, 456] width 484 height 244
click at [806, 545] on textarea "הדבקת קיבוע תחתון 33-43 [DEMOGRAPHIC_DATA] הסרת אטצמנטס תחתונים סריקה 2 לסתות ג…" at bounding box center [763, 456] width 484 height 244
click at [753, 502] on textarea "הדבקת קיבוע תחתון 33-43 [DEMOGRAPHIC_DATA] הסרת אטצמנטס תחתונים סריקה 2 לסתות ג…" at bounding box center [763, 456] width 484 height 244
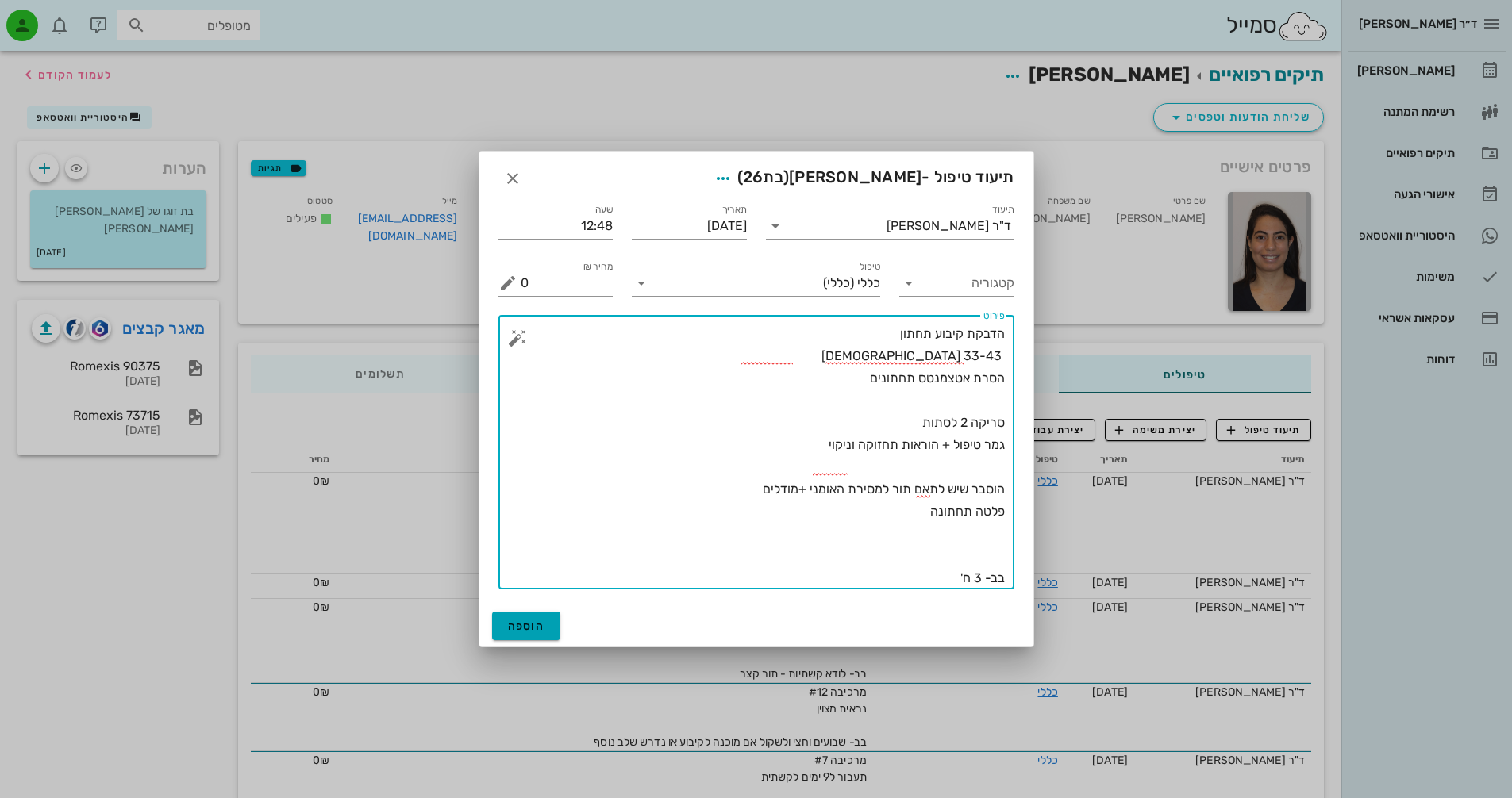
type textarea "הדבקת קיבוע תחתון 33-43 [DEMOGRAPHIC_DATA] הסרת אטצמנטס תחתונים סריקה 2 לסתות ג…"
click at [523, 626] on span "הוספה" at bounding box center [526, 627] width 37 height 13
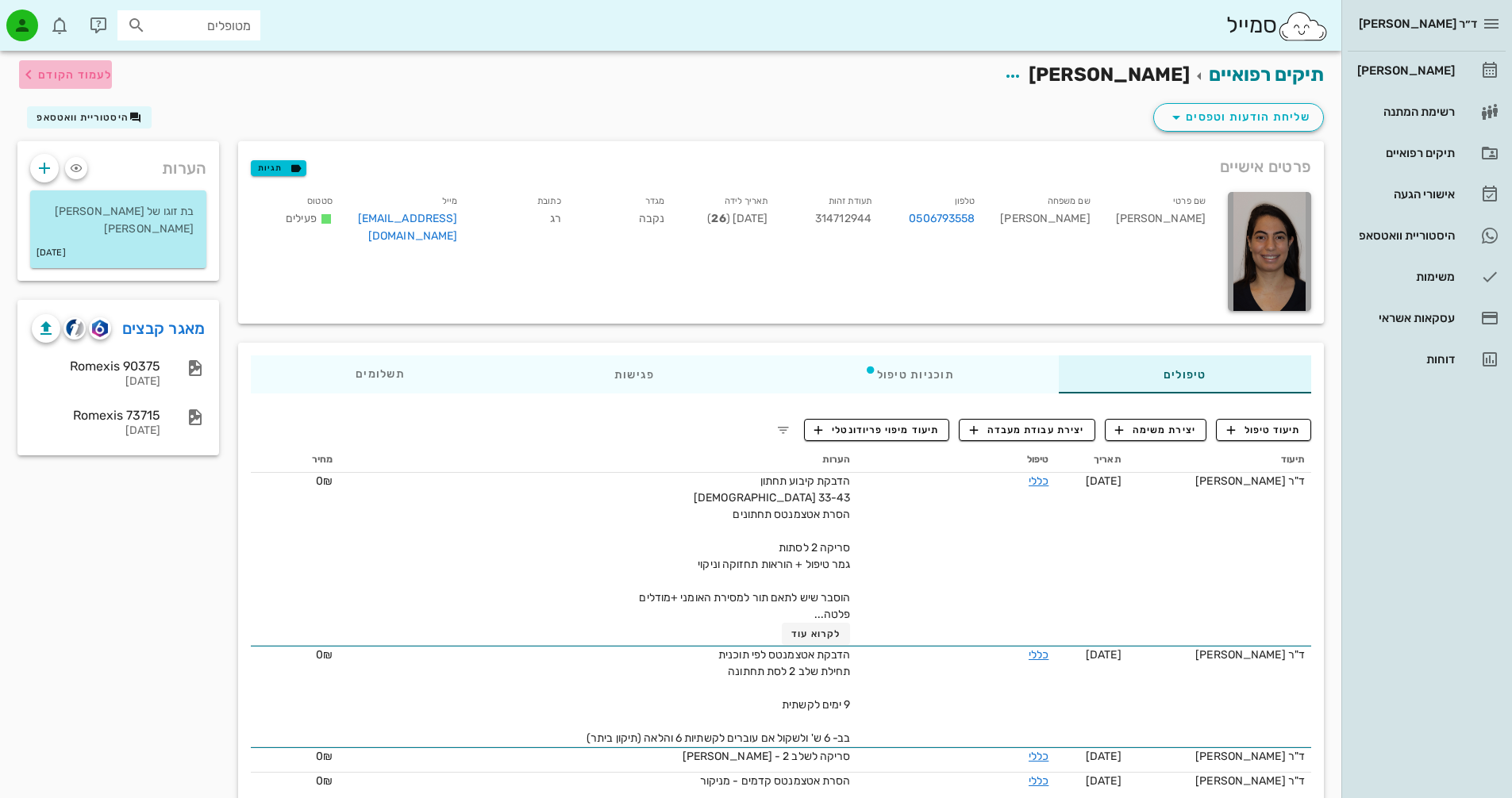
click at [59, 75] on span "לעמוד הקודם" at bounding box center [75, 75] width 74 height 13
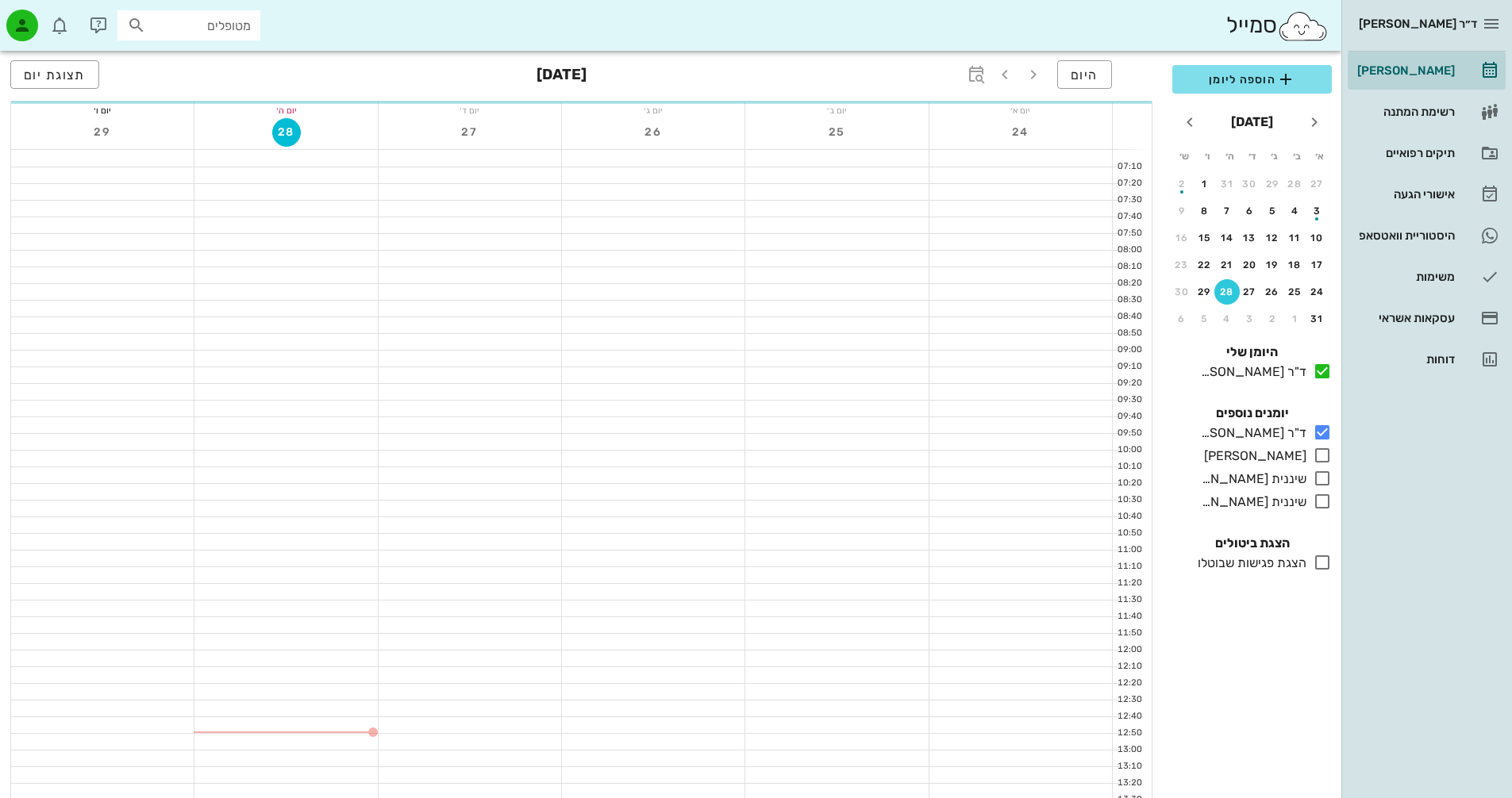
scroll to position [317, 0]
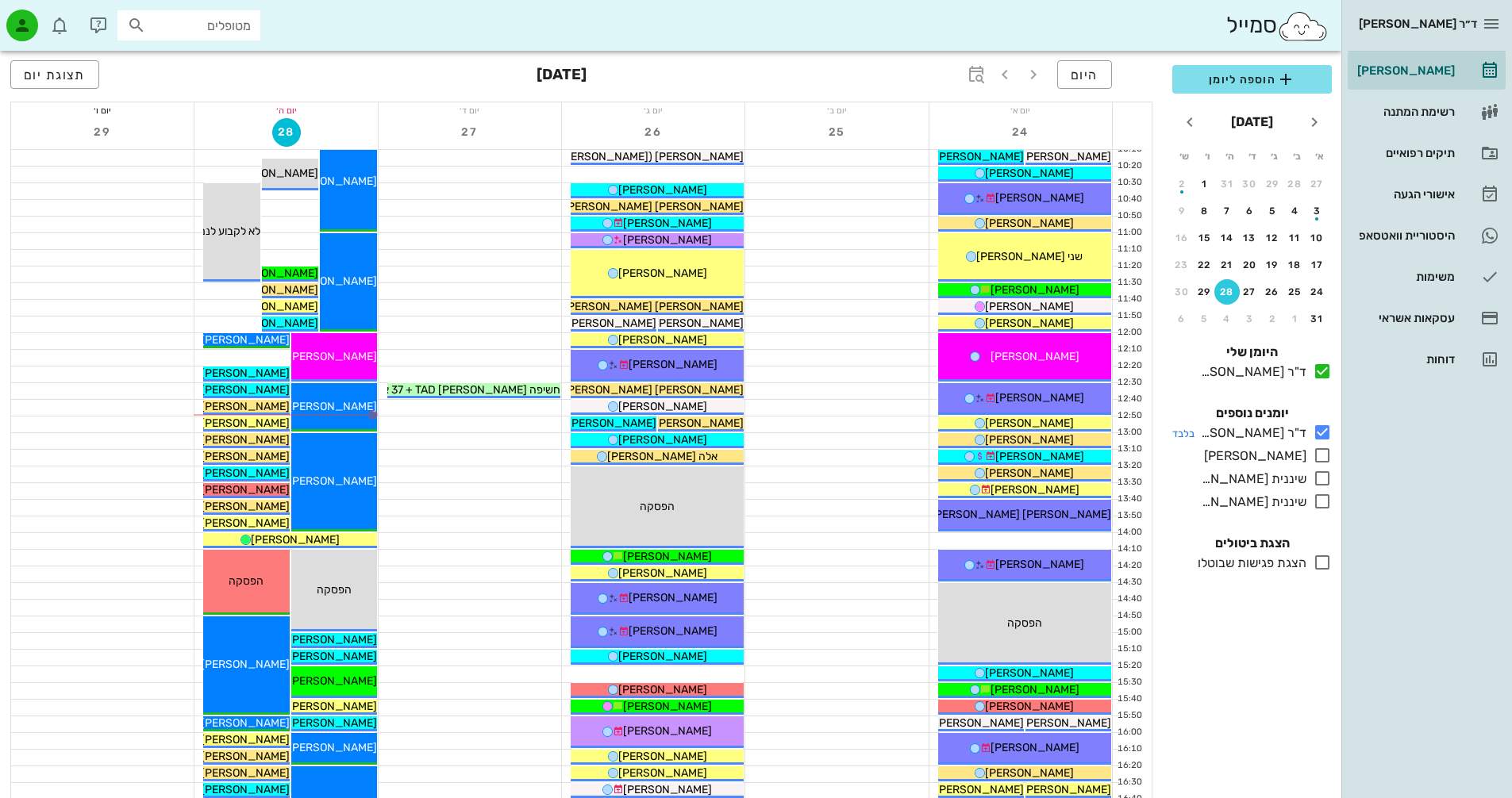
click at [1320, 433] on icon at bounding box center [1322, 432] width 19 height 19
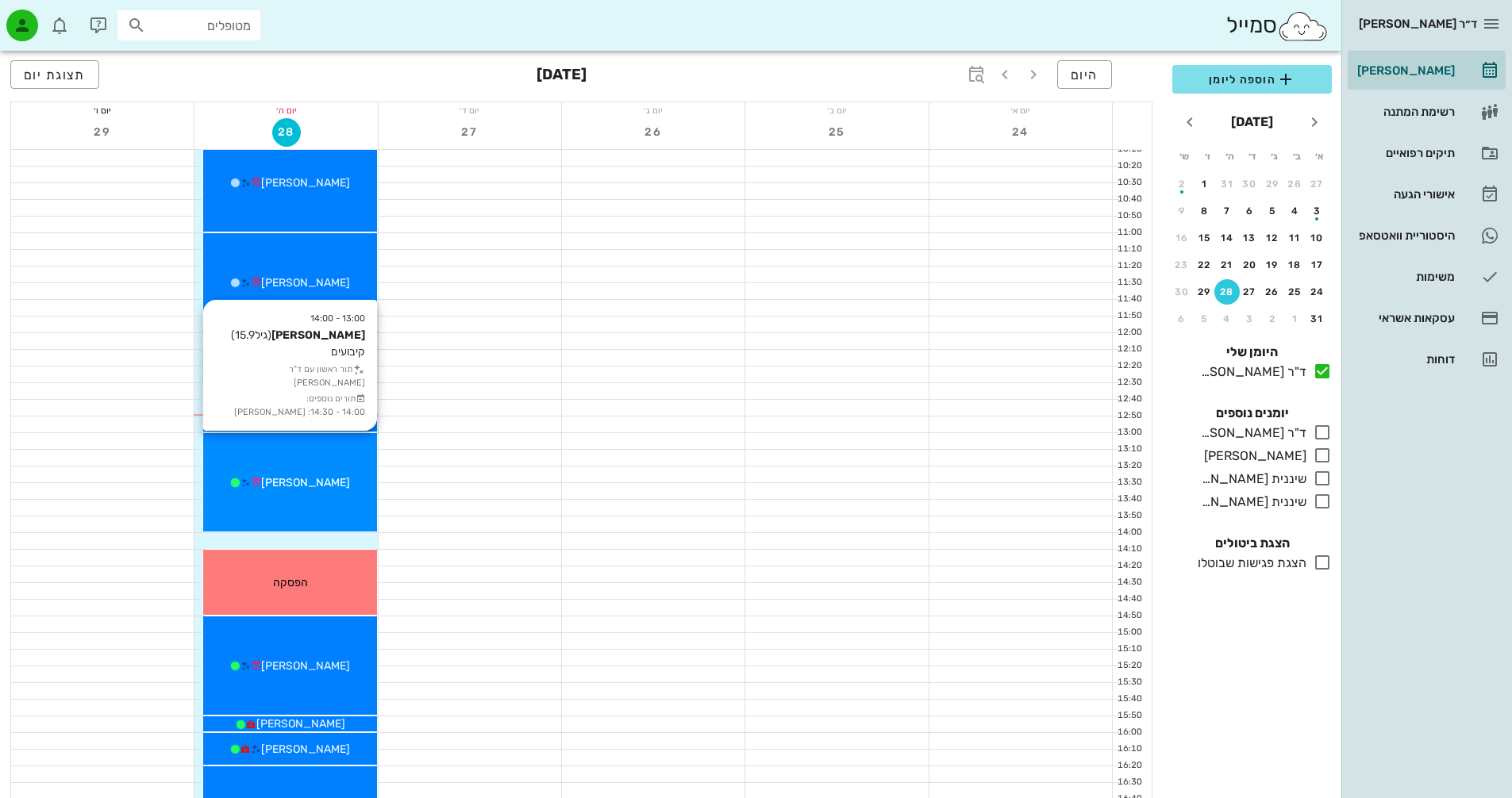
click at [307, 484] on span "[PERSON_NAME]" at bounding box center [305, 483] width 89 height 13
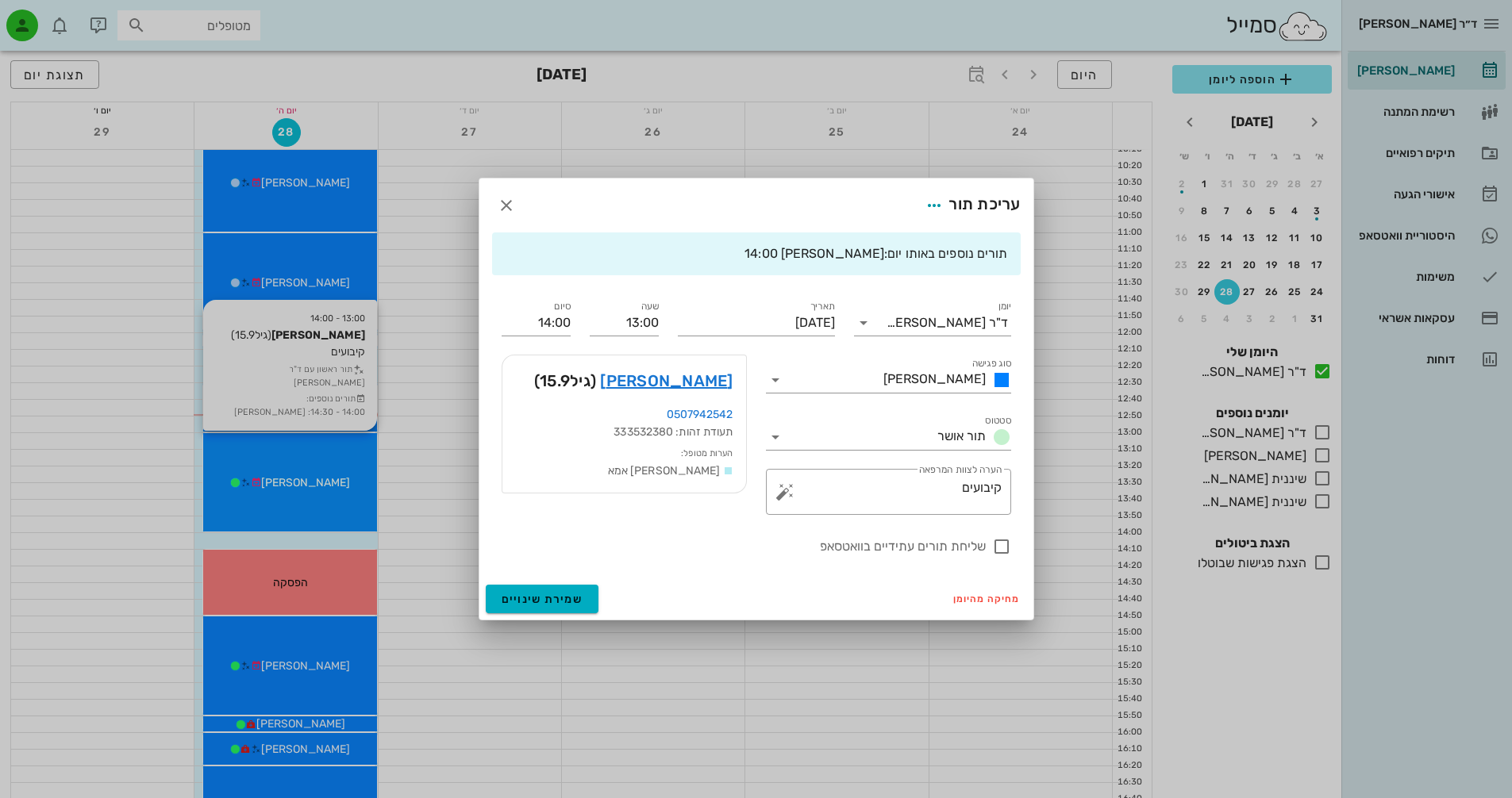
click at [307, 484] on div at bounding box center [756, 399] width 1512 height 798
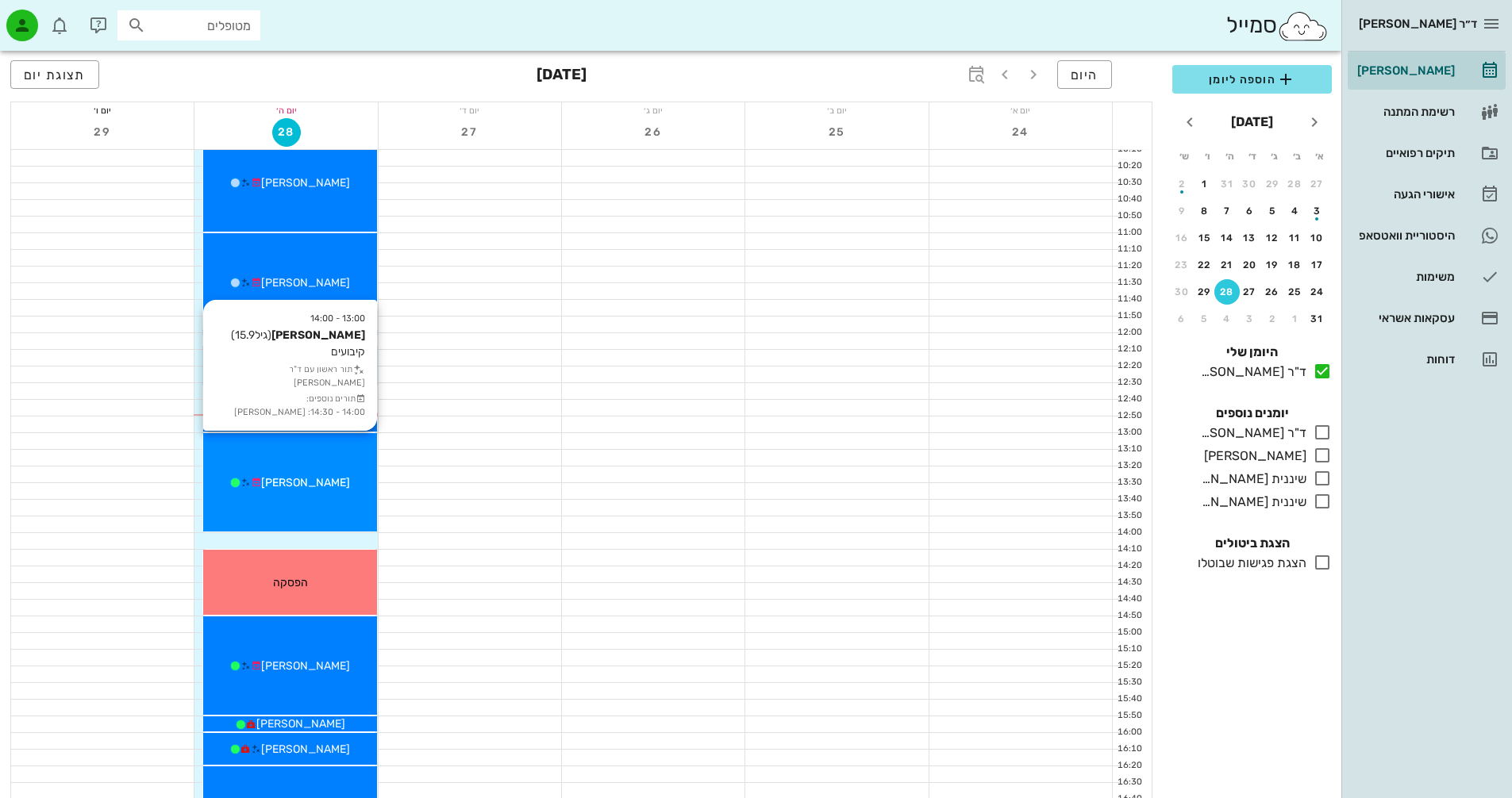
click at [307, 484] on span "[PERSON_NAME]" at bounding box center [305, 483] width 89 height 13
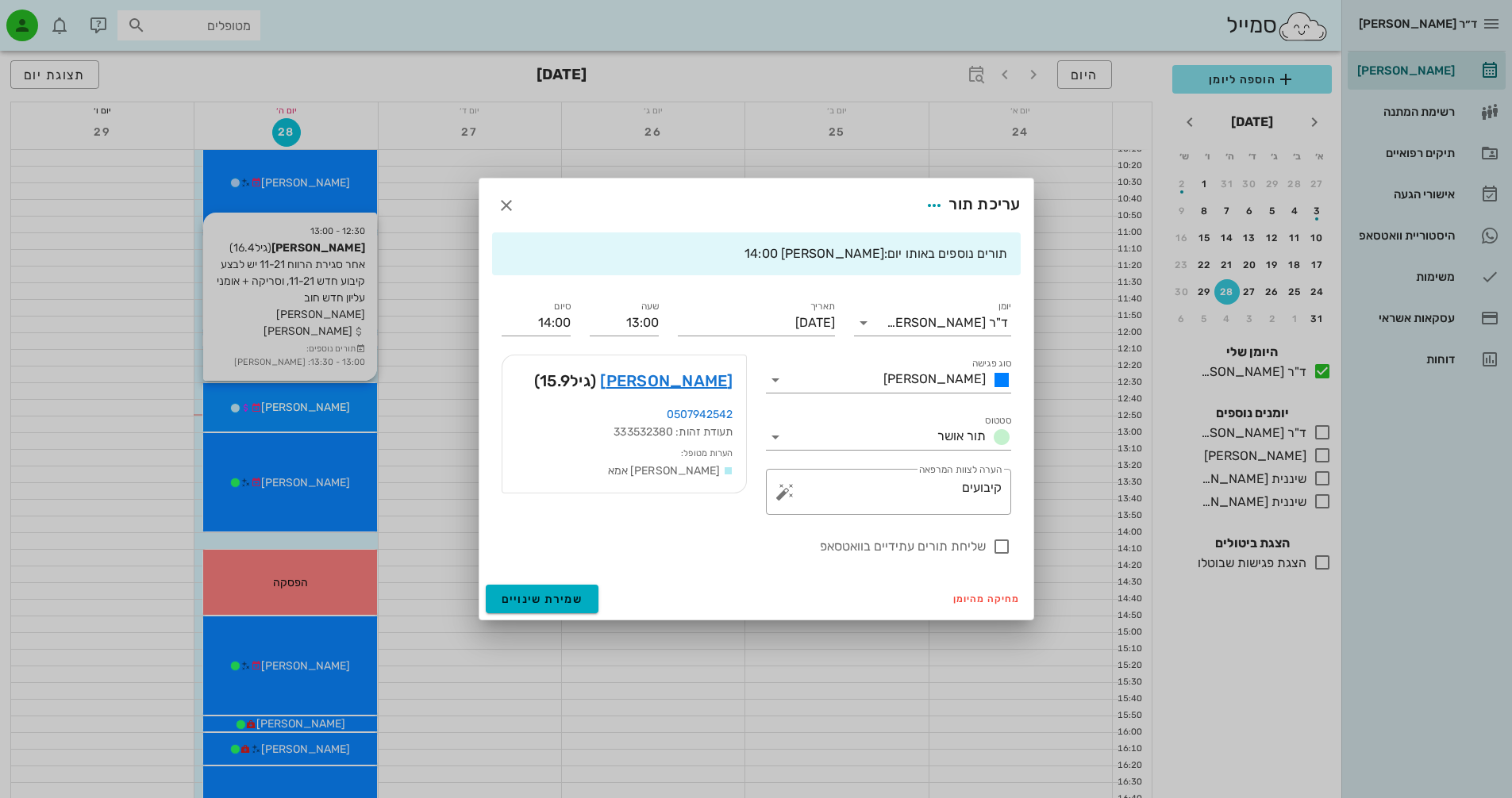
click at [314, 406] on div at bounding box center [756, 399] width 1512 height 798
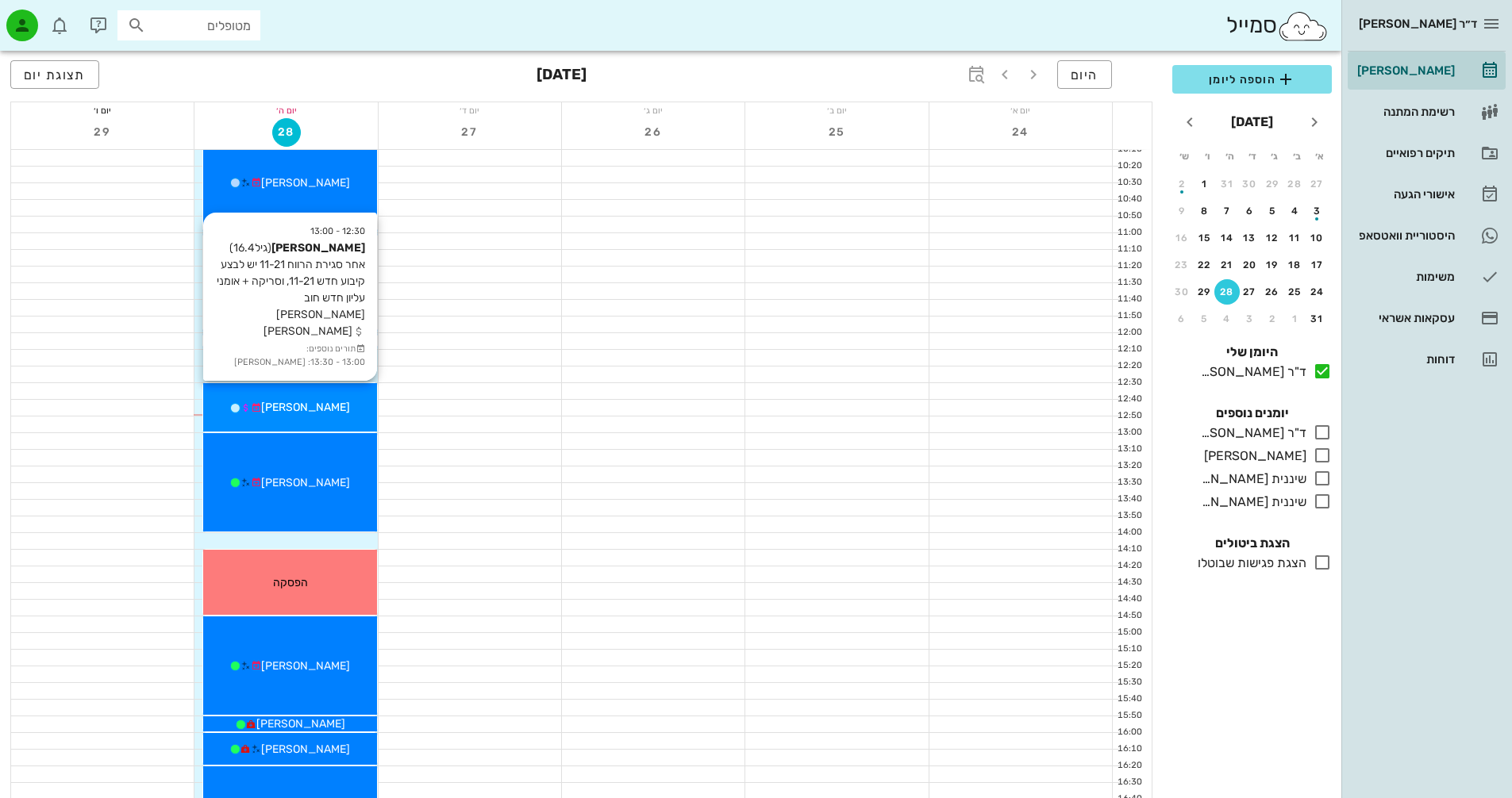
click at [314, 406] on span "[PERSON_NAME]" at bounding box center [305, 408] width 89 height 13
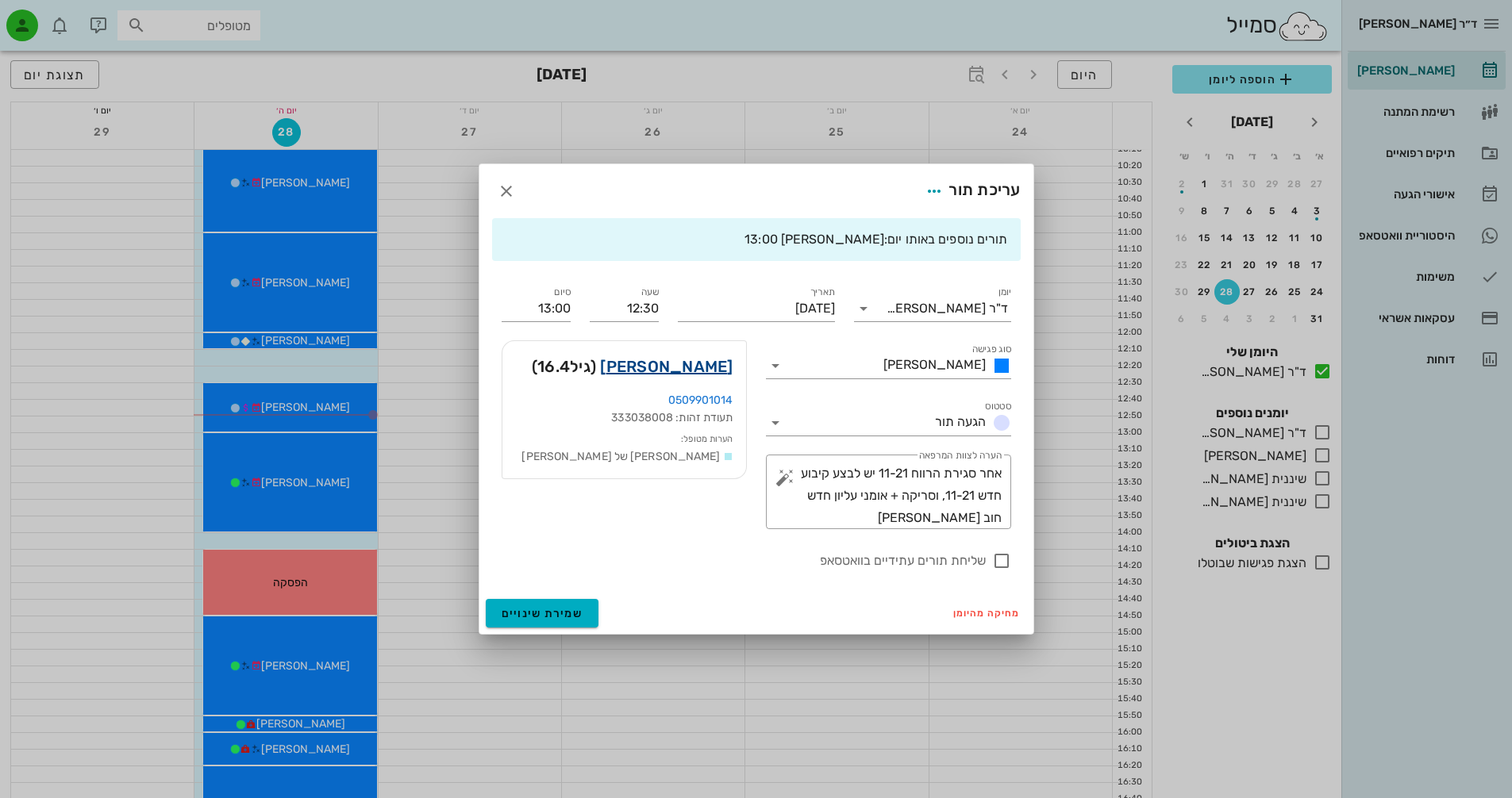
click at [714, 363] on link "[PERSON_NAME]" at bounding box center [667, 367] width 133 height 25
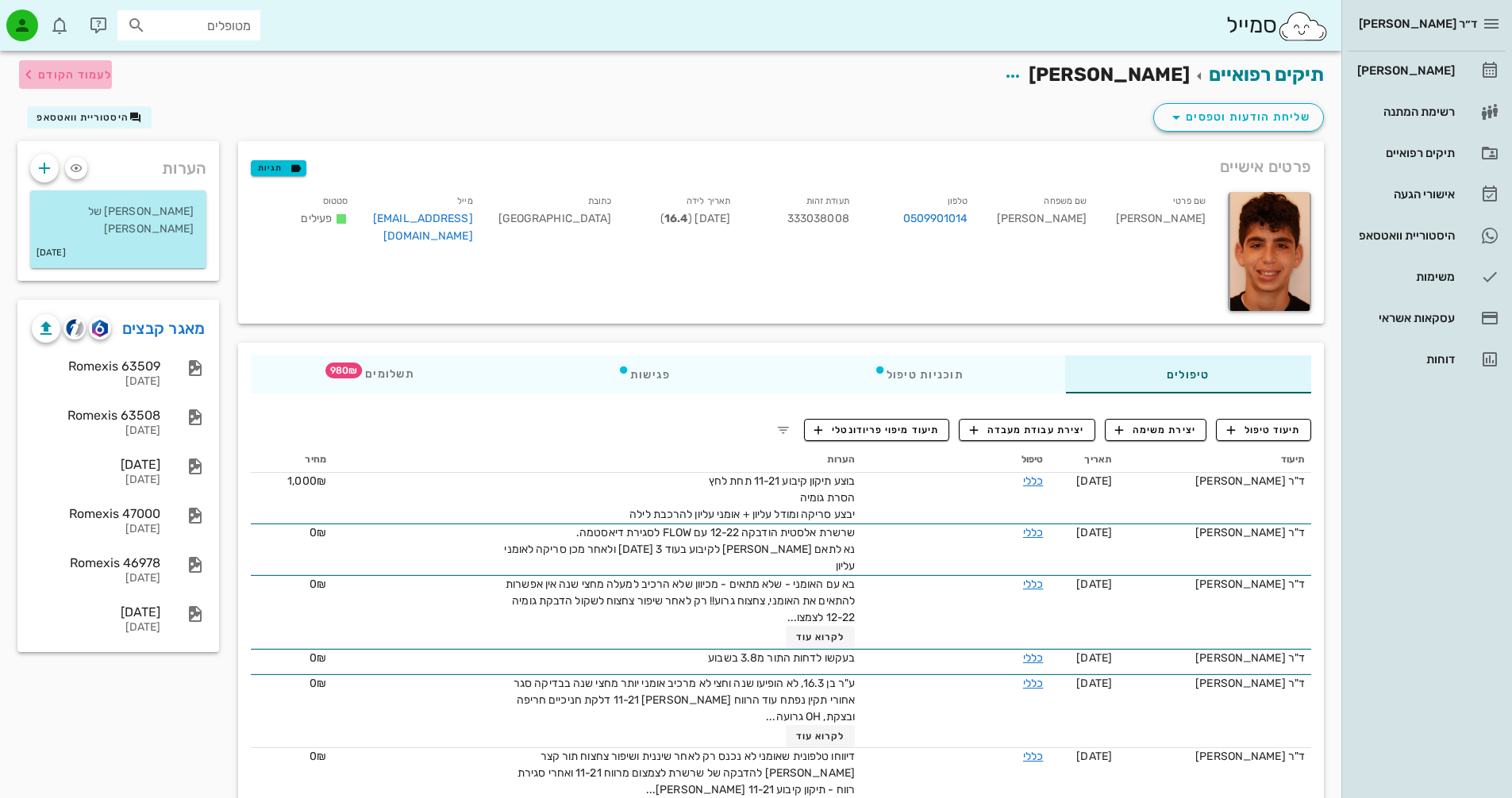
click at [55, 73] on span "לעמוד הקודם" at bounding box center [75, 75] width 74 height 13
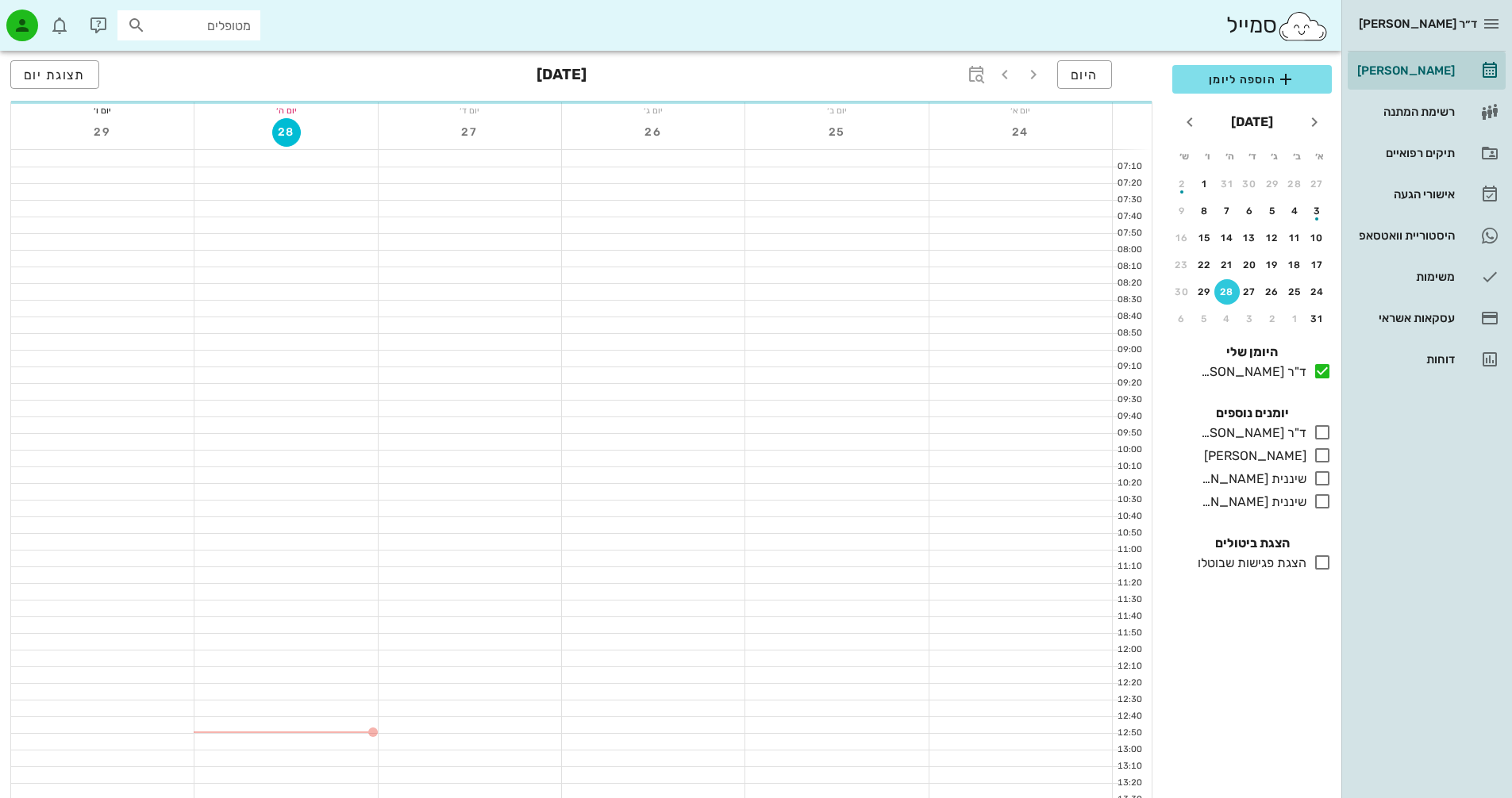
scroll to position [317, 0]
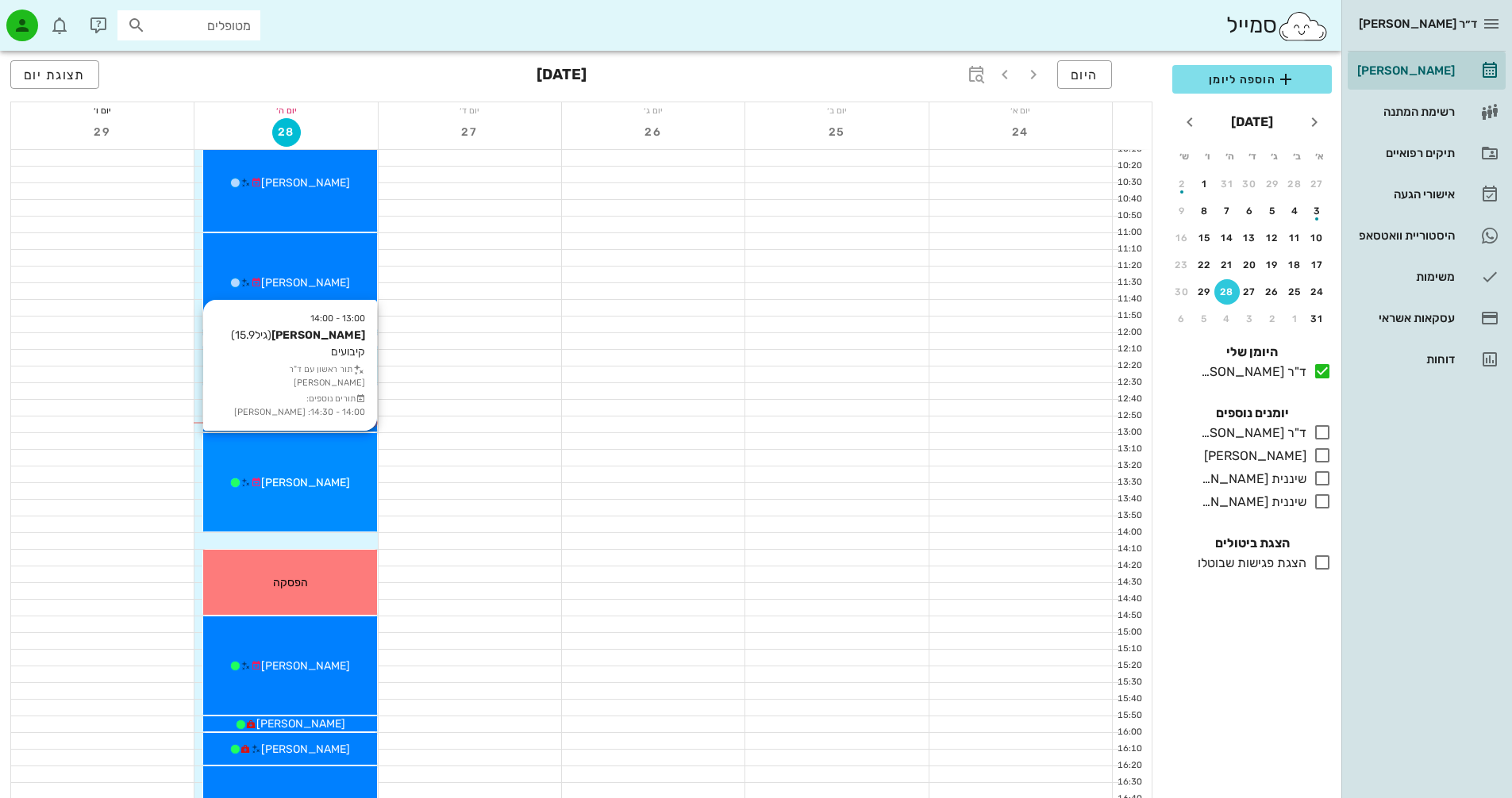
click at [352, 486] on div "[PERSON_NAME]" at bounding box center [290, 483] width 173 height 16
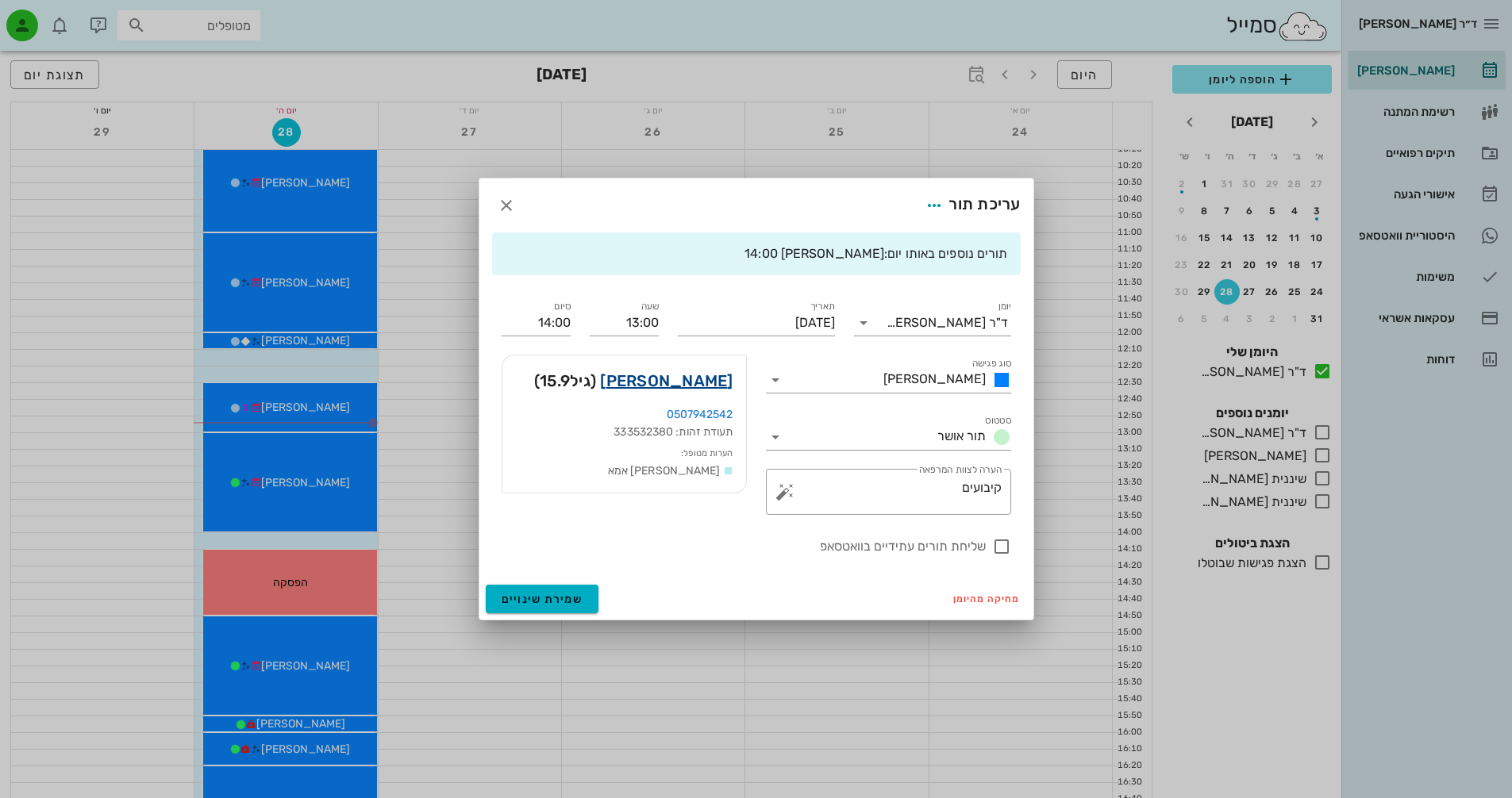
click at [712, 384] on link "[PERSON_NAME]" at bounding box center [667, 381] width 133 height 25
